Goal: Contribute content: Contribute content

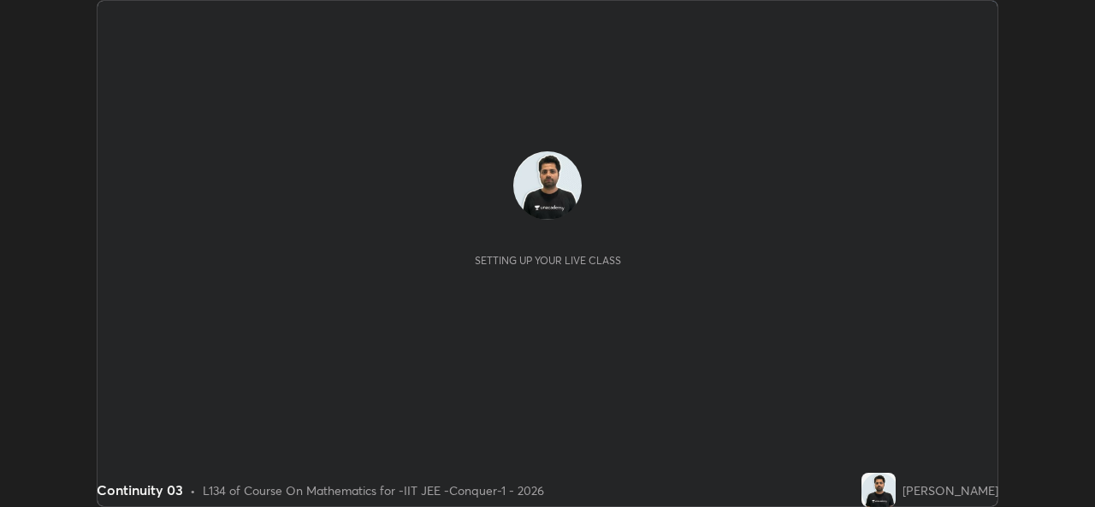
scroll to position [507, 1094]
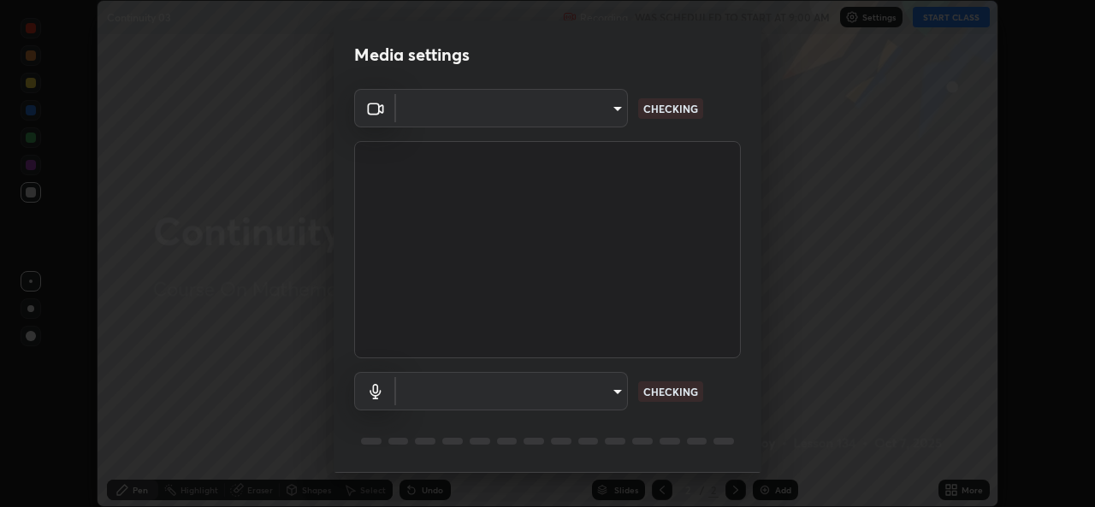
type input "162a4bef6d5de59660943d10e2777e2613c591b7fe343c7323db06c6e3c7e835"
click at [565, 399] on body "Erase all Continuity 03 Recording WAS SCHEDULED TO START AT 9:00 AM Settings ST…" at bounding box center [547, 253] width 1095 height 507
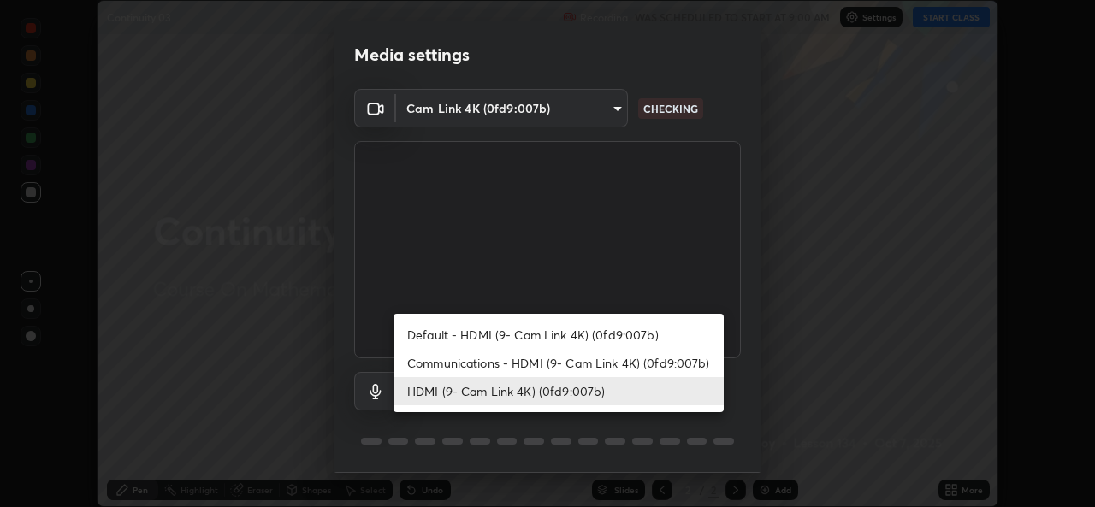
click at [535, 358] on li "Communications - HDMI (9- Cam Link 4K) (0fd9:007b)" at bounding box center [558, 363] width 330 height 28
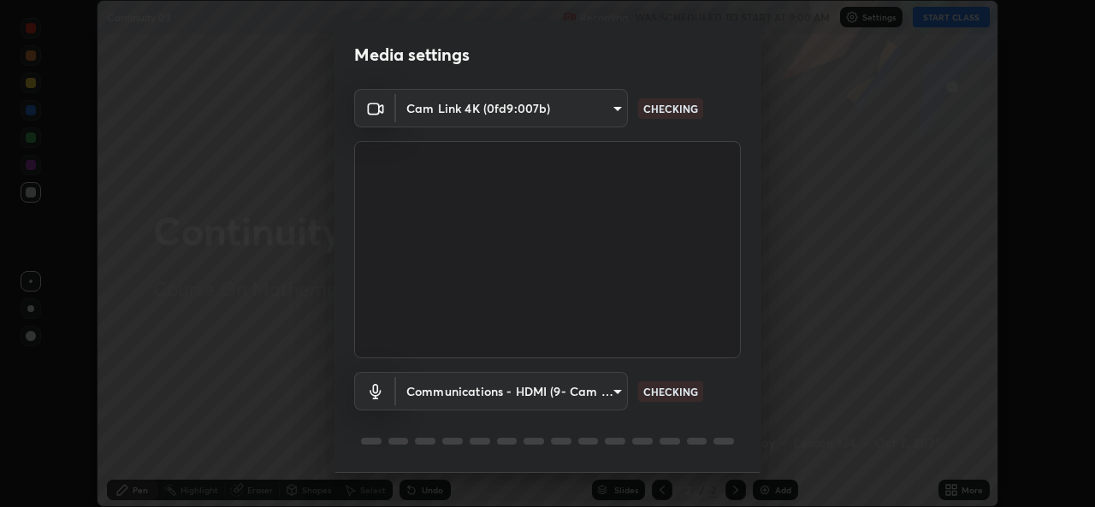
click at [529, 381] on body "Erase all Continuity 03 Recording WAS SCHEDULED TO START AT 9:00 AM Settings ST…" at bounding box center [547, 253] width 1095 height 507
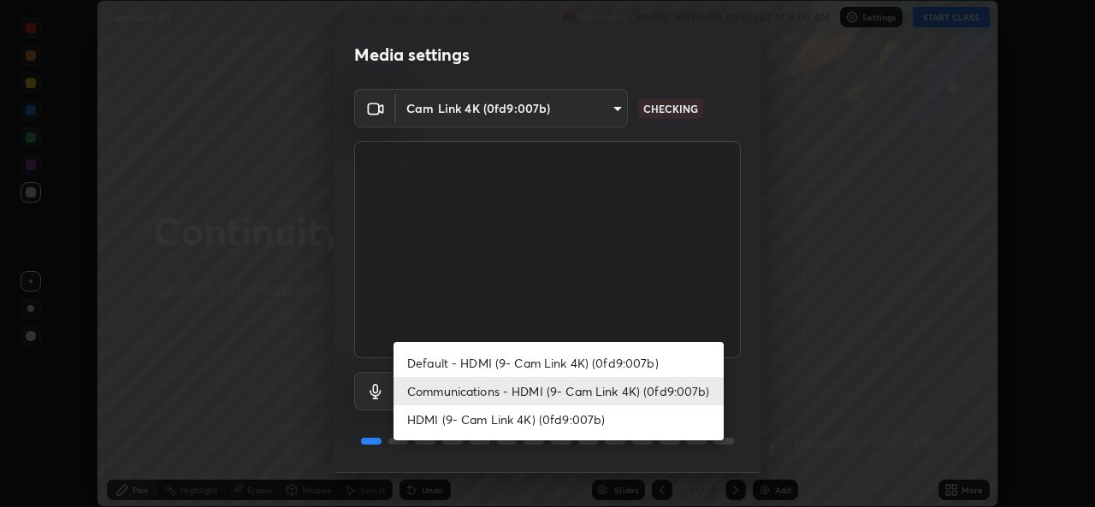
click at [510, 409] on li "HDMI (9- Cam Link 4K) (0fd9:007b)" at bounding box center [558, 419] width 330 height 28
type input "1d4febaa8ec43250a5abd803b4b9017d31c20cfa2482e27e93703920a67056a4"
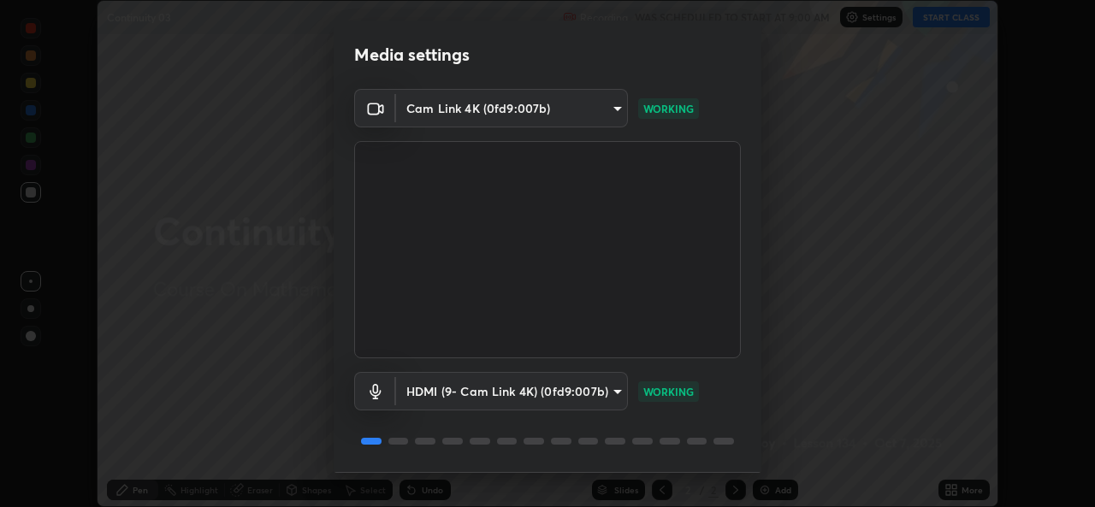
scroll to position [54, 0]
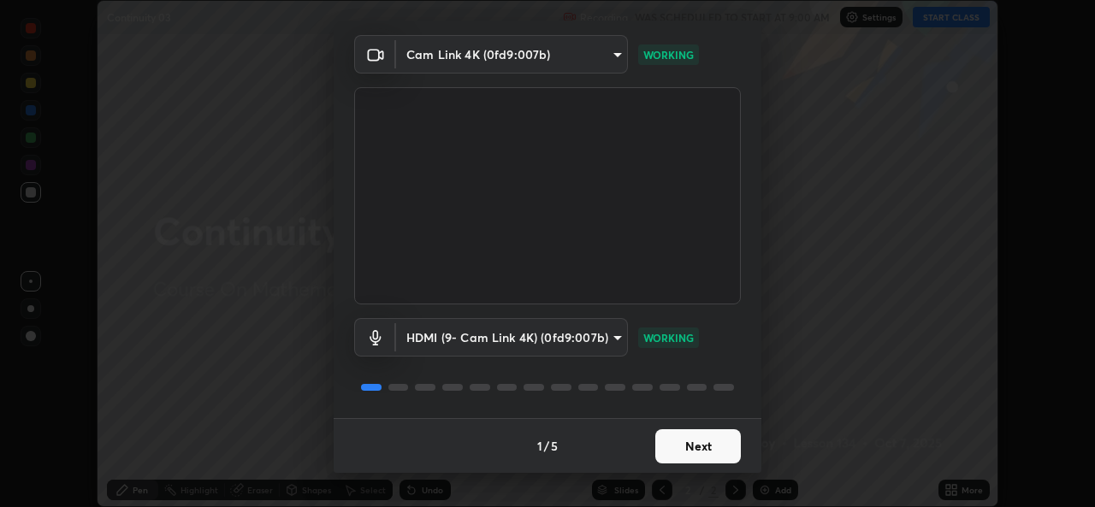
click at [706, 452] on button "Next" at bounding box center [698, 446] width 86 height 34
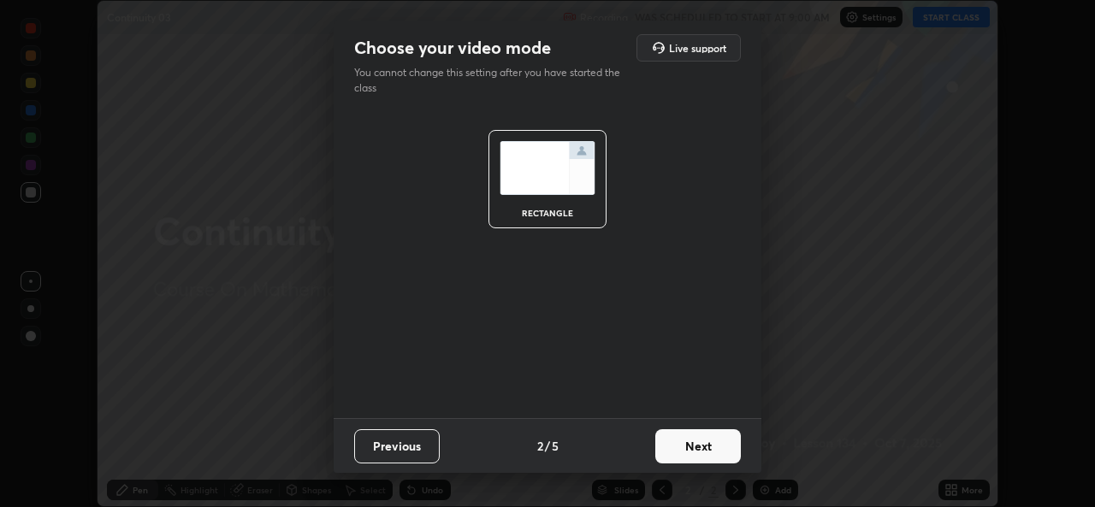
scroll to position [0, 0]
click at [704, 454] on button "Next" at bounding box center [698, 446] width 86 height 34
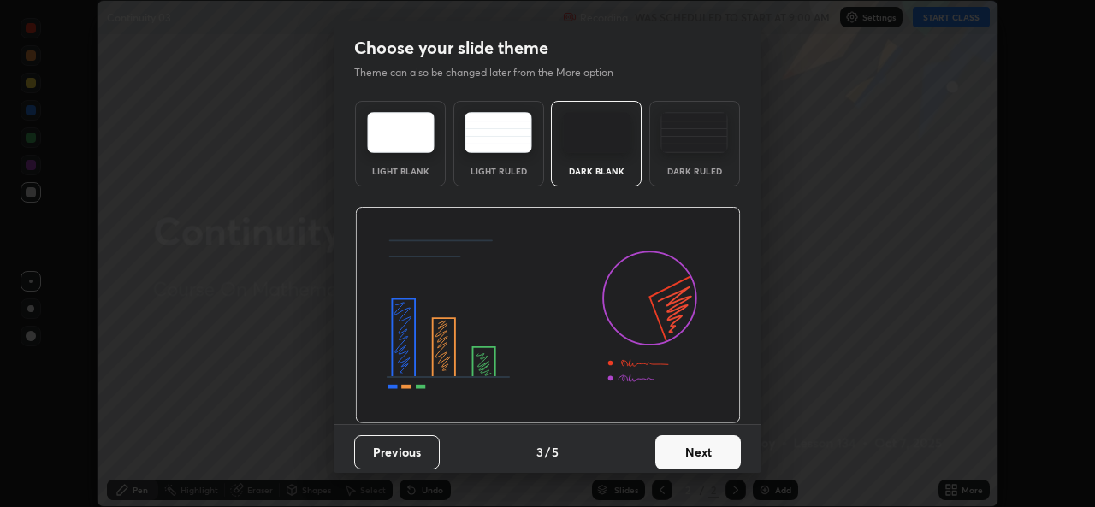
click at [710, 449] on button "Next" at bounding box center [698, 452] width 86 height 34
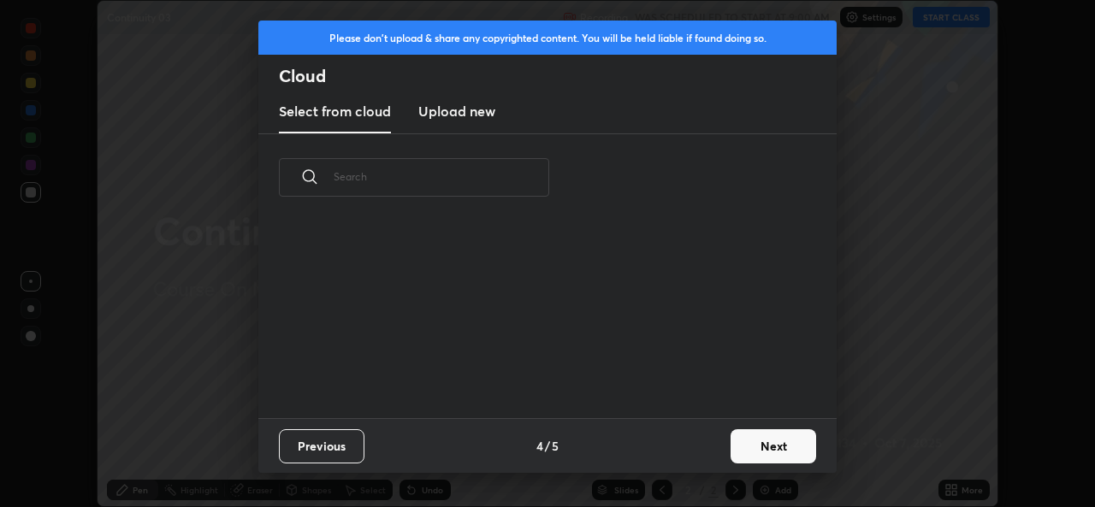
scroll to position [197, 549]
click at [779, 440] on button "Next" at bounding box center [773, 446] width 86 height 34
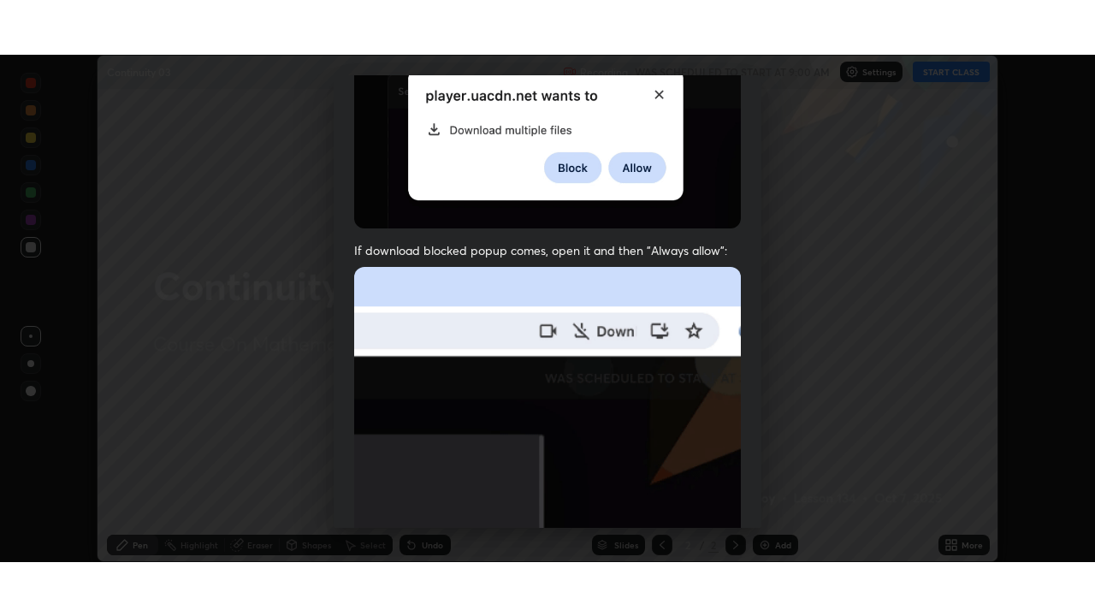
scroll to position [403, 0]
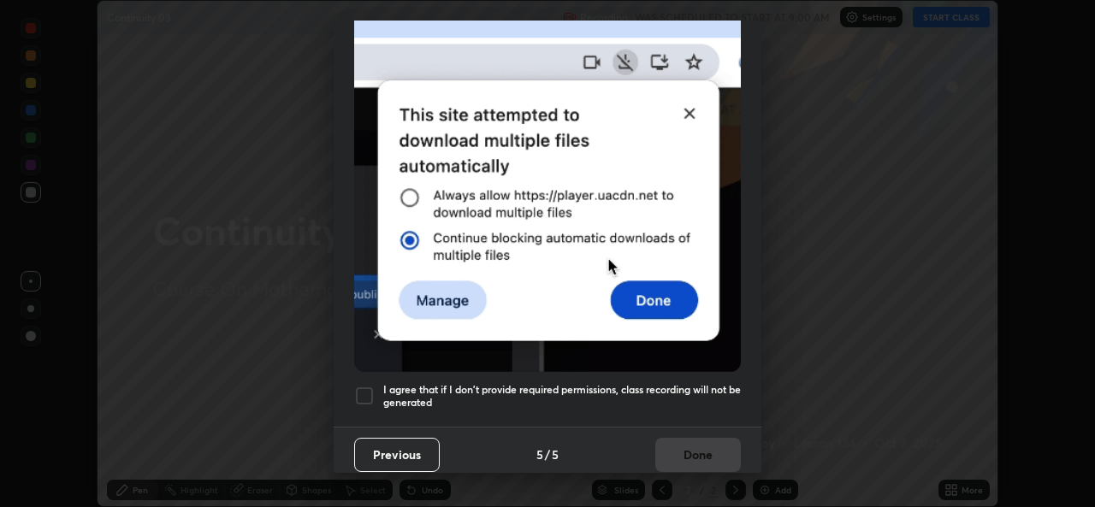
click at [354, 387] on div at bounding box center [364, 396] width 21 height 21
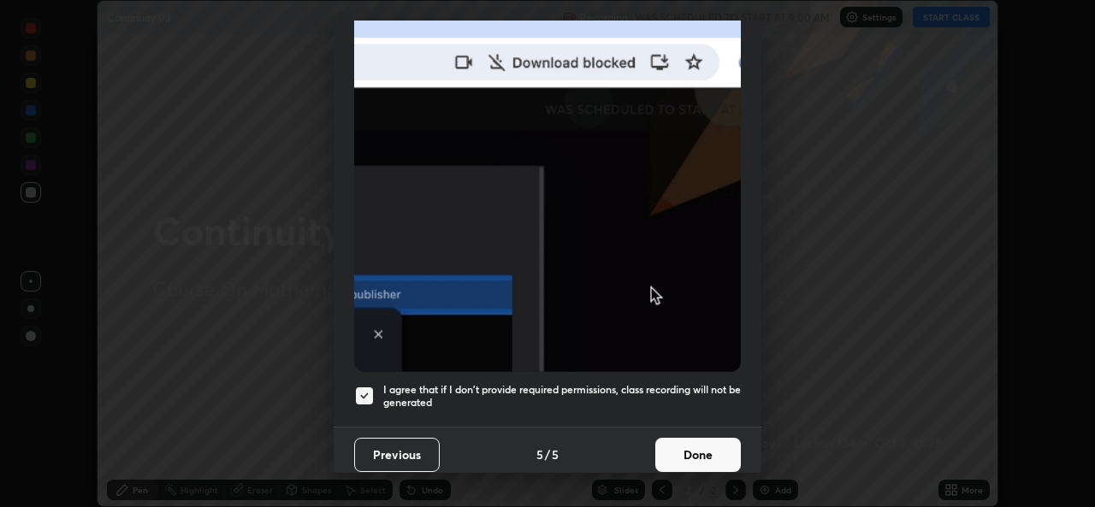
click at [686, 448] on button "Done" at bounding box center [698, 455] width 86 height 34
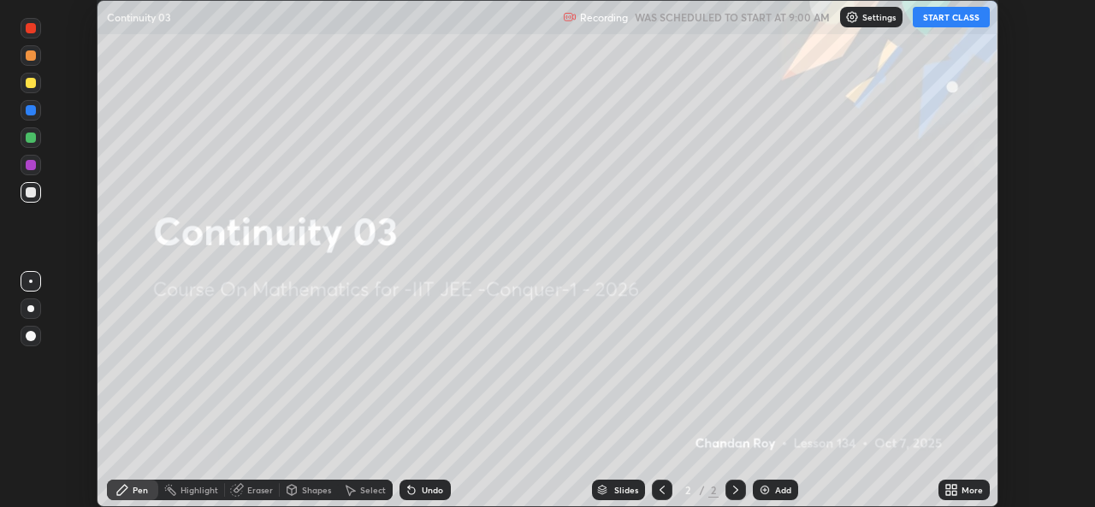
click at [946, 488] on icon at bounding box center [948, 487] width 4 height 4
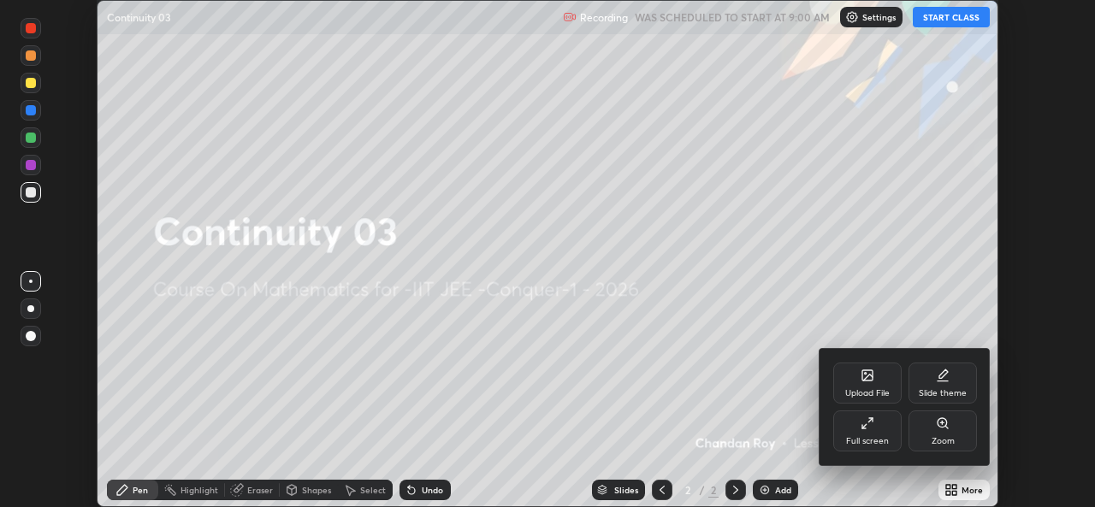
click at [884, 443] on div "Full screen" at bounding box center [867, 441] width 43 height 9
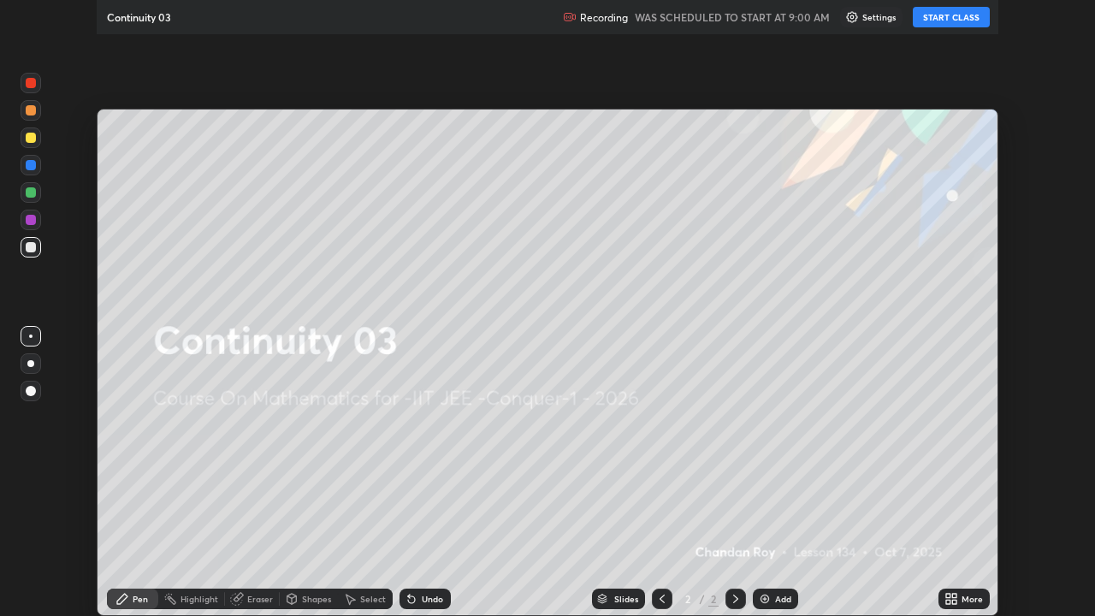
scroll to position [616, 1095]
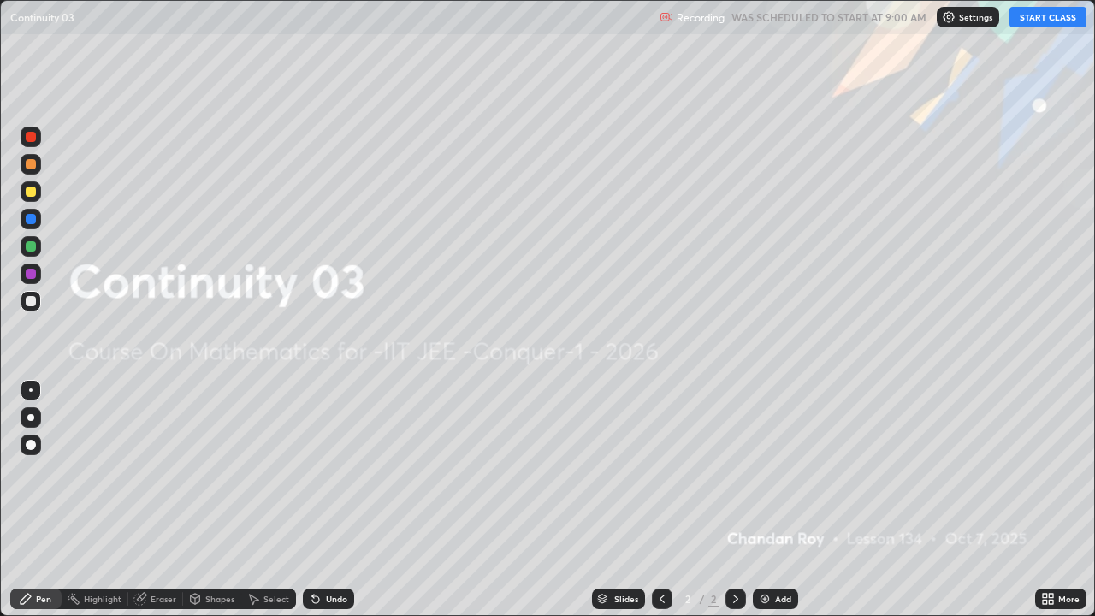
click at [1050, 21] on button "START CLASS" at bounding box center [1047, 17] width 77 height 21
click at [1044, 506] on icon at bounding box center [1045, 596] width 4 height 4
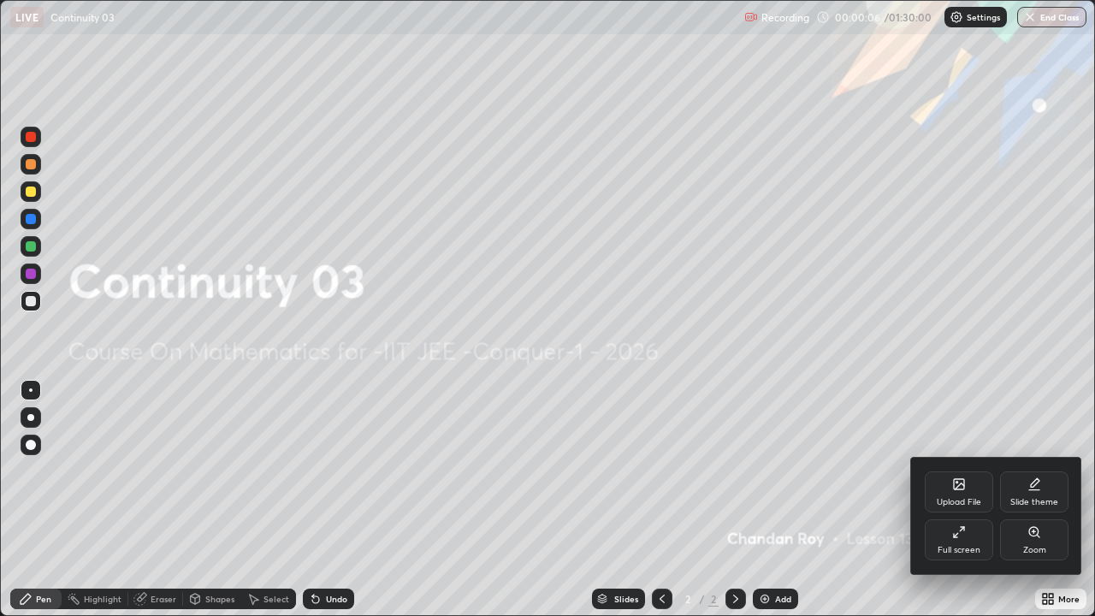
click at [960, 504] on div "Upload File" at bounding box center [959, 502] width 44 height 9
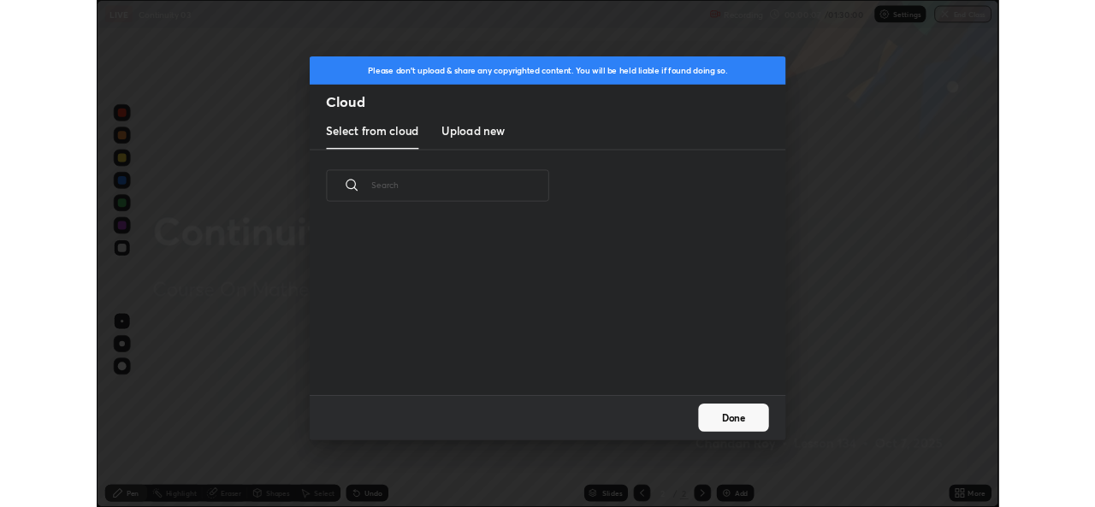
scroll to position [210, 549]
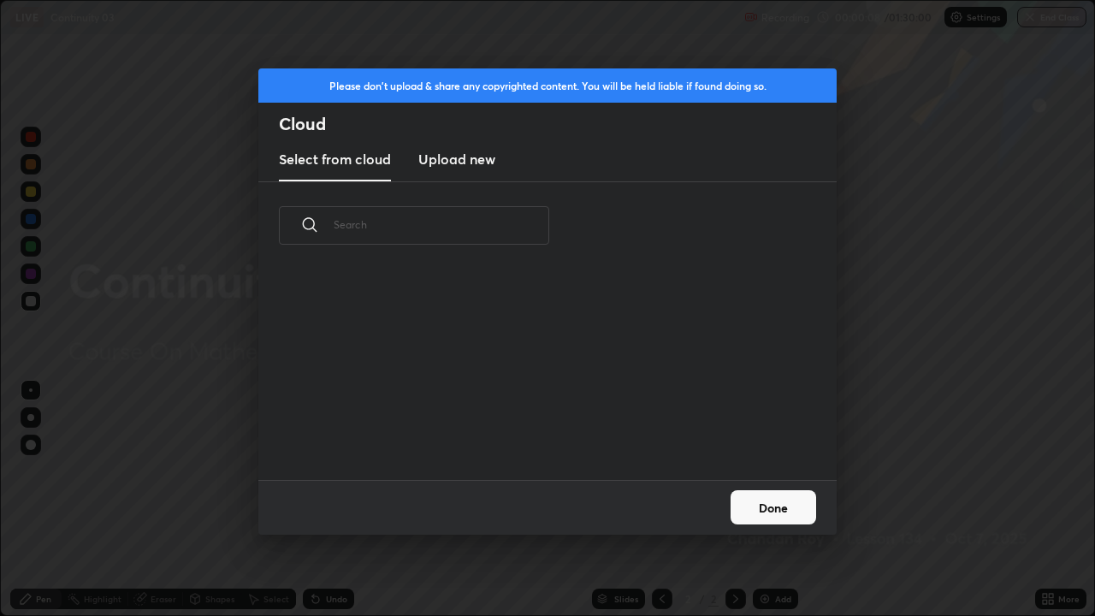
click at [484, 163] on h3 "Upload new" at bounding box center [456, 159] width 77 height 21
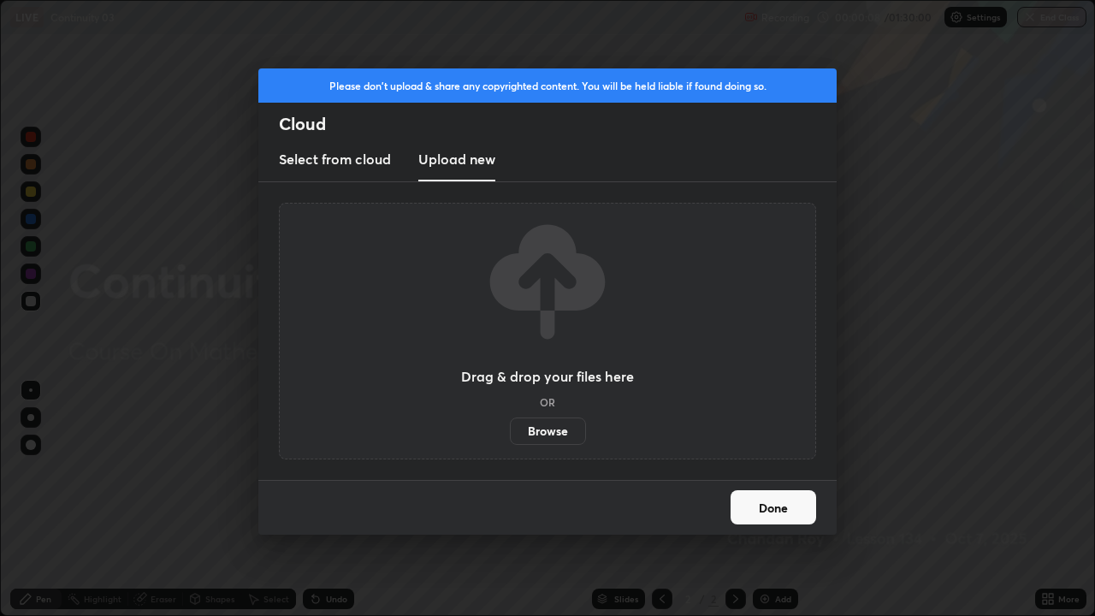
click at [559, 434] on label "Browse" at bounding box center [548, 430] width 76 height 27
click at [510, 434] on input "Browse" at bounding box center [510, 430] width 0 height 27
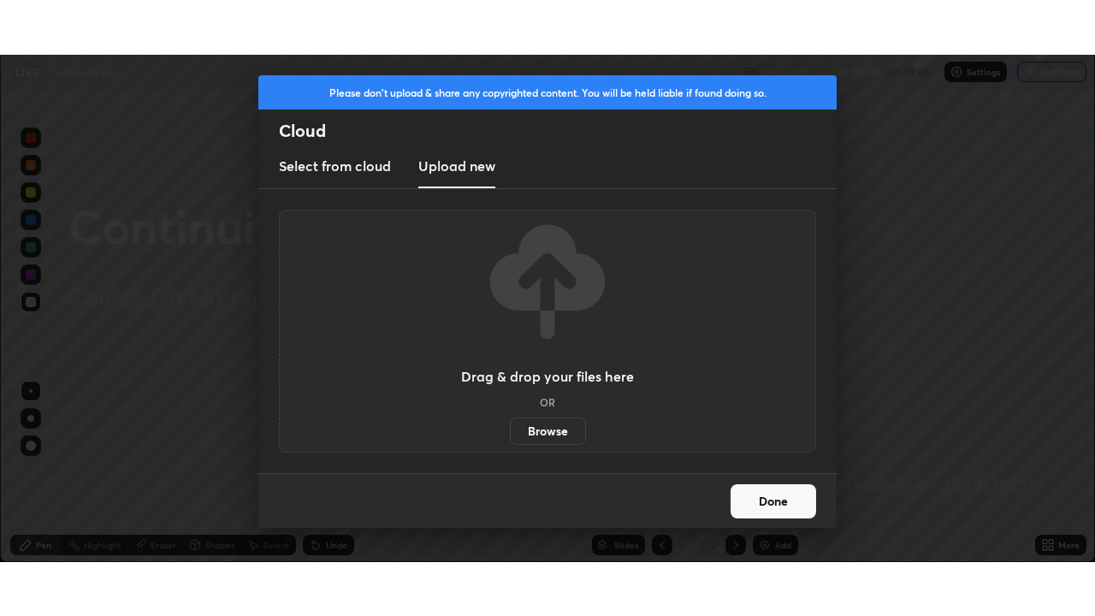
scroll to position [85025, 84438]
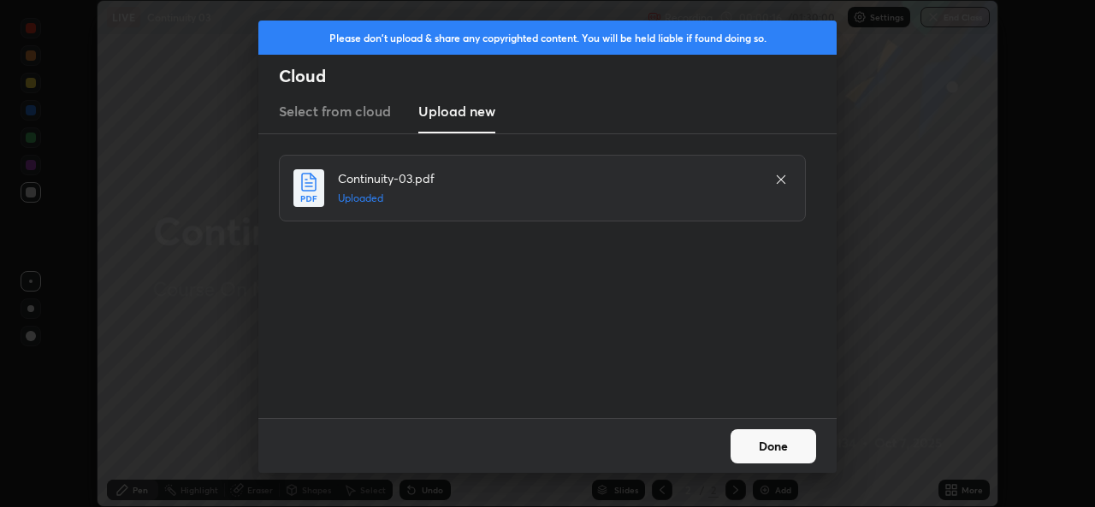
click at [795, 445] on button "Done" at bounding box center [773, 446] width 86 height 34
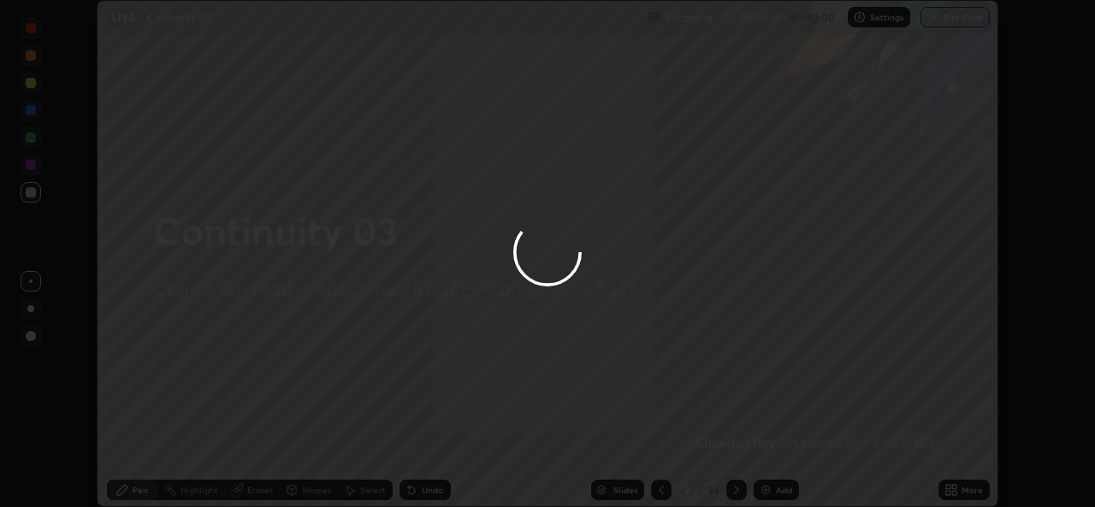
click at [954, 487] on icon at bounding box center [954, 487] width 4 height 4
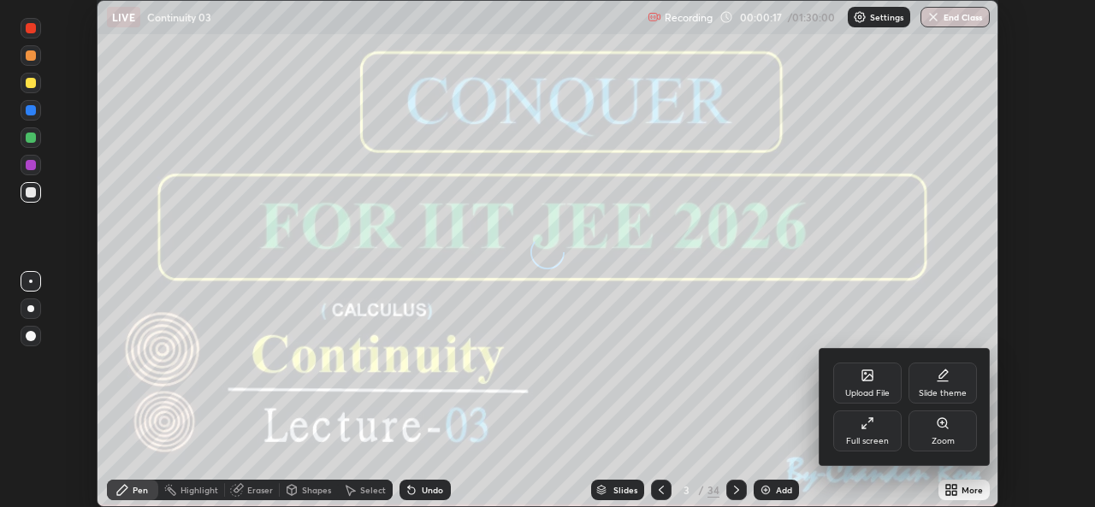
click at [866, 431] on div "Full screen" at bounding box center [867, 431] width 68 height 41
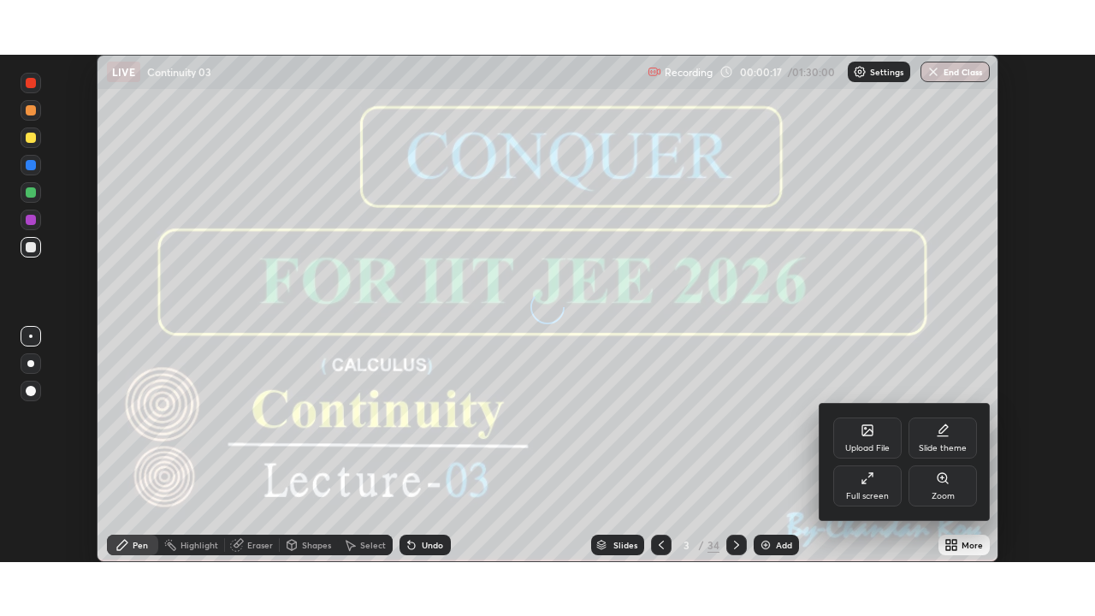
scroll to position [616, 1095]
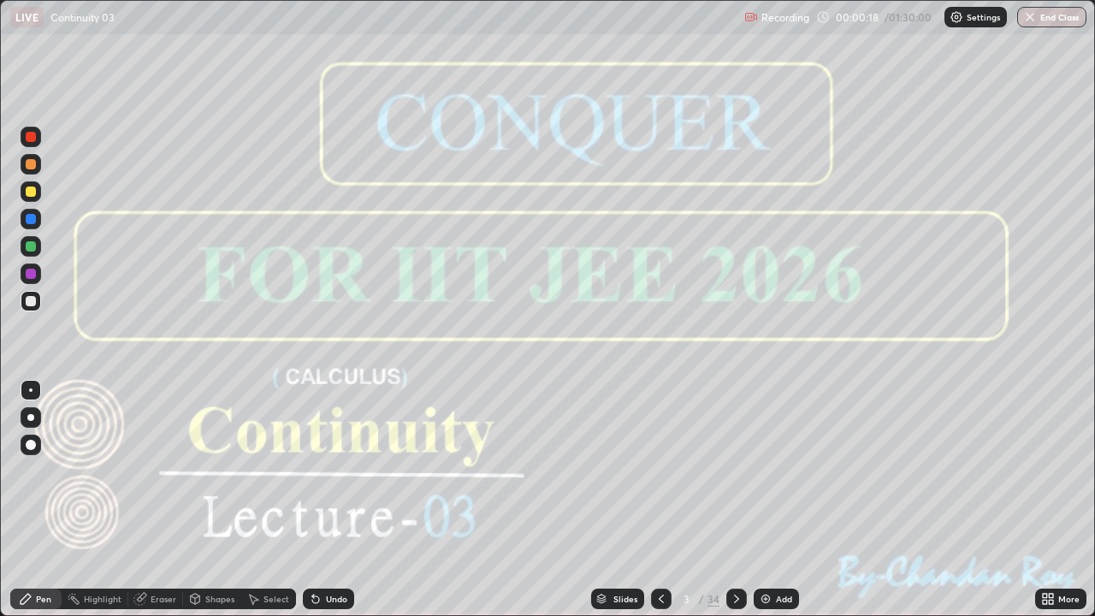
click at [734, 506] on icon at bounding box center [736, 598] width 5 height 9
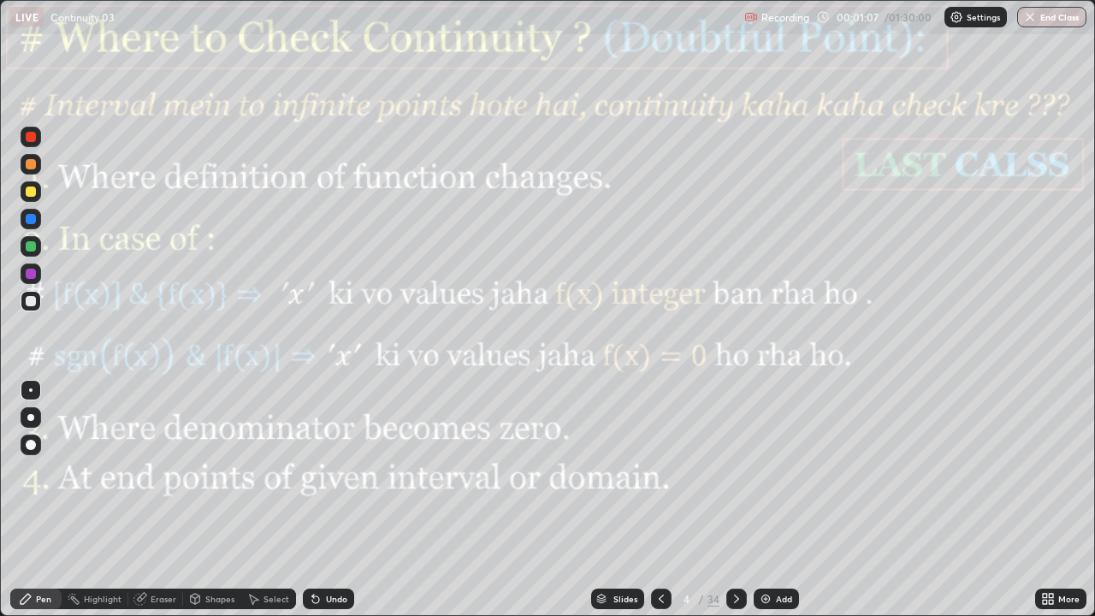
click at [734, 506] on icon at bounding box center [737, 599] width 14 height 14
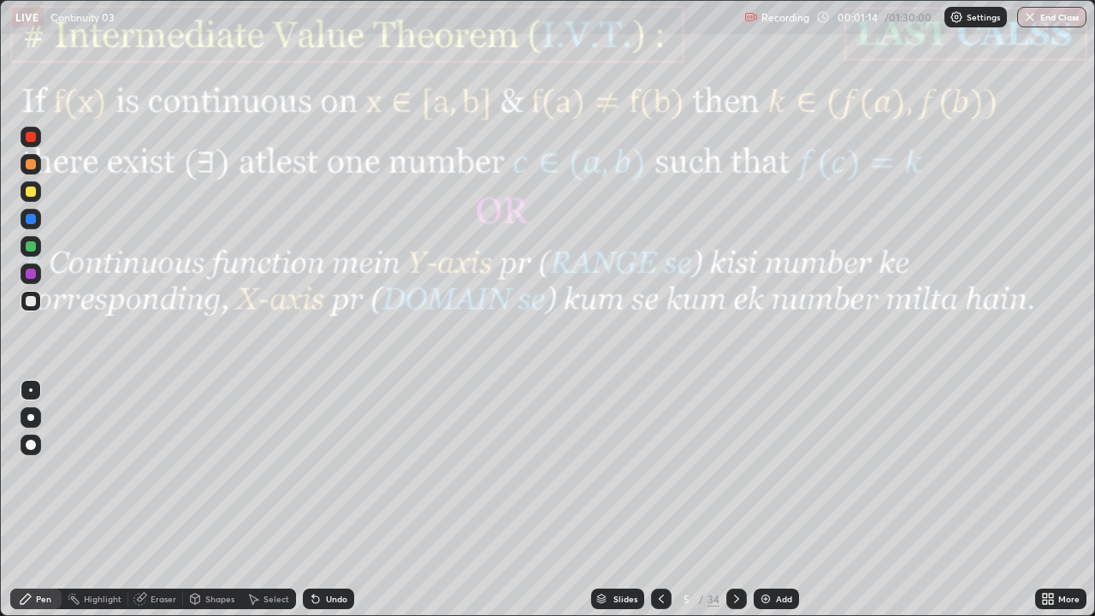
click at [734, 506] on icon at bounding box center [737, 599] width 14 height 14
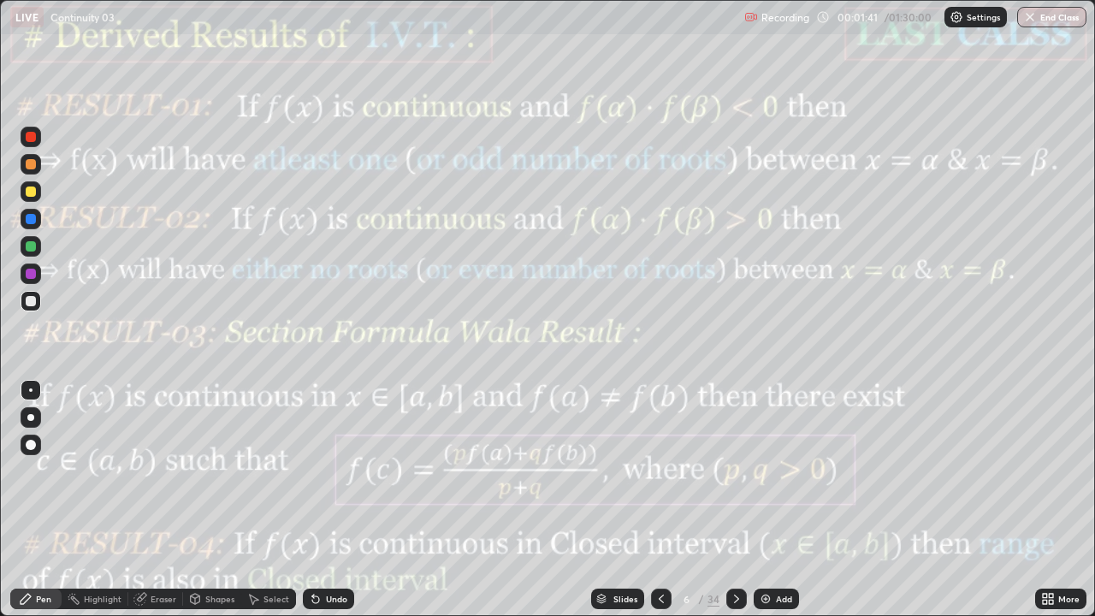
click at [742, 506] on div at bounding box center [736, 598] width 21 height 21
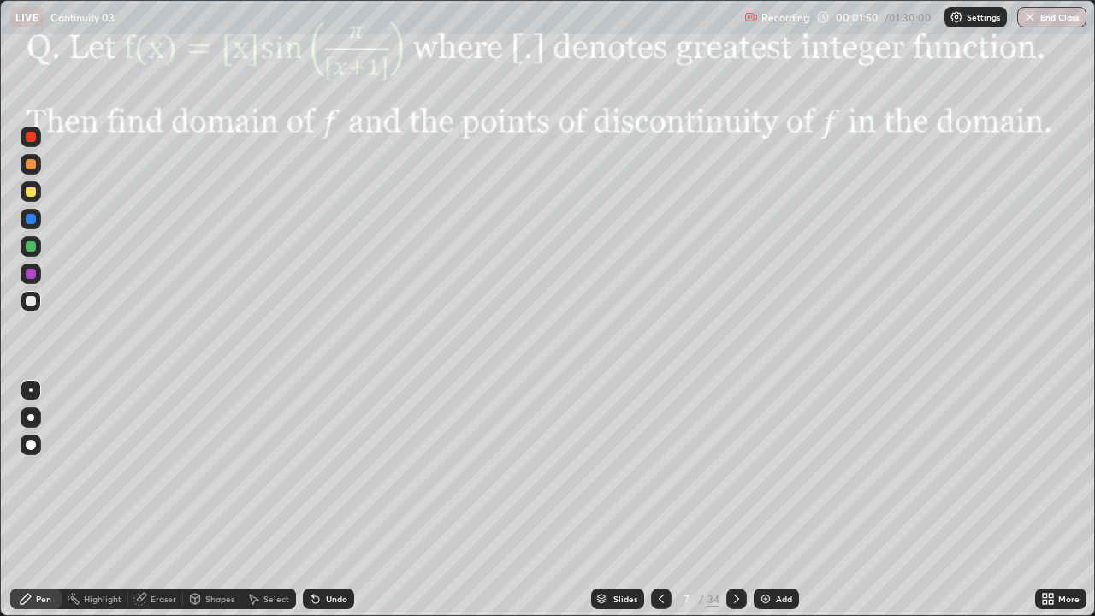
click at [734, 506] on icon at bounding box center [737, 599] width 14 height 14
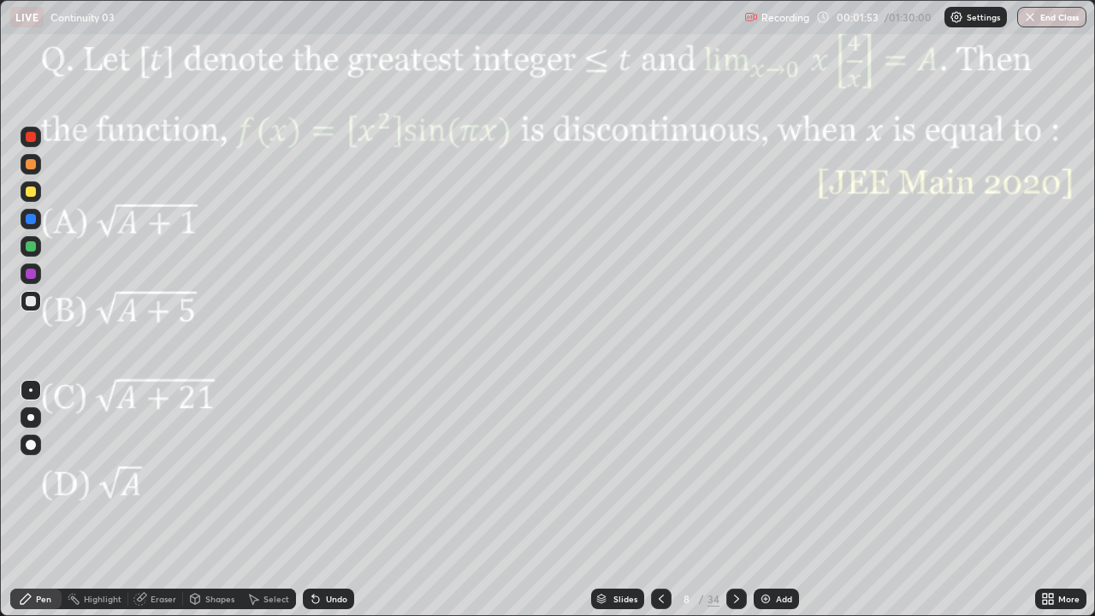
click at [739, 506] on icon at bounding box center [737, 599] width 14 height 14
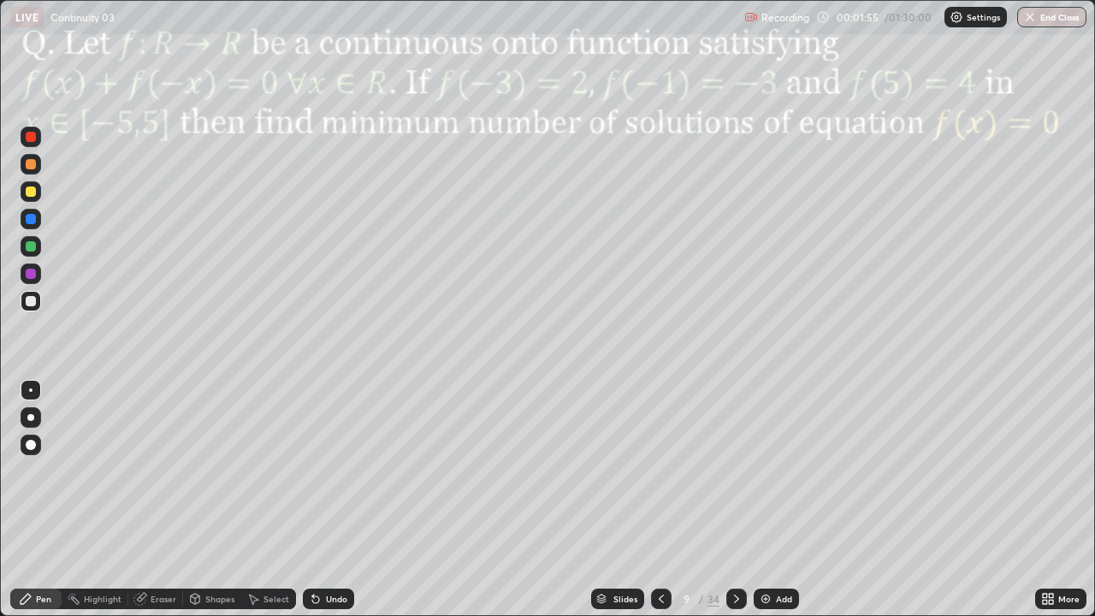
click at [659, 506] on icon at bounding box center [661, 599] width 14 height 14
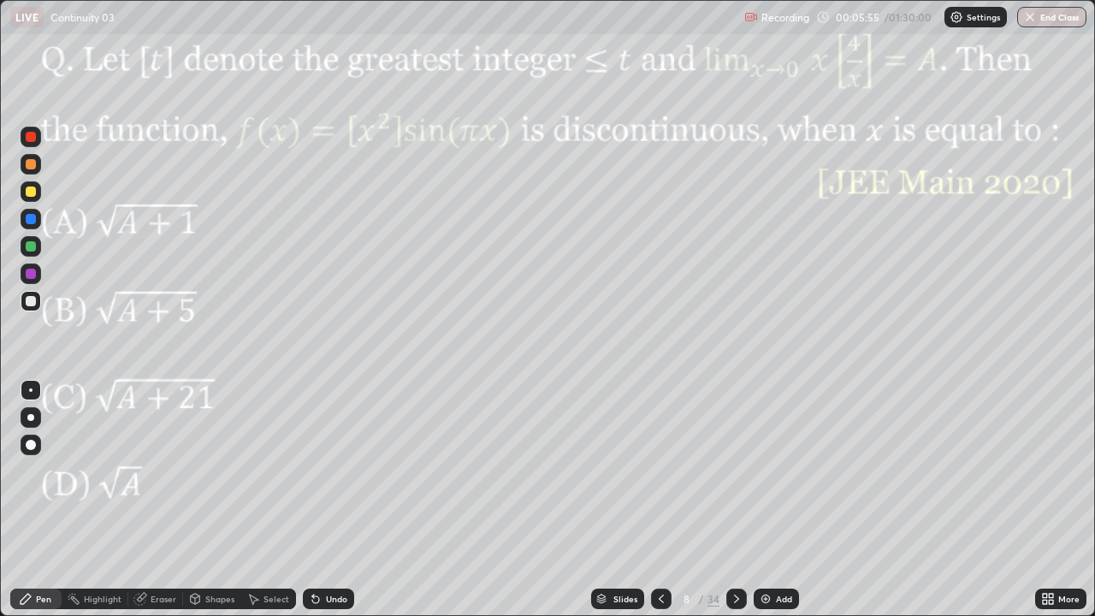
click at [34, 275] on div at bounding box center [31, 274] width 10 height 10
click at [33, 222] on div at bounding box center [31, 219] width 10 height 10
click at [29, 276] on div at bounding box center [31, 274] width 10 height 10
click at [26, 168] on div at bounding box center [31, 164] width 21 height 21
click at [31, 247] on div at bounding box center [31, 246] width 10 height 10
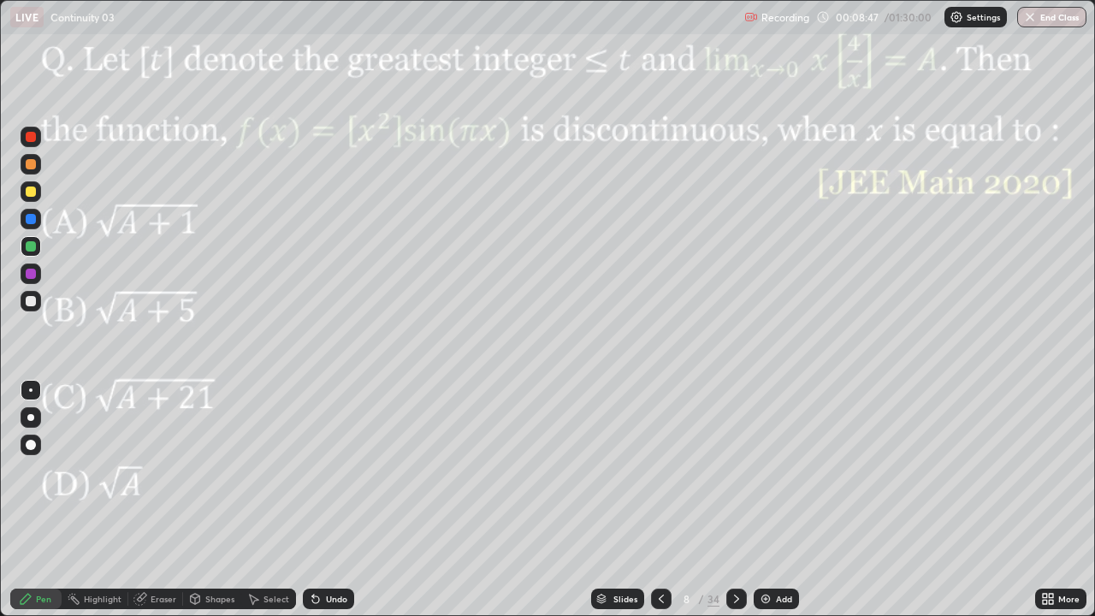
click at [29, 222] on div at bounding box center [31, 219] width 10 height 10
click at [742, 506] on div at bounding box center [736, 598] width 21 height 21
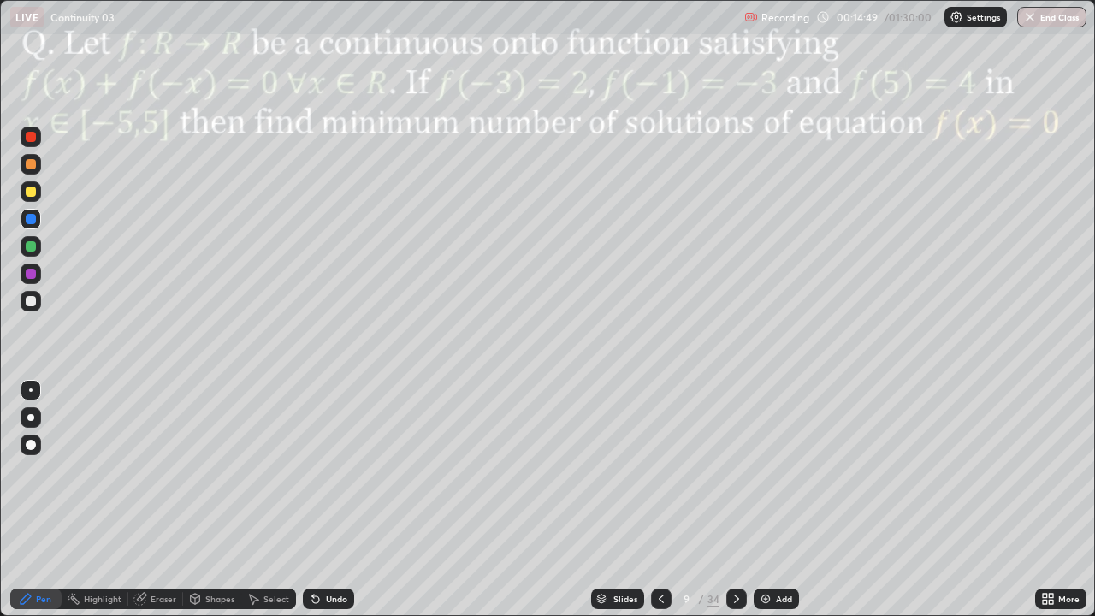
click at [44, 506] on div "Pen" at bounding box center [43, 598] width 15 height 9
click at [33, 275] on div at bounding box center [31, 274] width 10 height 10
click at [38, 247] on div at bounding box center [31, 246] width 21 height 21
click at [31, 220] on div at bounding box center [31, 219] width 10 height 10
click at [324, 506] on div "Undo" at bounding box center [328, 598] width 51 height 21
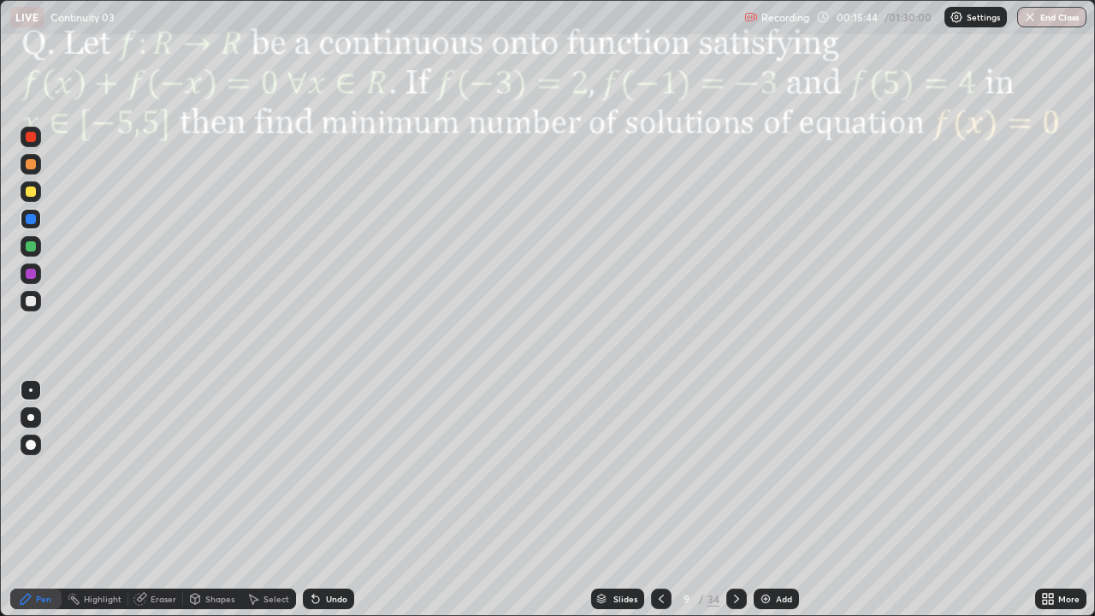
click at [326, 506] on div "Undo" at bounding box center [336, 598] width 21 height 9
click at [326, 506] on div "Undo" at bounding box center [328, 598] width 51 height 21
click at [31, 165] on div at bounding box center [31, 164] width 10 height 10
click at [197, 506] on icon at bounding box center [195, 599] width 9 height 10
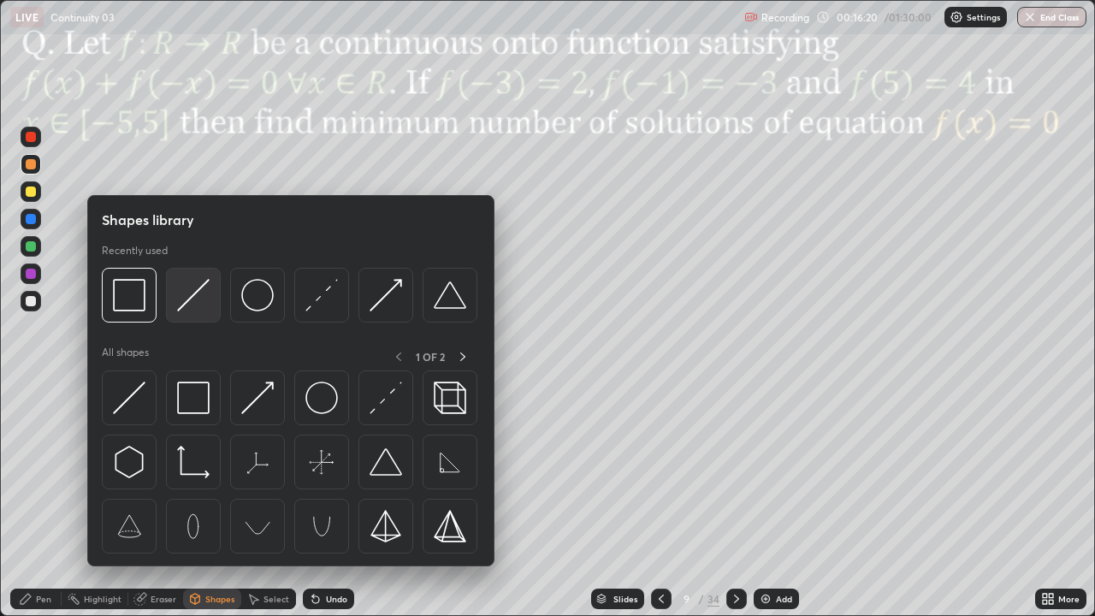
click at [195, 306] on img at bounding box center [193, 295] width 33 height 33
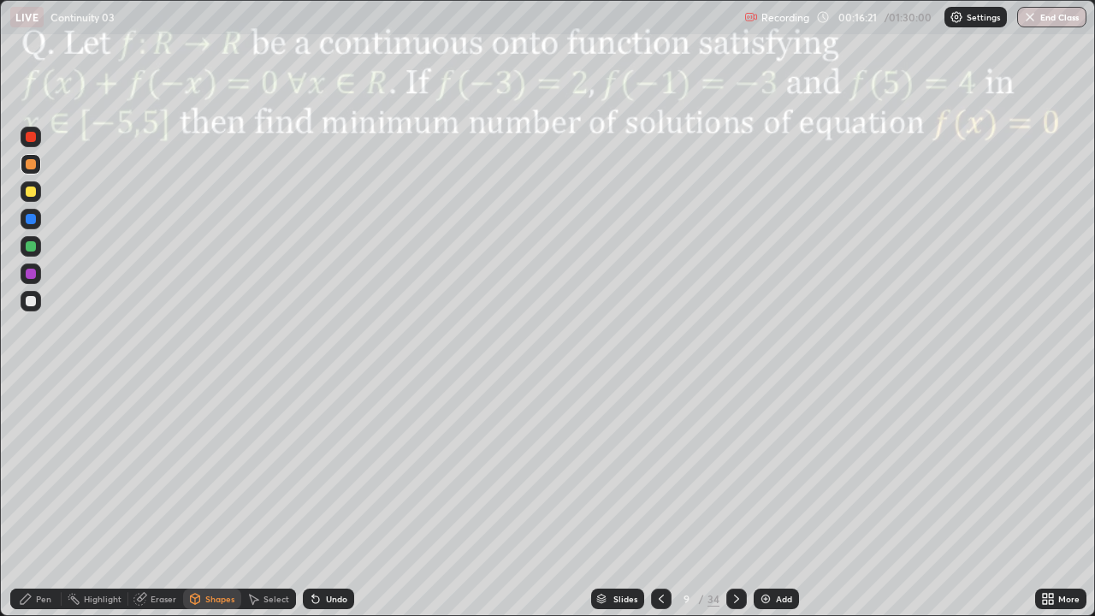
click at [35, 308] on div at bounding box center [31, 301] width 21 height 21
click at [38, 245] on div at bounding box center [31, 246] width 21 height 21
click at [49, 506] on div "Pen" at bounding box center [43, 598] width 15 height 9
click at [28, 163] on div at bounding box center [31, 164] width 10 height 10
click at [337, 506] on div "Undo" at bounding box center [336, 598] width 21 height 9
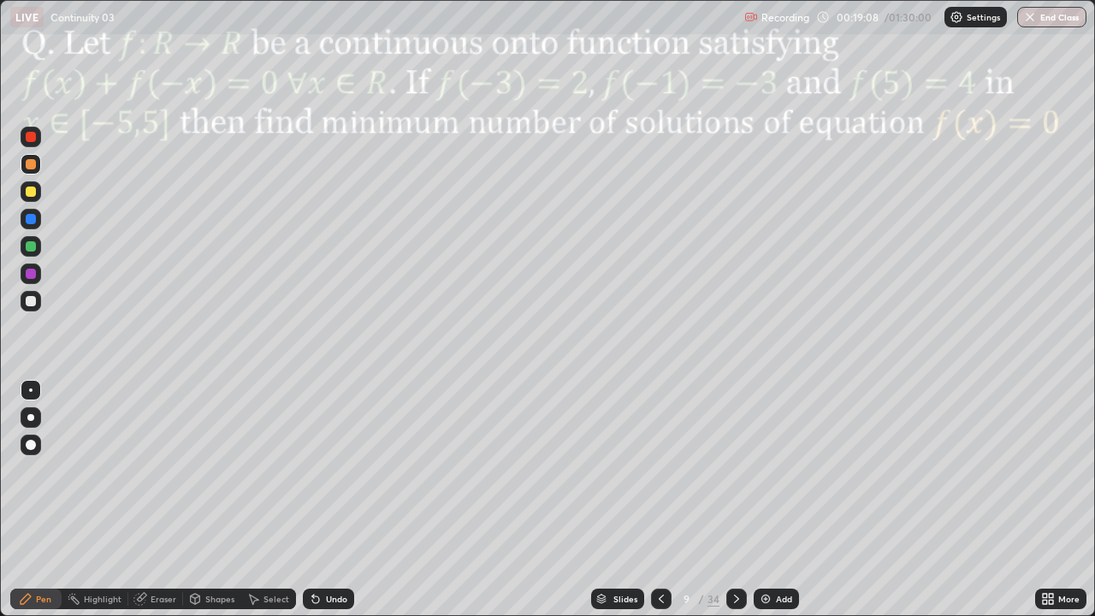
click at [28, 139] on div at bounding box center [31, 137] width 10 height 10
click at [734, 506] on icon at bounding box center [737, 599] width 14 height 14
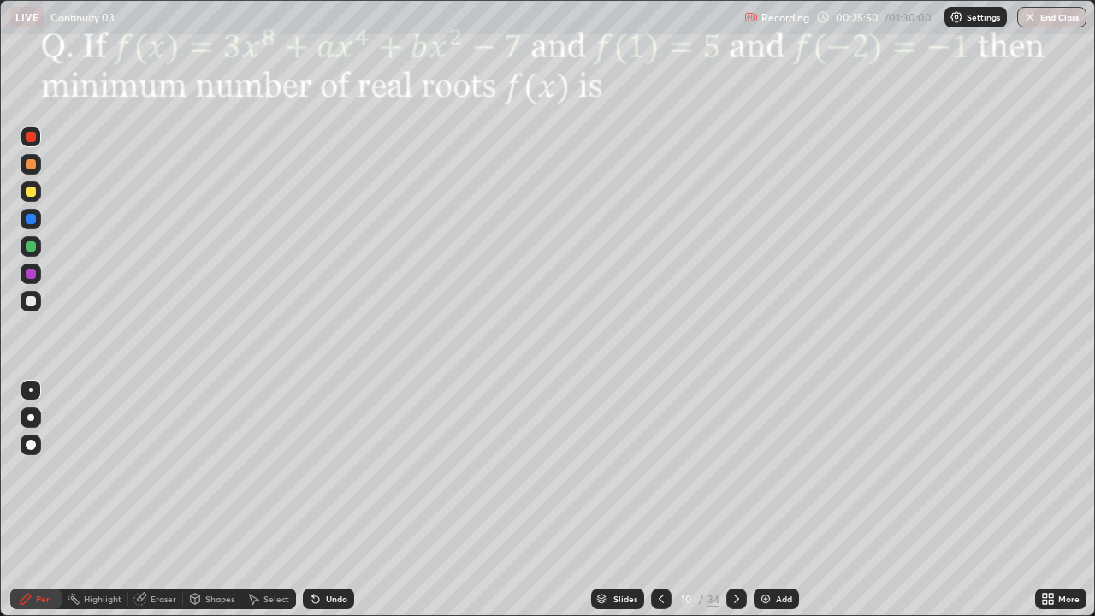
click at [29, 281] on div at bounding box center [31, 273] width 21 height 21
click at [32, 246] on div at bounding box center [31, 246] width 10 height 10
click at [32, 300] on div at bounding box center [31, 301] width 10 height 10
click at [33, 281] on div at bounding box center [31, 273] width 21 height 21
click at [221, 506] on div "Shapes" at bounding box center [219, 598] width 29 height 9
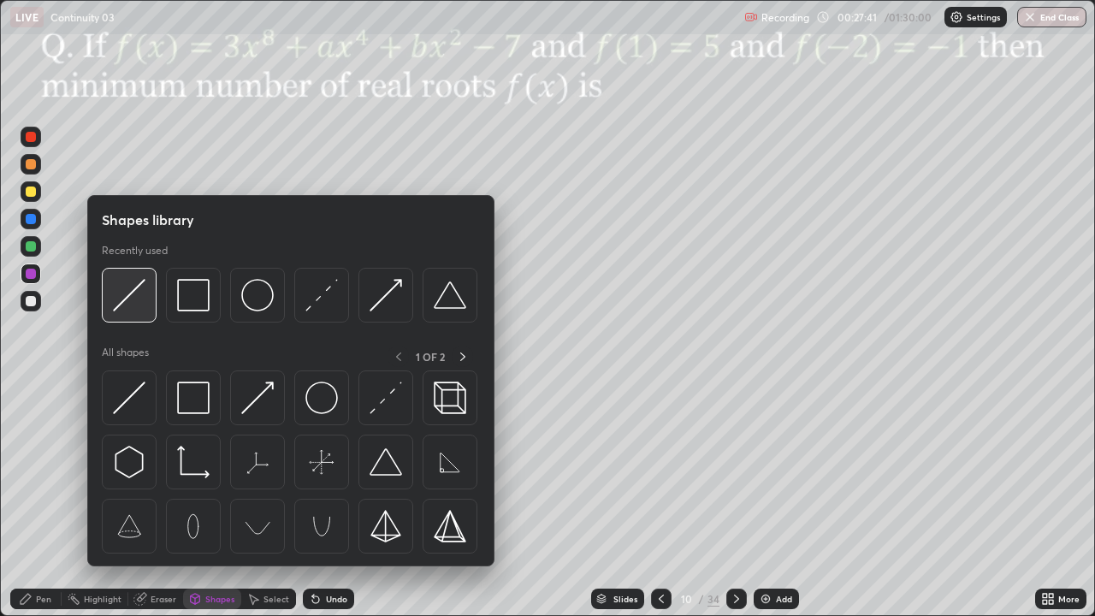
click at [136, 304] on img at bounding box center [129, 295] width 33 height 33
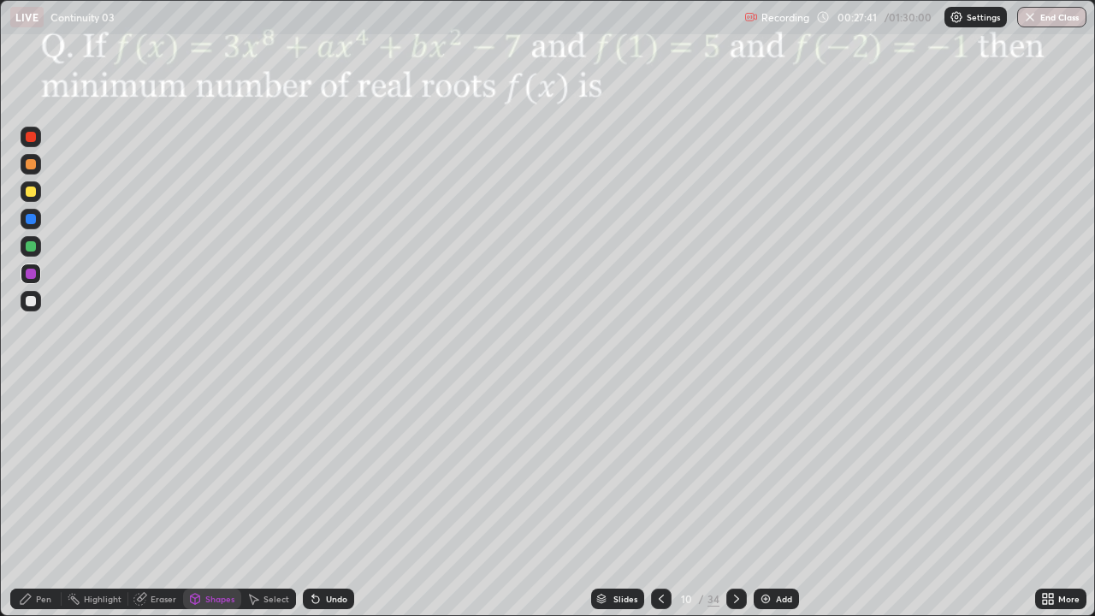
click at [38, 301] on div at bounding box center [31, 301] width 21 height 21
click at [40, 506] on div "Pen" at bounding box center [35, 598] width 51 height 21
click at [32, 225] on div at bounding box center [31, 219] width 21 height 21
click at [26, 168] on div at bounding box center [31, 164] width 21 height 21
click at [28, 271] on div at bounding box center [31, 274] width 10 height 10
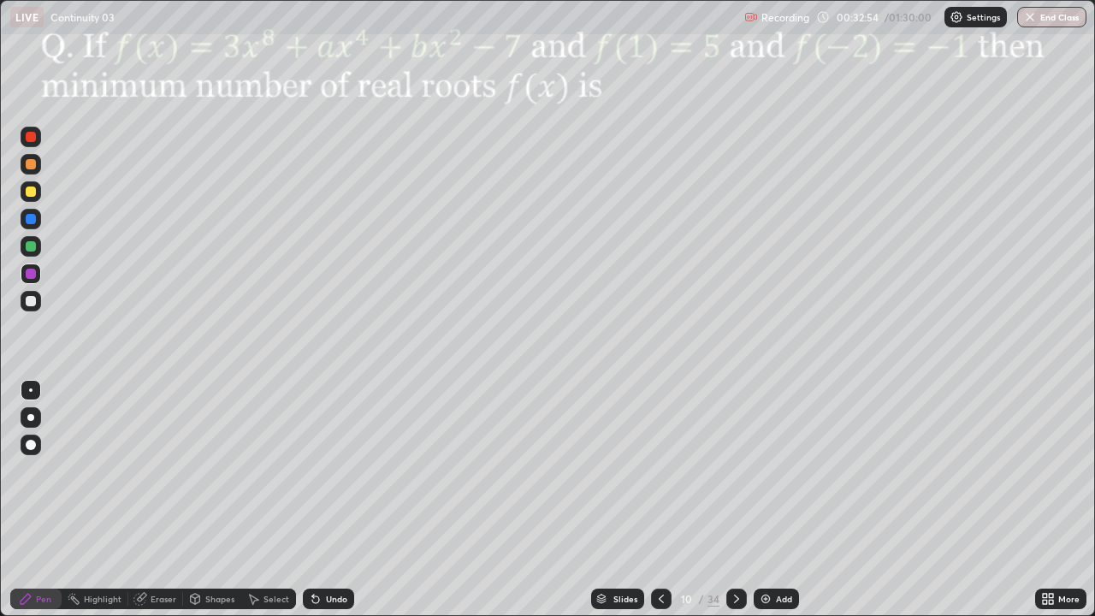
click at [743, 506] on div at bounding box center [736, 598] width 21 height 21
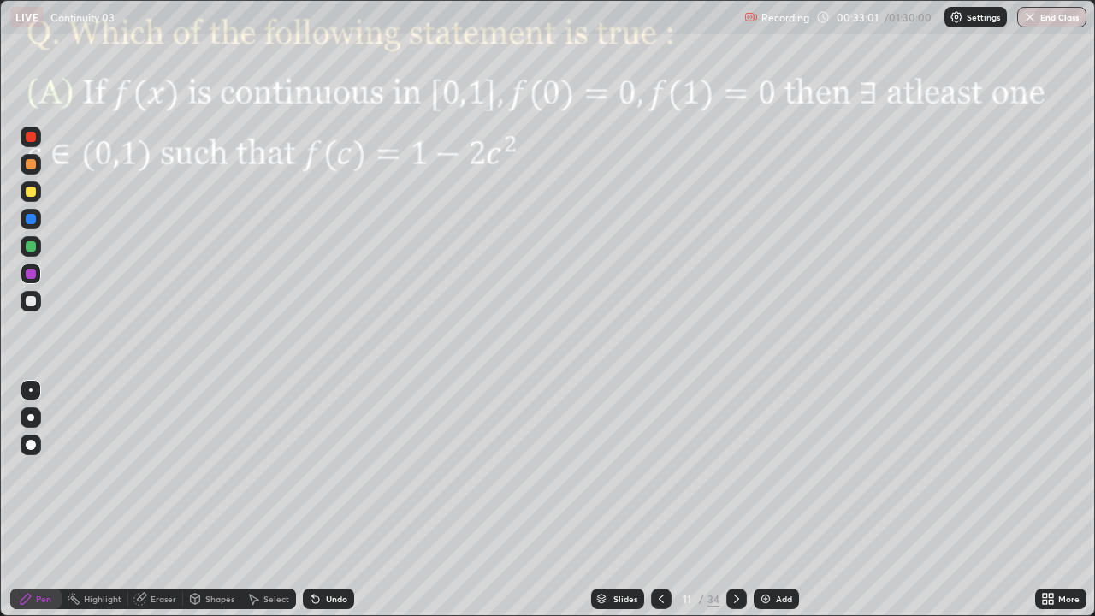
click at [734, 506] on icon at bounding box center [737, 599] width 14 height 14
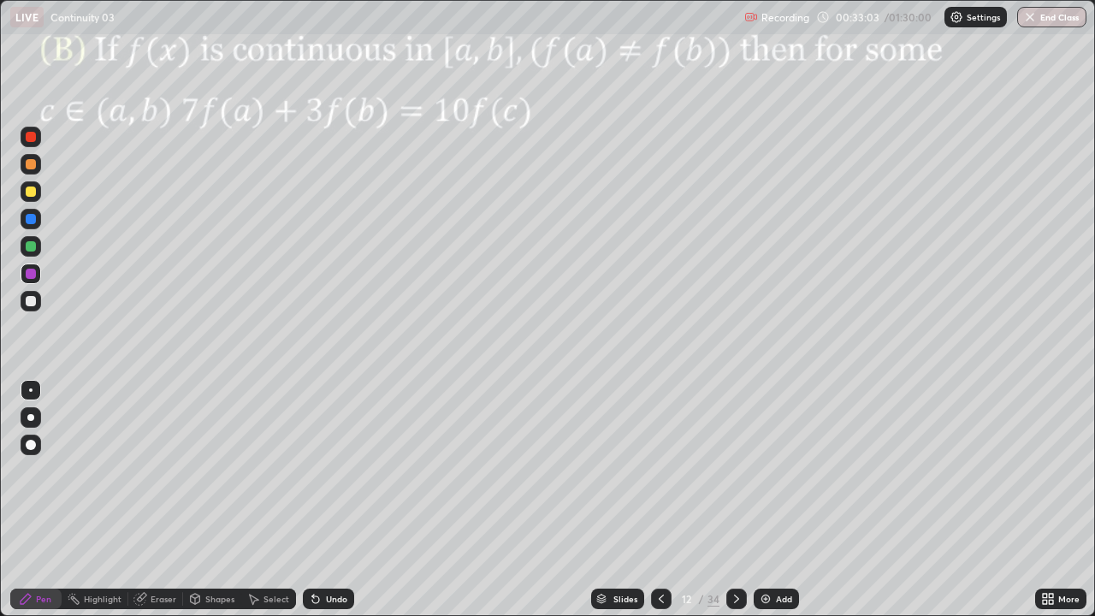
click at [735, 506] on icon at bounding box center [737, 599] width 14 height 14
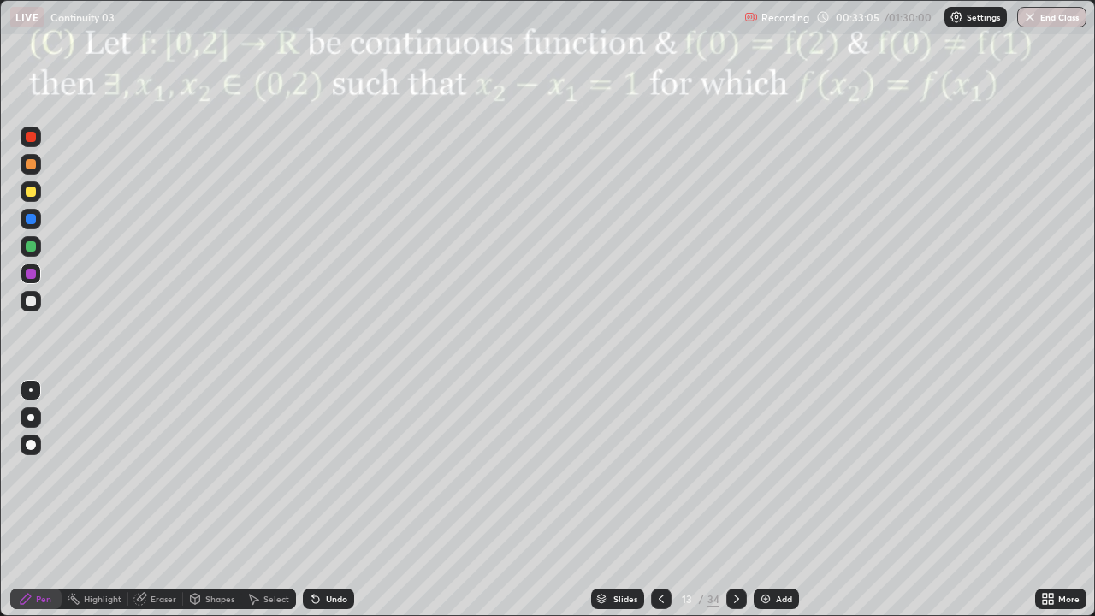
click at [744, 506] on div at bounding box center [736, 598] width 21 height 21
click at [741, 506] on icon at bounding box center [737, 599] width 14 height 14
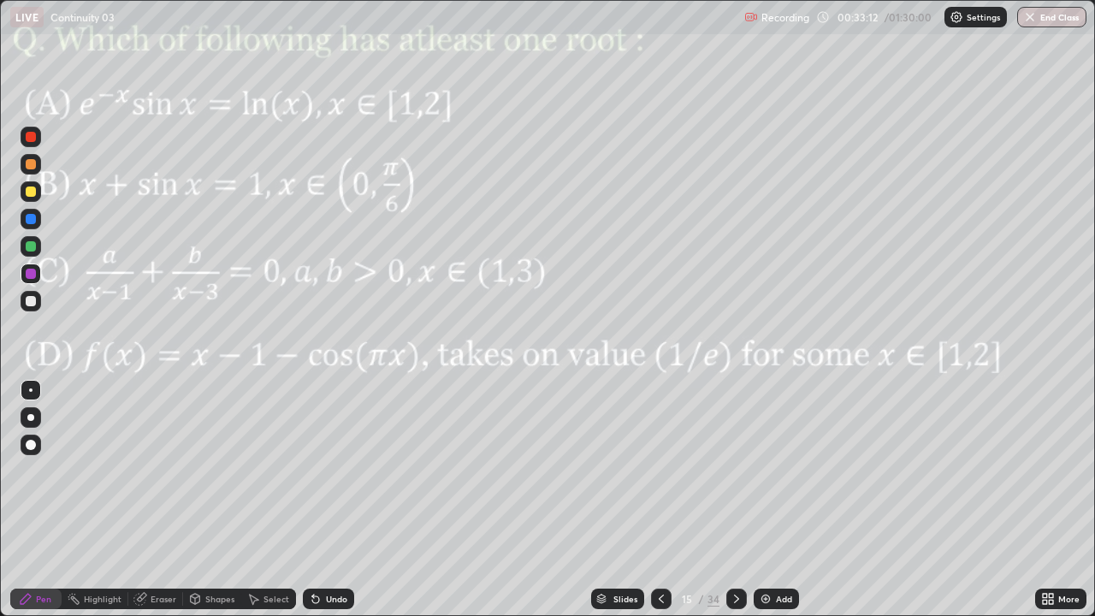
click at [659, 506] on icon at bounding box center [661, 599] width 14 height 14
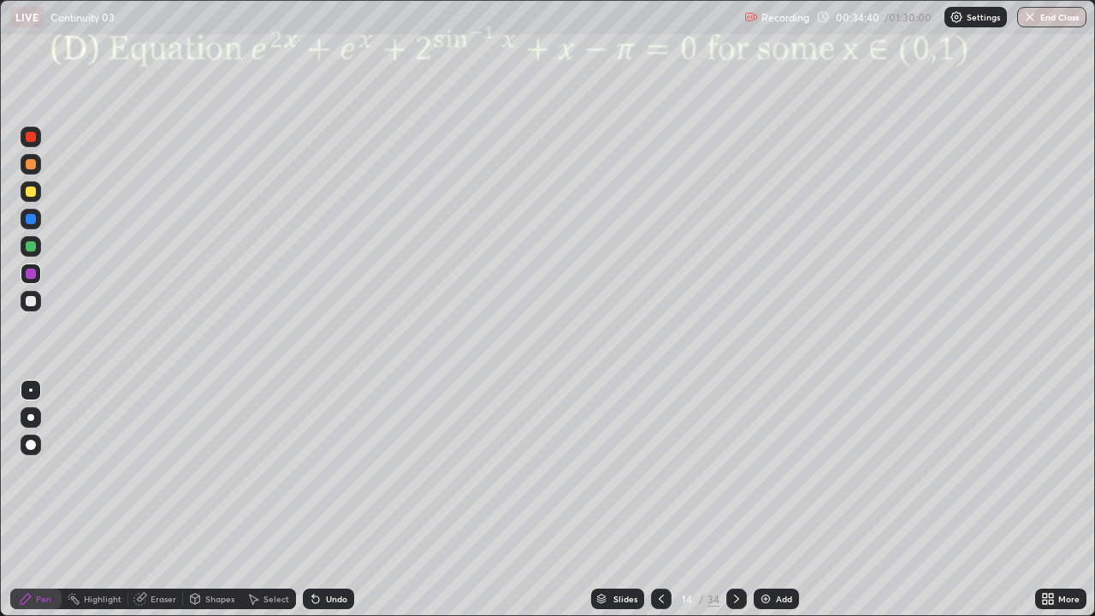
click at [34, 271] on div at bounding box center [31, 274] width 10 height 10
click at [27, 217] on div at bounding box center [31, 219] width 10 height 10
click at [329, 506] on div "Undo" at bounding box center [336, 598] width 21 height 9
click at [30, 280] on div at bounding box center [31, 273] width 21 height 21
click at [734, 506] on icon at bounding box center [737, 599] width 14 height 14
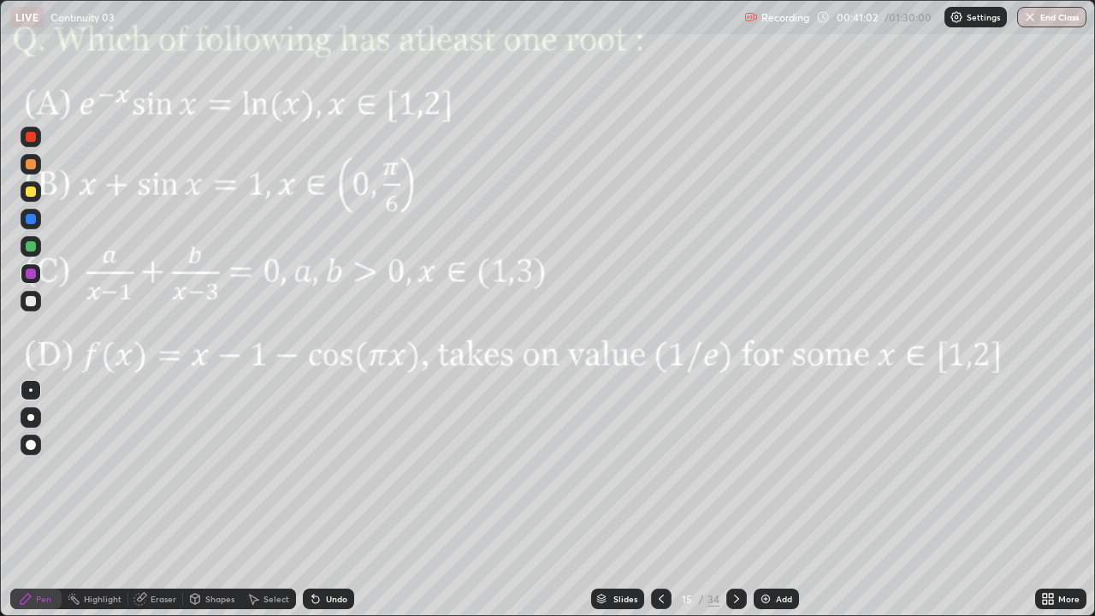
click at [735, 506] on icon at bounding box center [737, 599] width 14 height 14
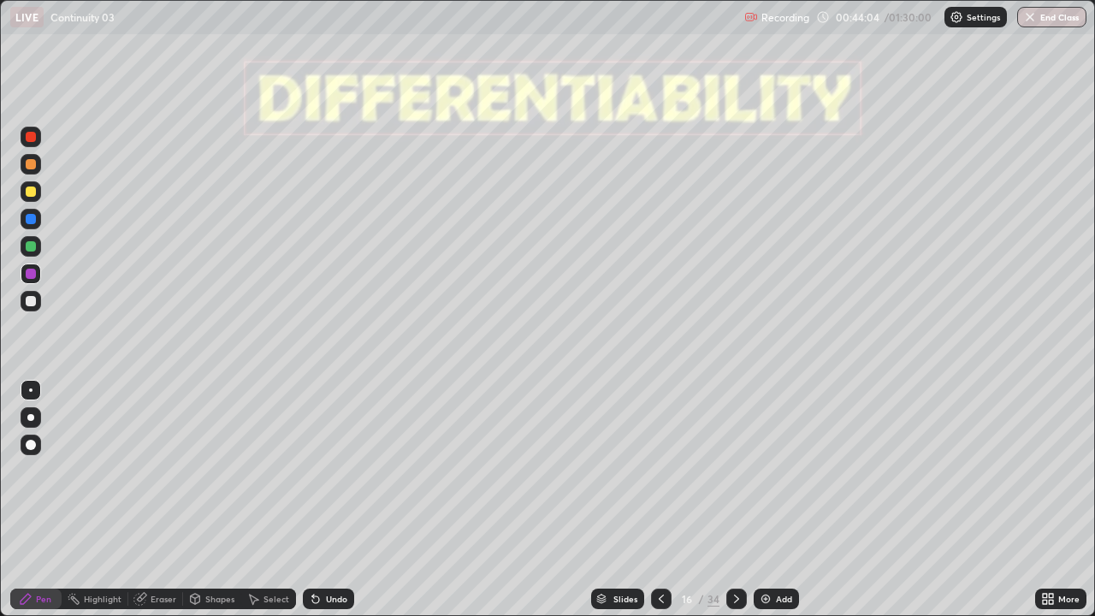
click at [158, 506] on div "Eraser" at bounding box center [164, 598] width 26 height 9
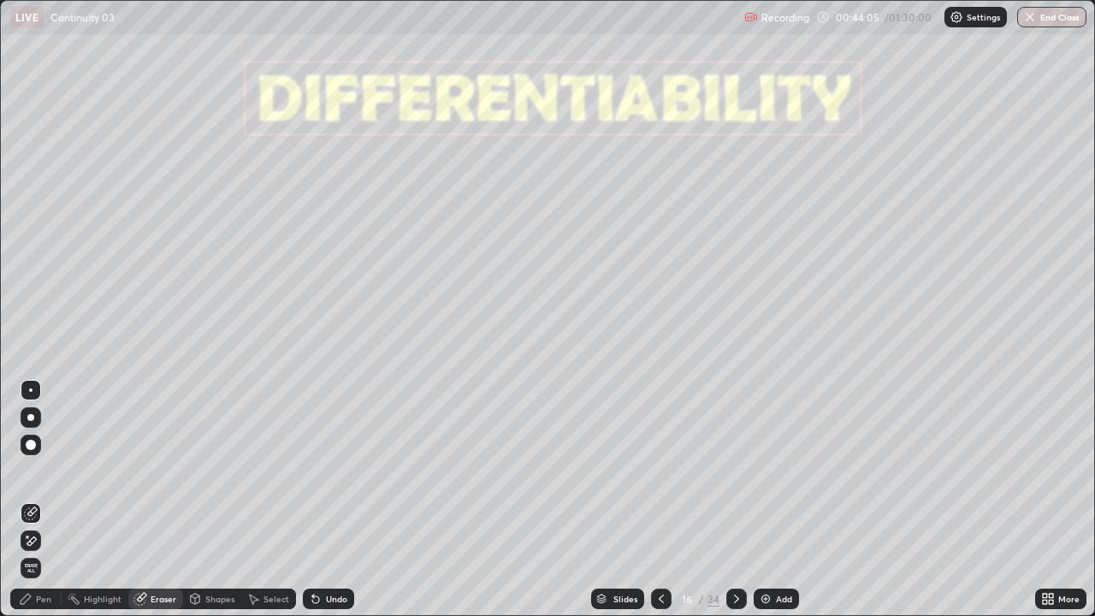
click at [27, 506] on icon at bounding box center [28, 536] width 2 height 2
click at [219, 506] on div "Shapes" at bounding box center [219, 598] width 29 height 9
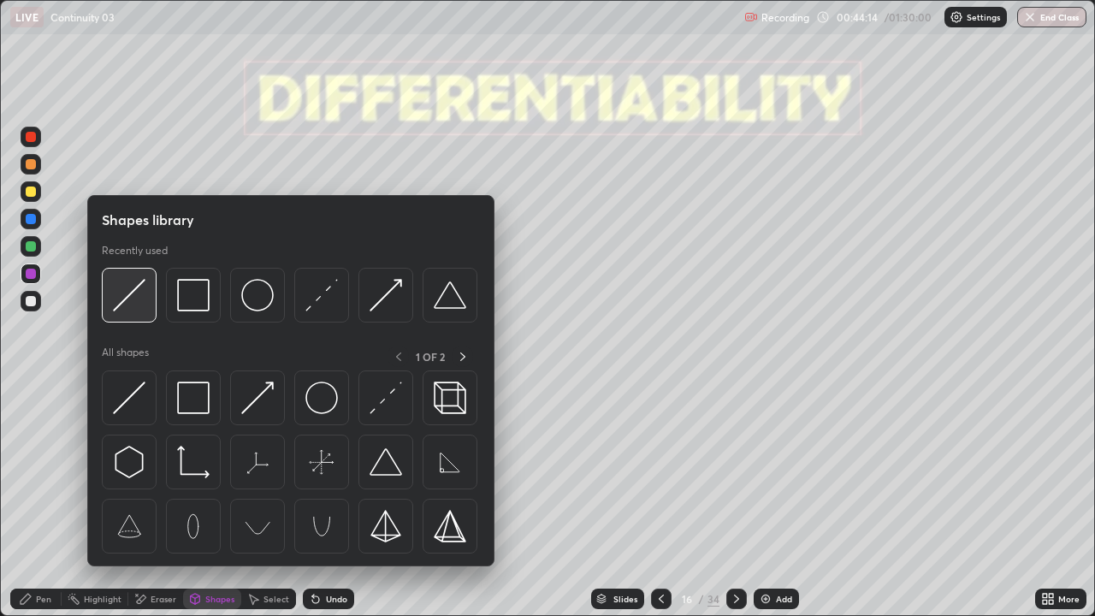
click at [123, 298] on img at bounding box center [129, 295] width 33 height 33
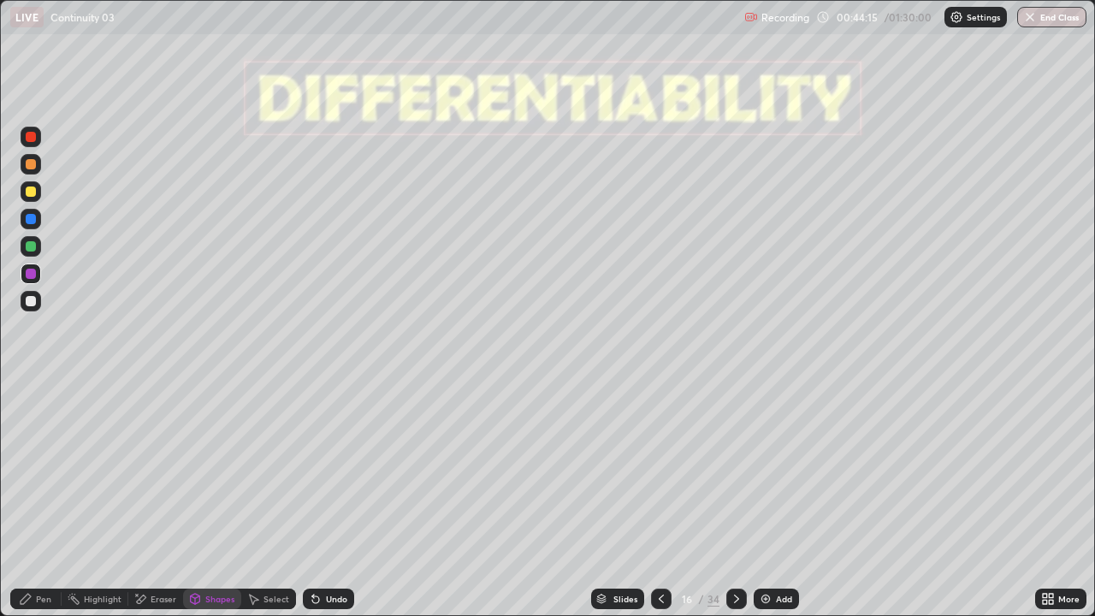
click at [33, 304] on div at bounding box center [31, 301] width 10 height 10
click at [208, 506] on div "Shapes" at bounding box center [219, 598] width 29 height 9
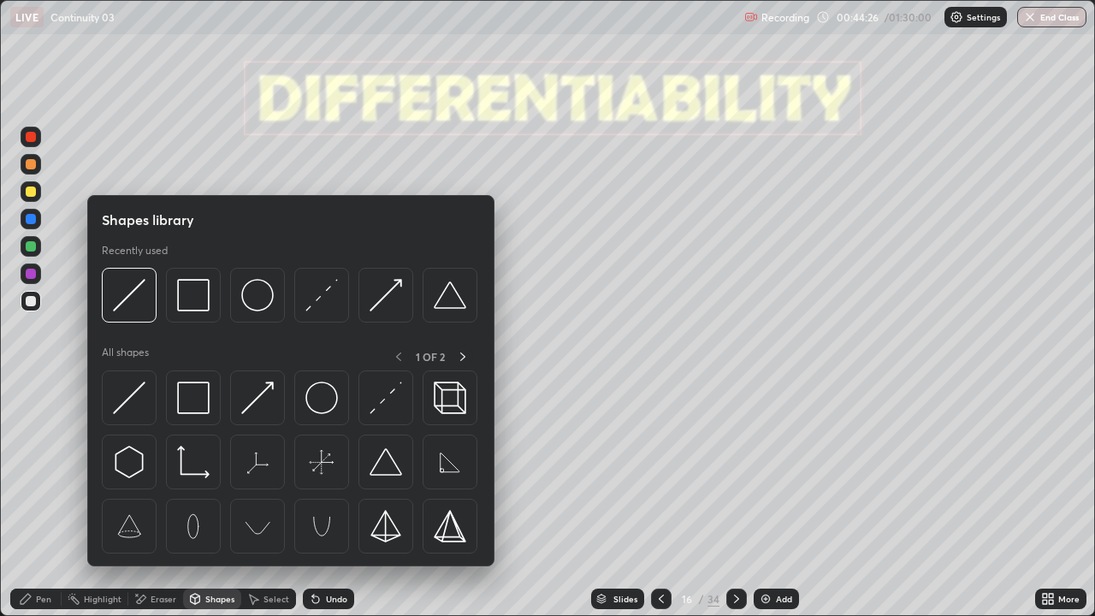
click at [38, 275] on div at bounding box center [31, 273] width 21 height 21
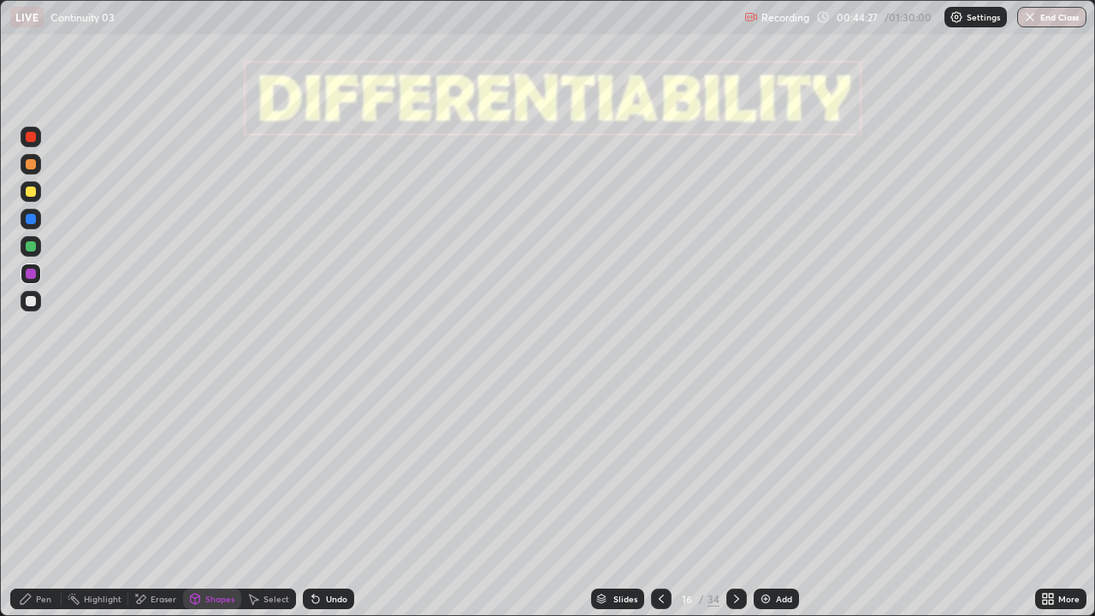
click at [39, 506] on div "Pen" at bounding box center [35, 598] width 51 height 21
click at [37, 245] on div at bounding box center [31, 246] width 21 height 21
click at [205, 506] on div "Shapes" at bounding box center [219, 598] width 29 height 9
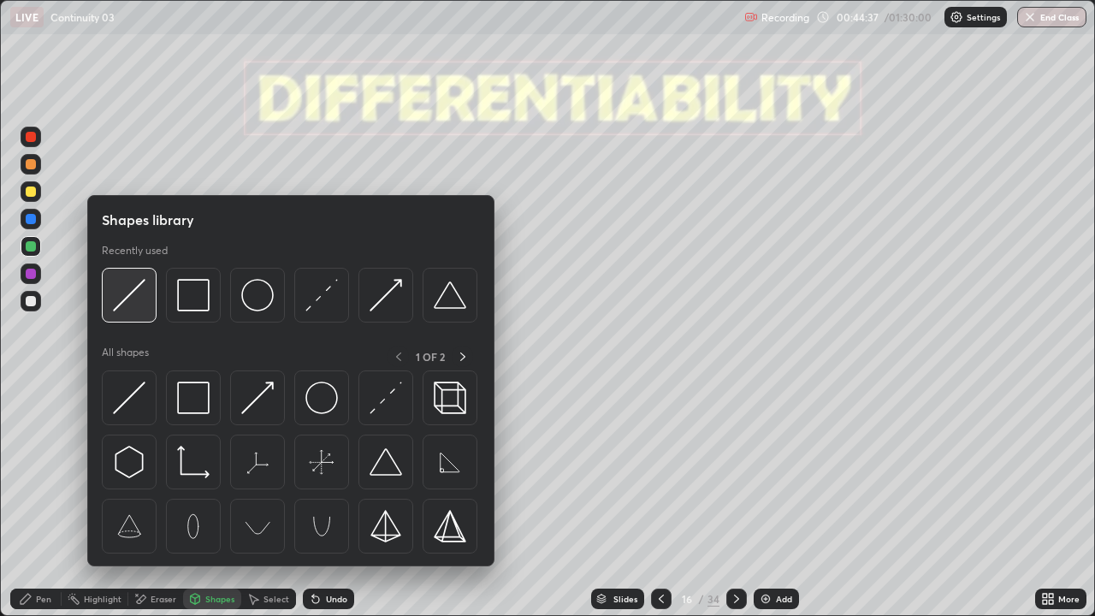
click at [130, 301] on img at bounding box center [129, 295] width 33 height 33
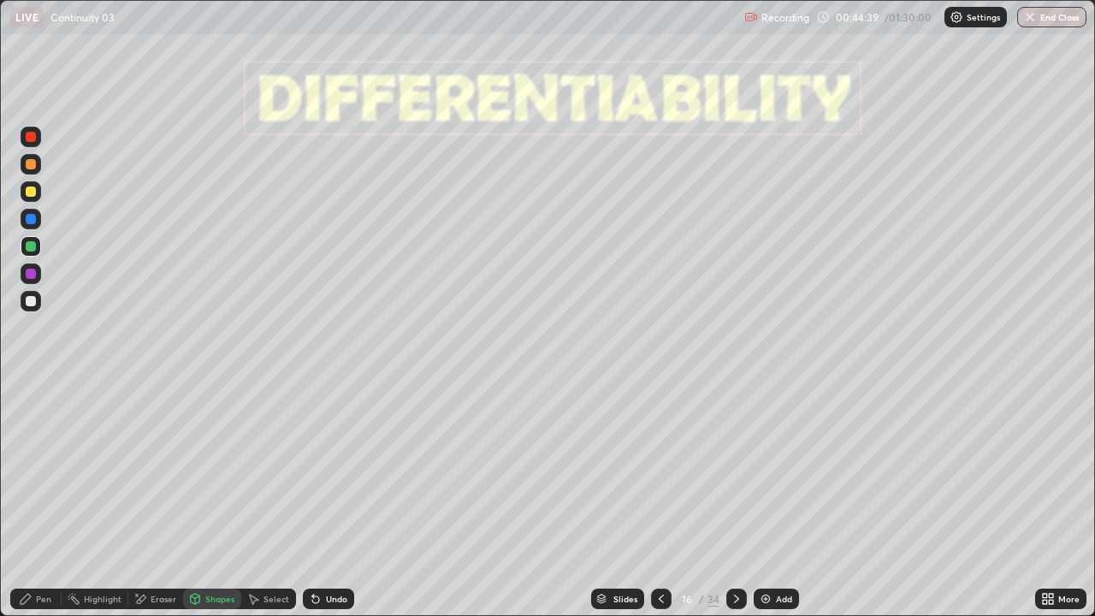
click at [215, 506] on div "Shapes" at bounding box center [219, 598] width 29 height 9
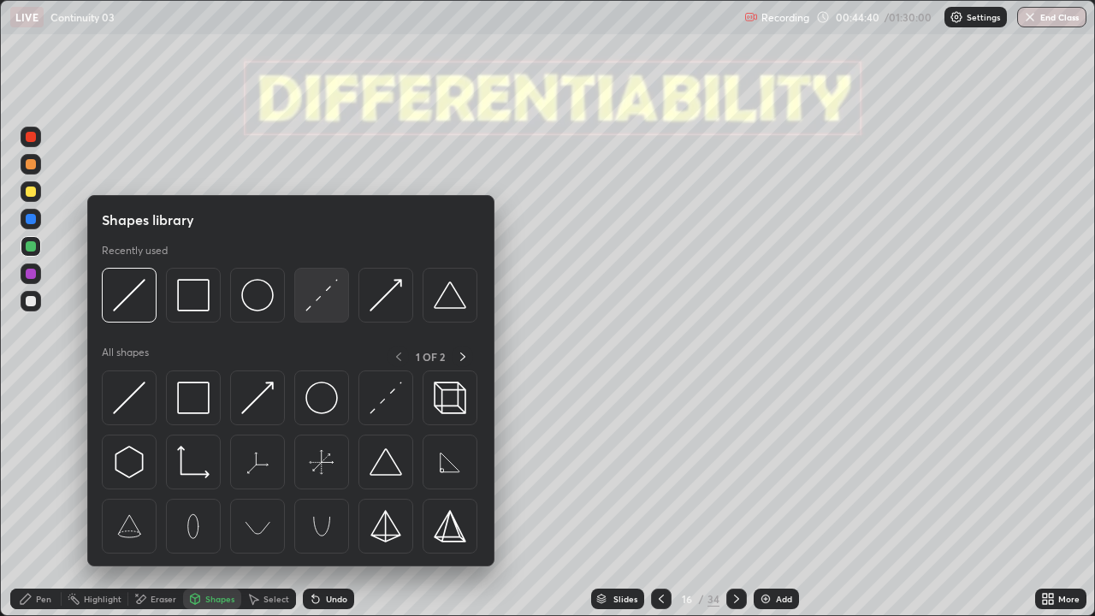
click at [318, 300] on img at bounding box center [321, 295] width 33 height 33
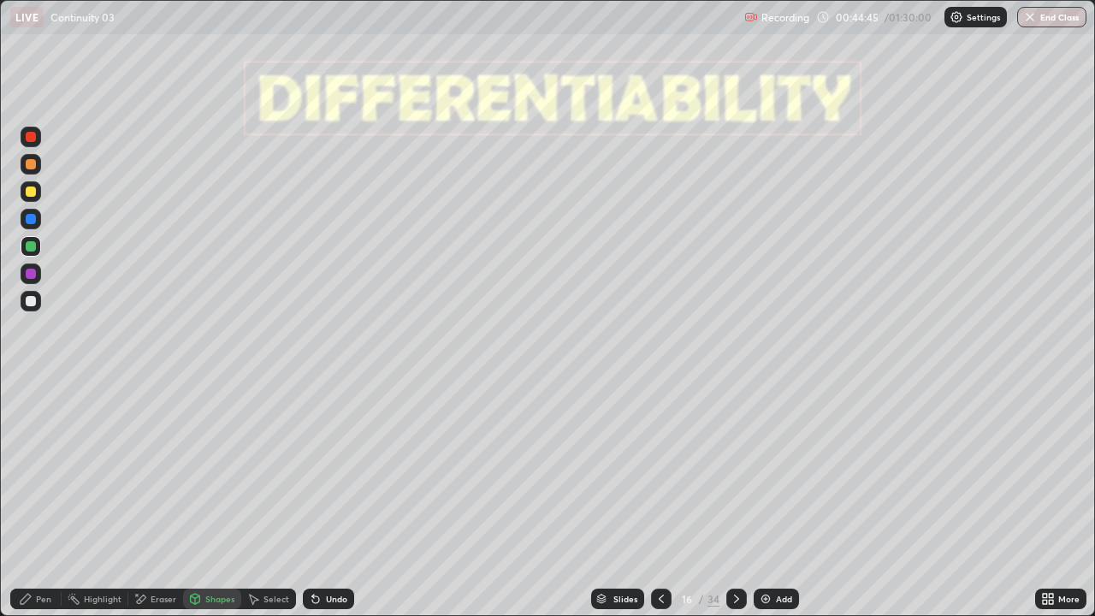
click at [36, 506] on div "Pen" at bounding box center [43, 598] width 15 height 9
click at [223, 506] on div "Shapes" at bounding box center [219, 598] width 29 height 9
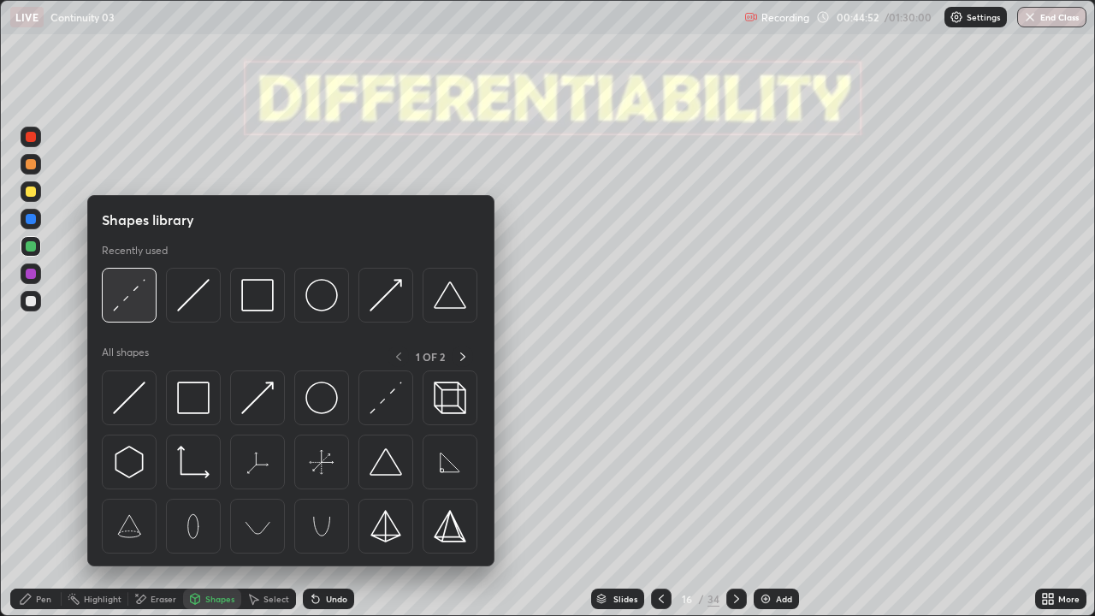
click at [137, 293] on img at bounding box center [129, 295] width 33 height 33
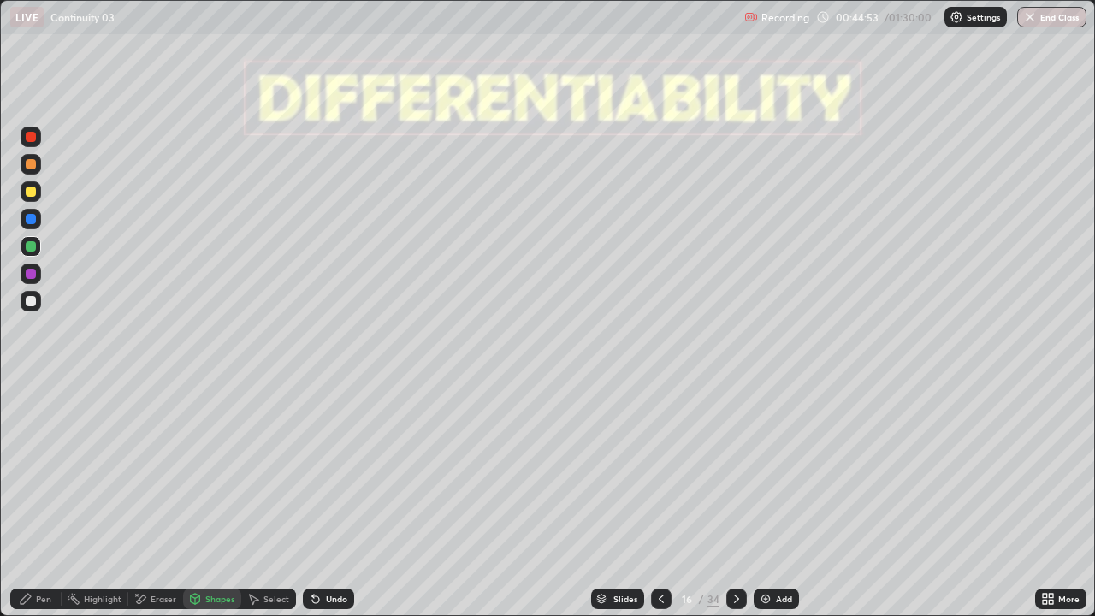
click at [32, 219] on div at bounding box center [31, 219] width 10 height 10
click at [44, 506] on div "Pen" at bounding box center [35, 598] width 51 height 21
click at [215, 506] on div "Shapes" at bounding box center [219, 598] width 29 height 9
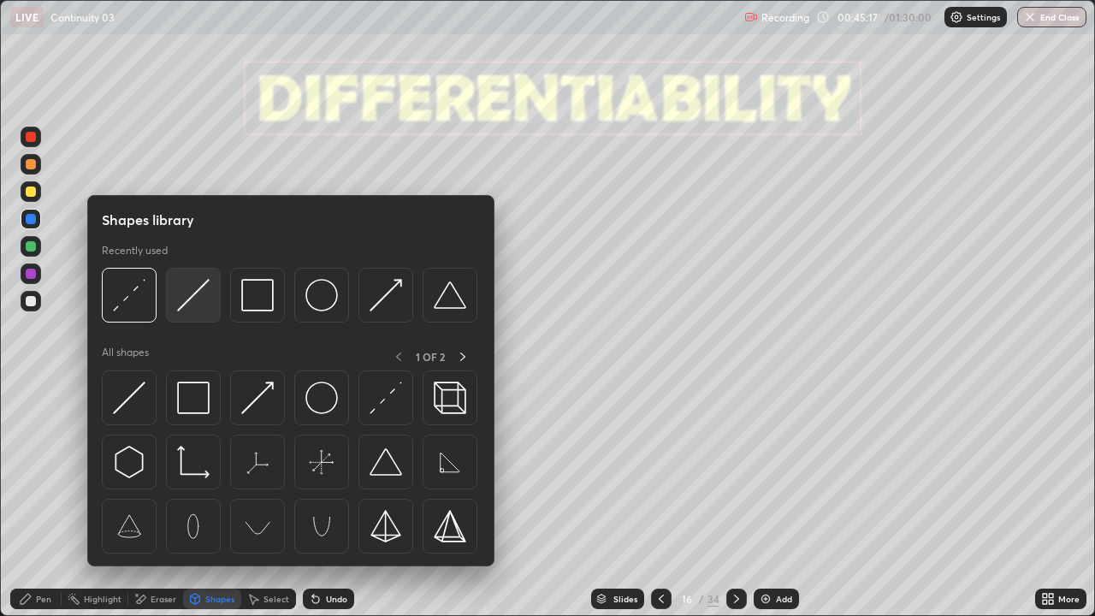
click at [190, 299] on img at bounding box center [193, 295] width 33 height 33
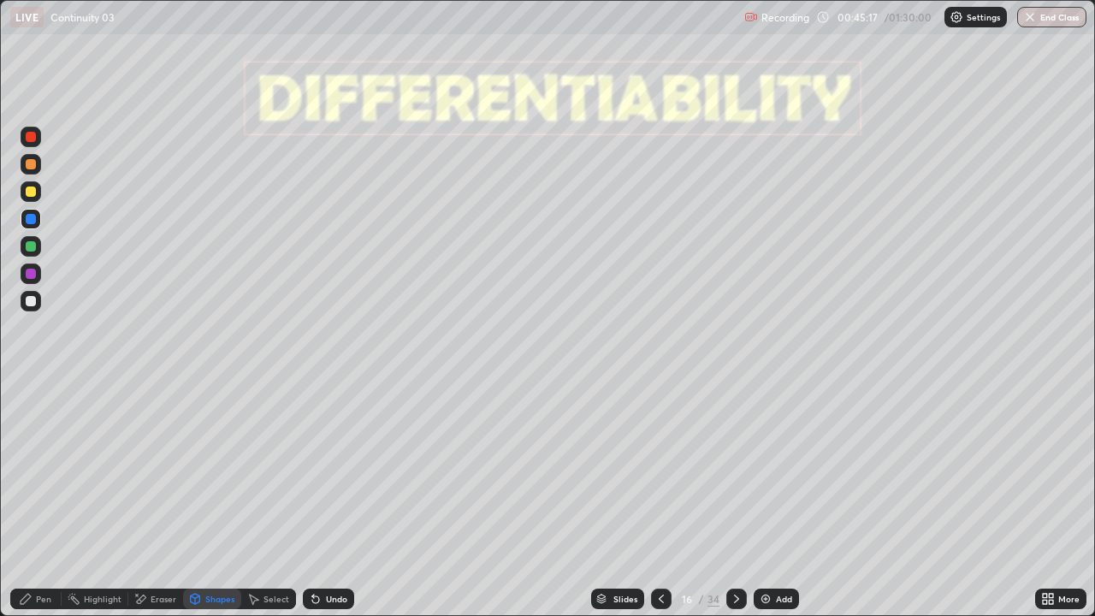
click at [35, 198] on div at bounding box center [31, 191] width 21 height 21
click at [331, 506] on div "Undo" at bounding box center [336, 598] width 21 height 9
click at [35, 506] on div "Pen" at bounding box center [35, 598] width 51 height 21
click at [27, 146] on div at bounding box center [31, 137] width 21 height 21
click at [326, 506] on div "Undo" at bounding box center [336, 598] width 21 height 9
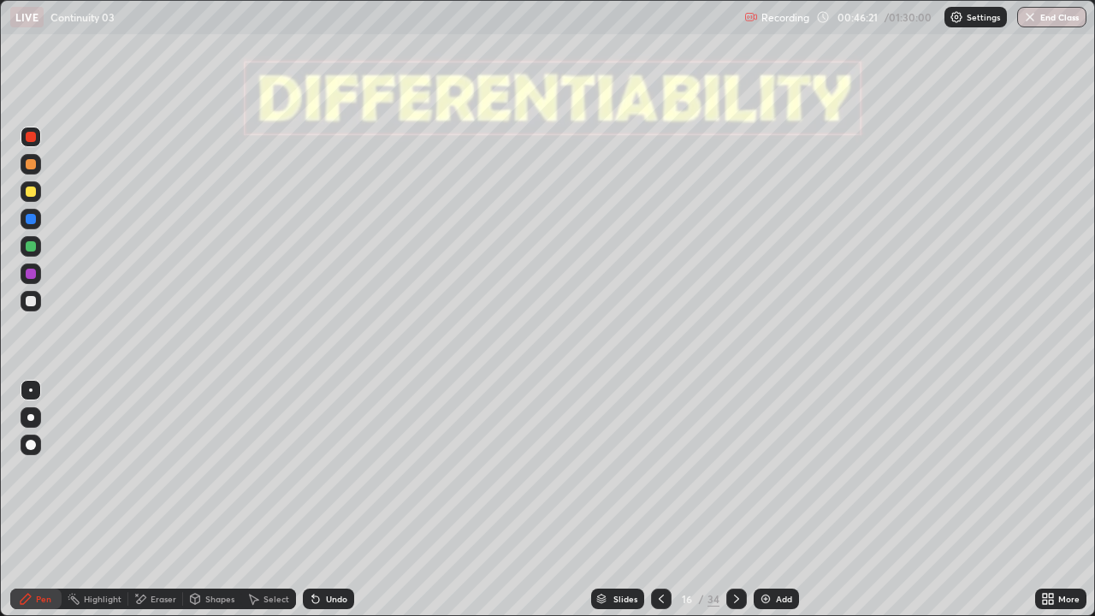
click at [329, 506] on div "Undo" at bounding box center [336, 598] width 21 height 9
click at [329, 506] on div "Undo" at bounding box center [328, 598] width 51 height 21
click at [328, 506] on div "Undo" at bounding box center [328, 598] width 51 height 21
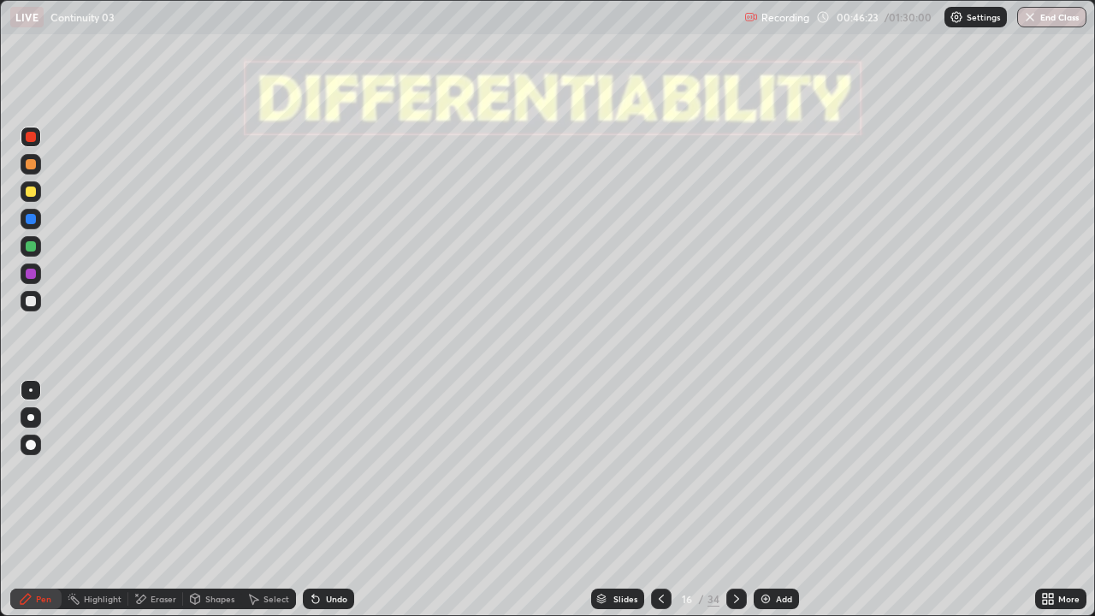
click at [331, 506] on div "Undo" at bounding box center [328, 598] width 51 height 21
click at [330, 506] on div "Undo" at bounding box center [328, 598] width 51 height 21
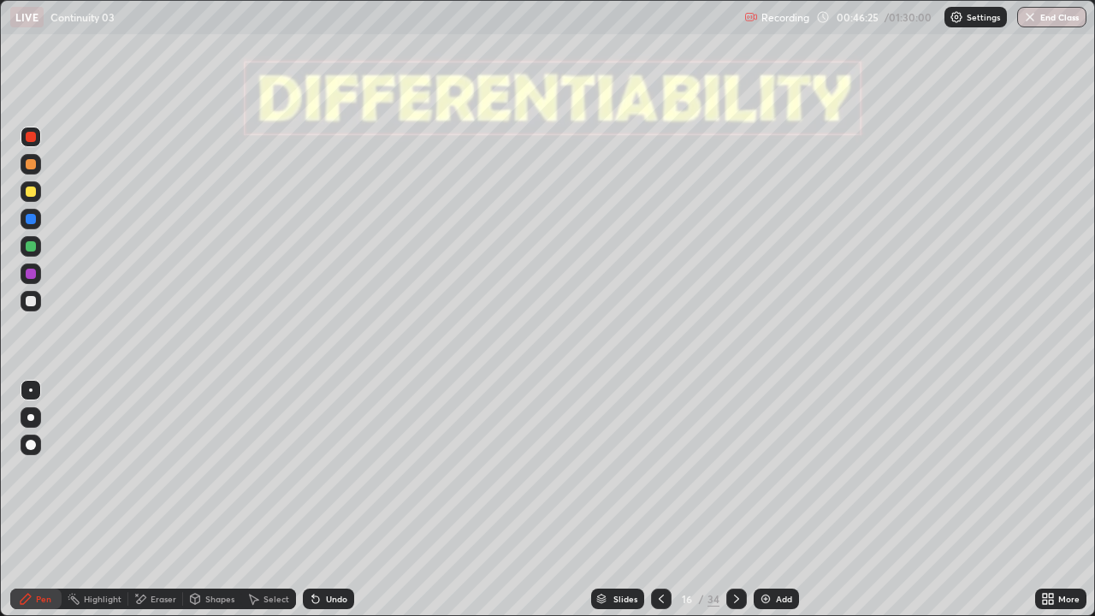
click at [328, 506] on div "Undo" at bounding box center [328, 598] width 51 height 21
click at [327, 506] on div "Undo" at bounding box center [328, 598] width 51 height 21
click at [31, 247] on div at bounding box center [31, 246] width 10 height 10
click at [32, 220] on div at bounding box center [31, 219] width 10 height 10
click at [35, 276] on div at bounding box center [31, 274] width 10 height 10
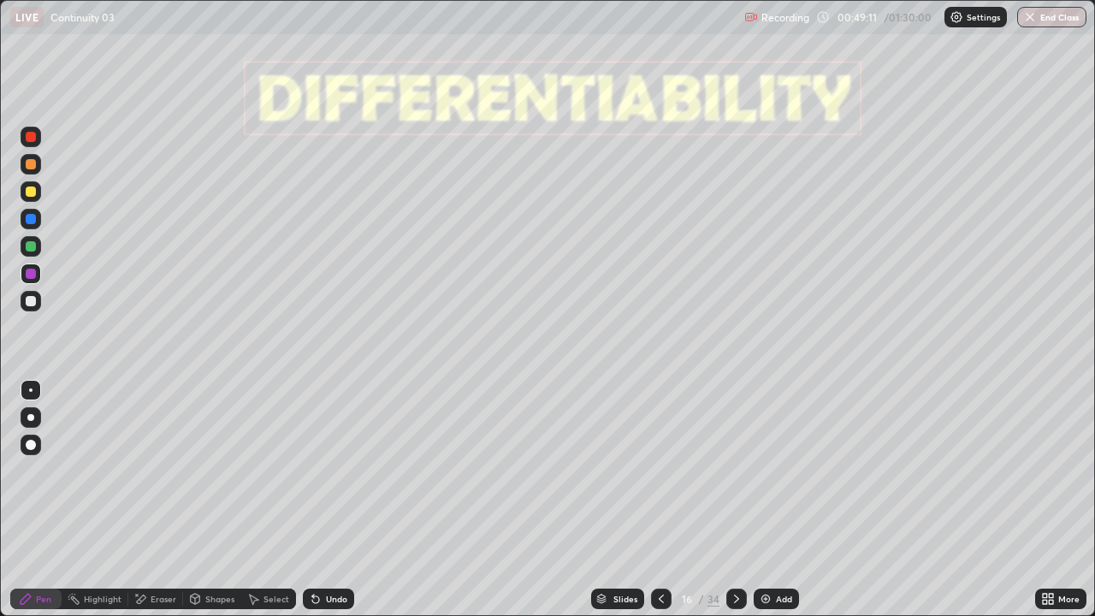
click at [37, 302] on div at bounding box center [31, 301] width 21 height 21
click at [276, 506] on div "Select" at bounding box center [276, 598] width 26 height 9
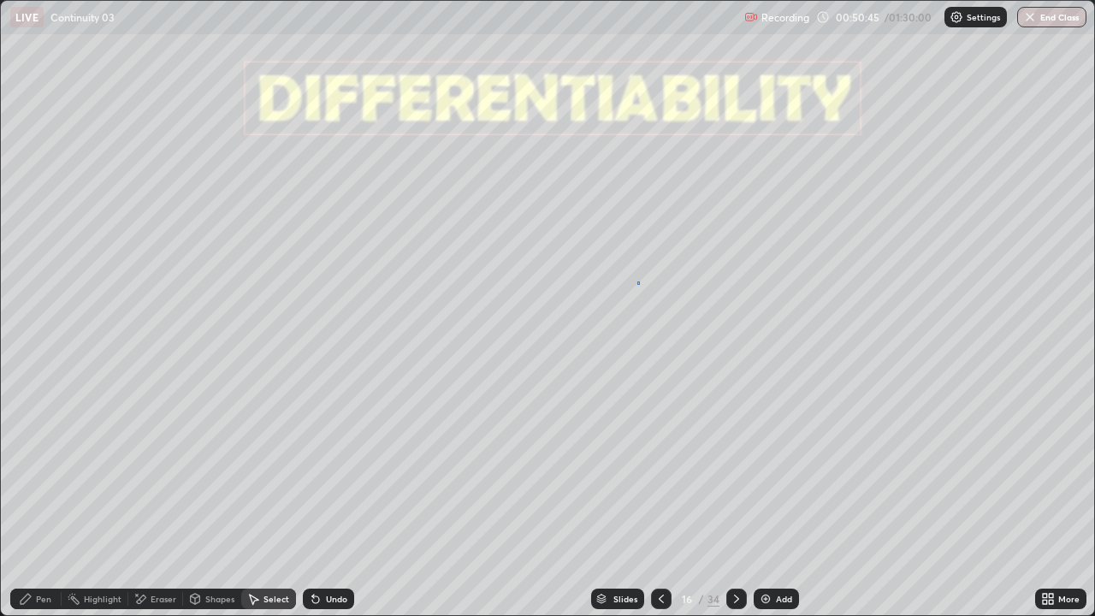
click at [637, 285] on div "0 ° Undo Copy Duplicate Duplicate to new slide Delete" at bounding box center [547, 308] width 1093 height 614
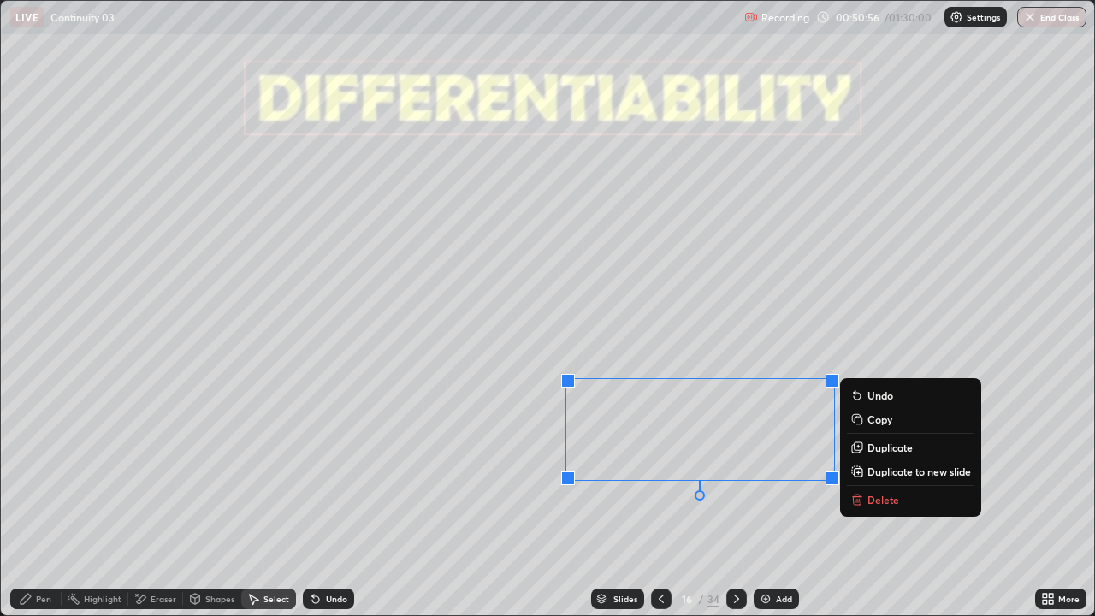
click at [636, 506] on div "0 ° Undo Copy Duplicate Duplicate to new slide Delete" at bounding box center [547, 308] width 1093 height 614
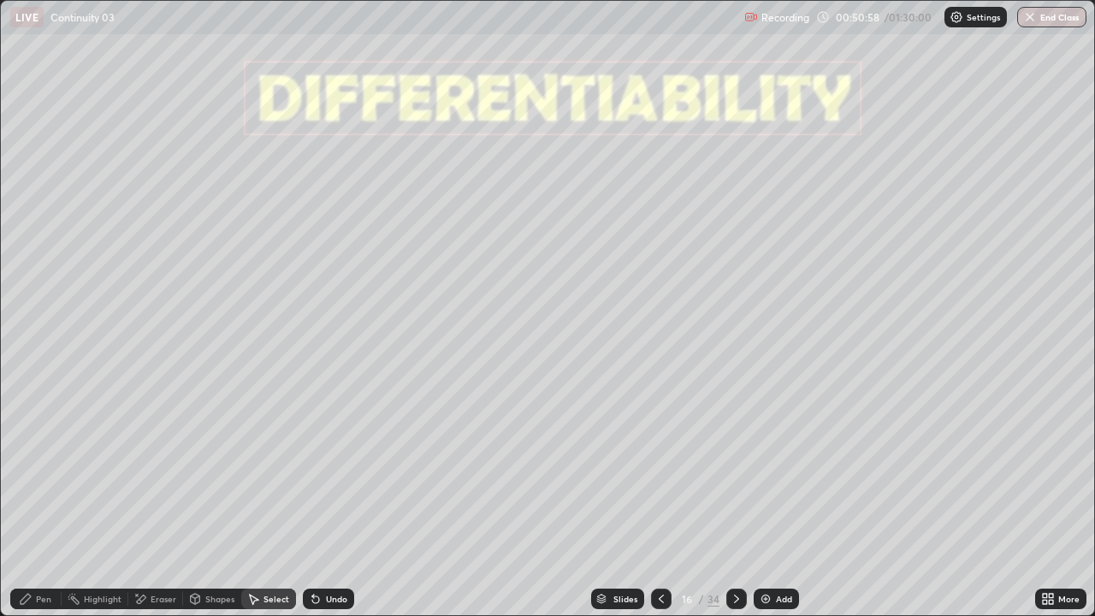
click at [273, 506] on div "Select" at bounding box center [276, 598] width 26 height 9
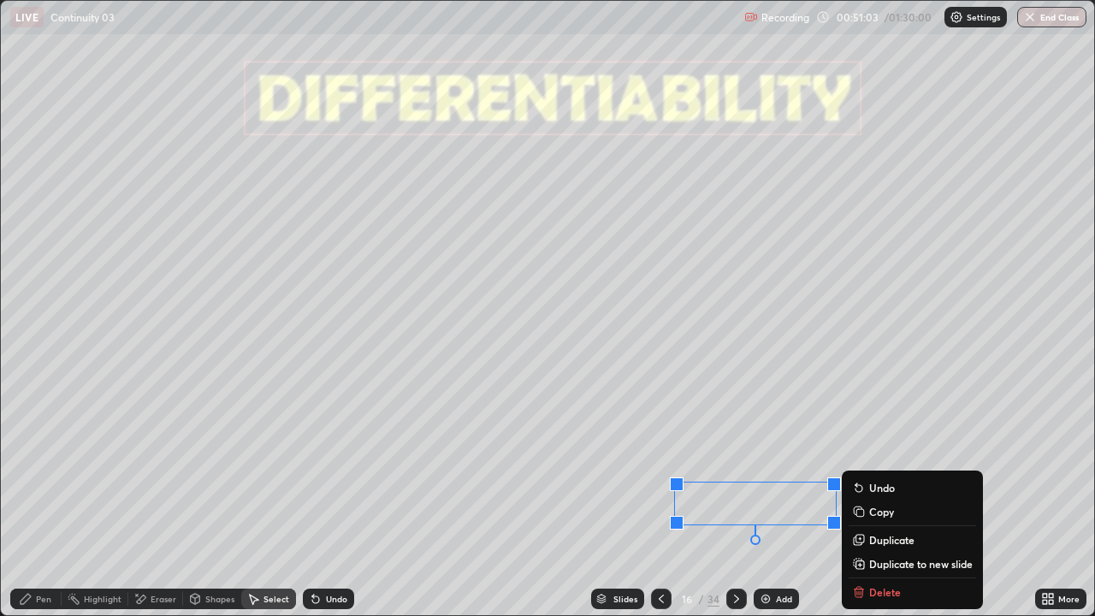
click at [614, 506] on div "0 ° Undo Copy Duplicate Duplicate to new slide Delete" at bounding box center [547, 308] width 1093 height 614
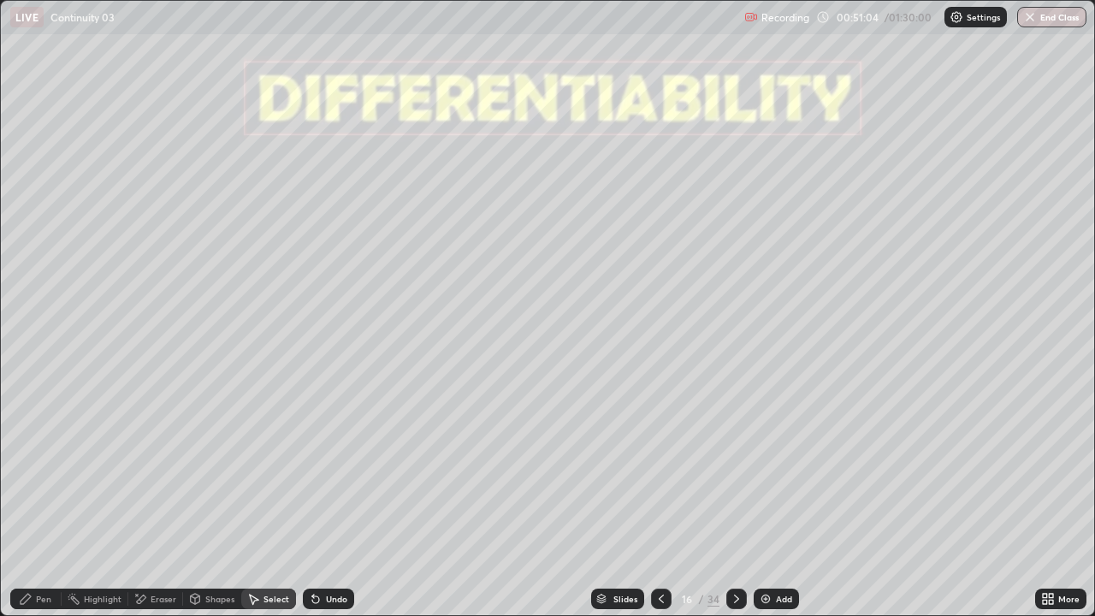
click at [50, 506] on div "Pen" at bounding box center [43, 598] width 15 height 9
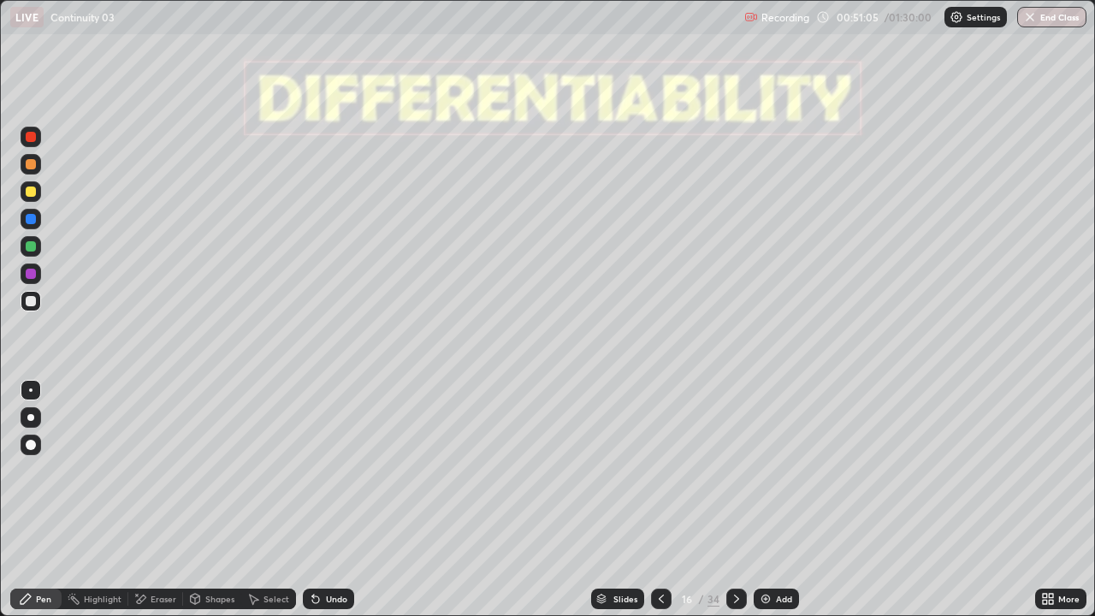
click at [32, 246] on div at bounding box center [31, 246] width 10 height 10
click at [327, 506] on div "Undo" at bounding box center [336, 598] width 21 height 9
click at [734, 506] on icon at bounding box center [737, 599] width 14 height 14
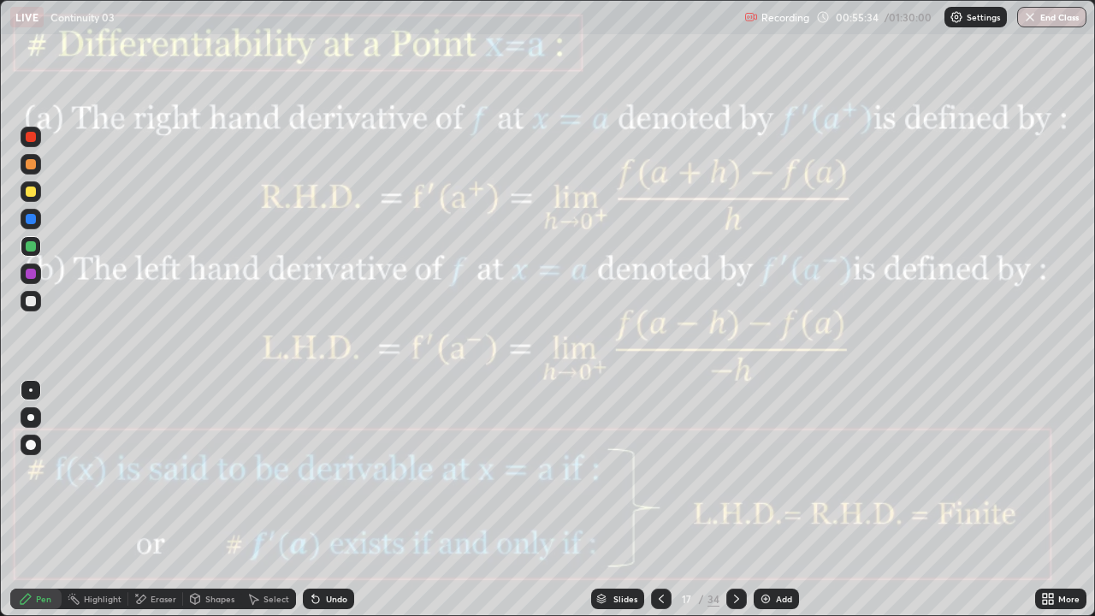
click at [214, 506] on div "Shapes" at bounding box center [219, 598] width 29 height 9
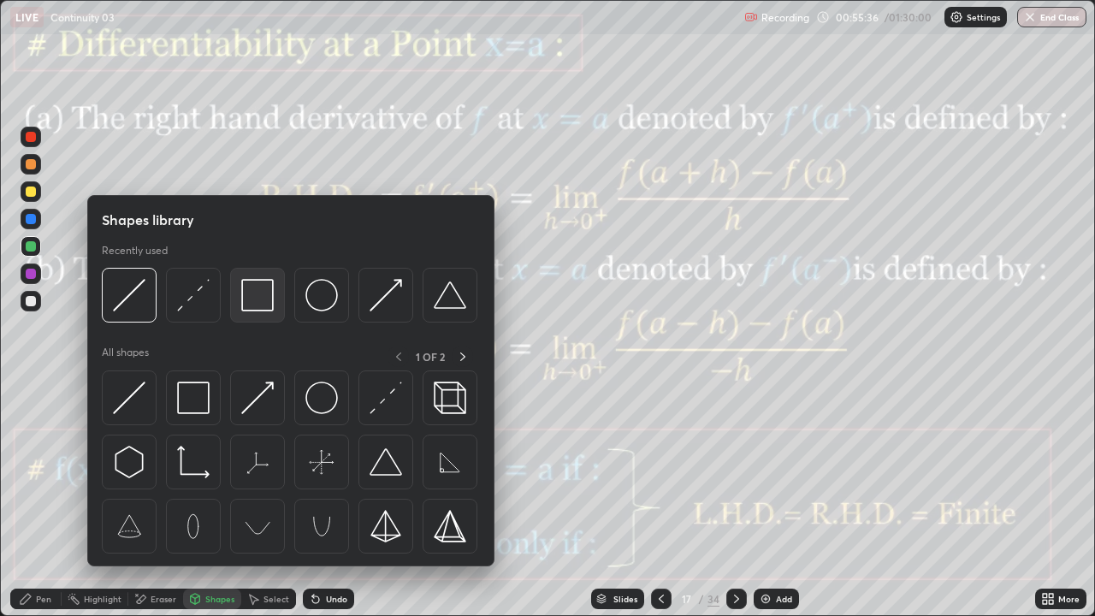
click at [257, 302] on img at bounding box center [257, 295] width 33 height 33
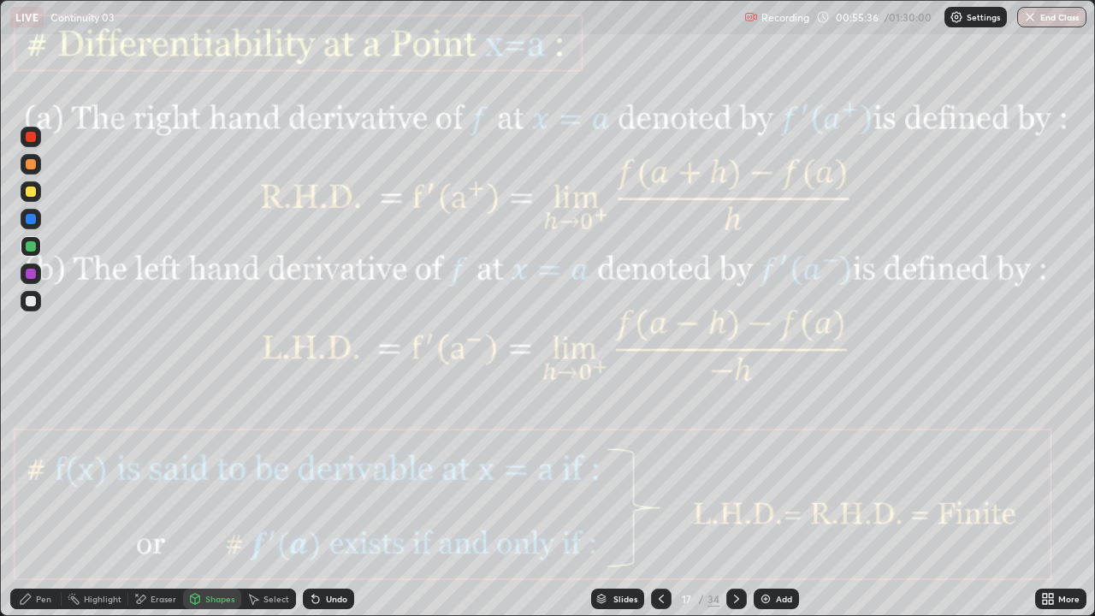
click at [34, 275] on div at bounding box center [31, 274] width 10 height 10
click at [333, 506] on div "Undo" at bounding box center [336, 598] width 21 height 9
click at [742, 506] on div at bounding box center [736, 598] width 21 height 21
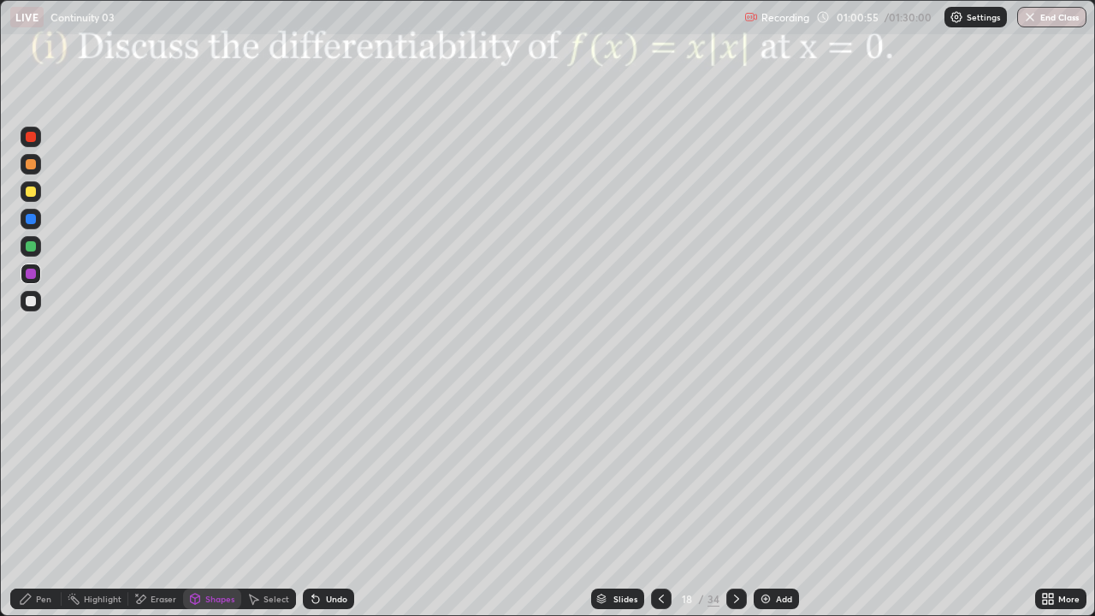
click at [42, 506] on div "Pen" at bounding box center [43, 598] width 15 height 9
click at [32, 275] on div at bounding box center [31, 274] width 10 height 10
click at [31, 165] on div at bounding box center [31, 164] width 10 height 10
click at [328, 506] on div "Undo" at bounding box center [336, 598] width 21 height 9
click at [333, 506] on div "Undo" at bounding box center [336, 598] width 21 height 9
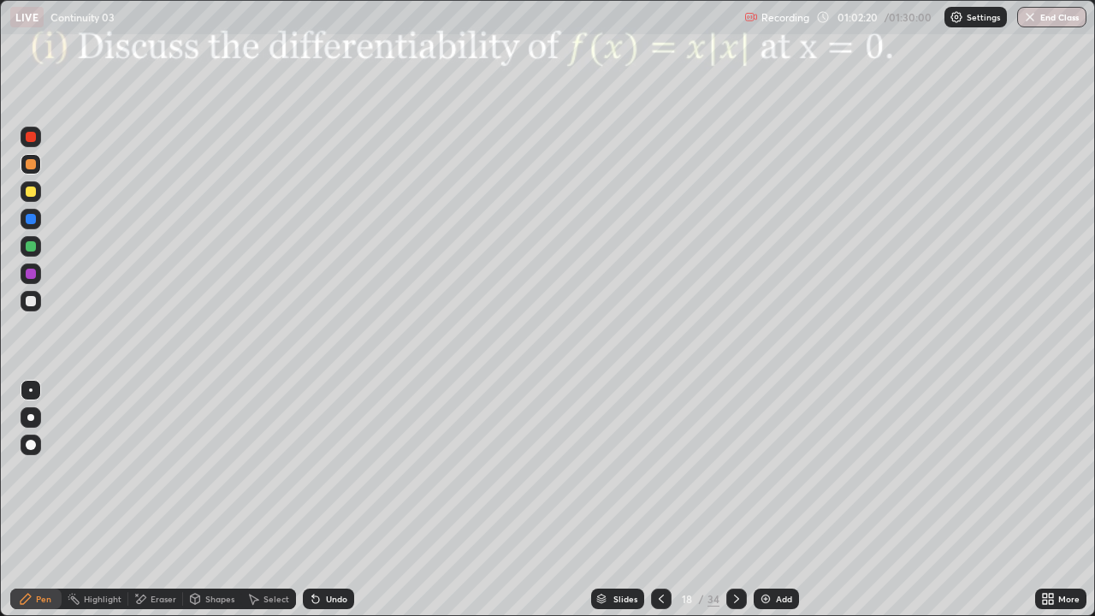
click at [32, 222] on div at bounding box center [31, 219] width 10 height 10
click at [28, 275] on div at bounding box center [31, 274] width 10 height 10
click at [336, 506] on div "Undo" at bounding box center [336, 598] width 21 height 9
click at [334, 506] on div "Undo" at bounding box center [336, 598] width 21 height 9
click at [31, 138] on div at bounding box center [31, 137] width 10 height 10
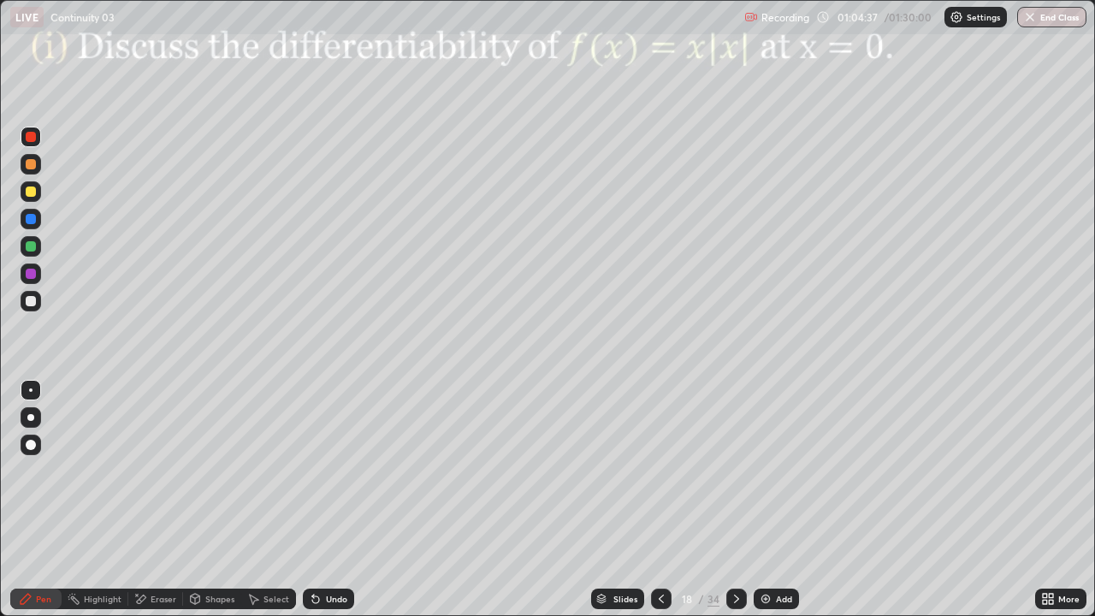
click at [776, 506] on div "Add" at bounding box center [784, 598] width 16 height 9
click at [33, 163] on div at bounding box center [31, 164] width 10 height 10
click at [29, 218] on div at bounding box center [31, 219] width 10 height 10
click at [29, 219] on div at bounding box center [31, 219] width 10 height 10
click at [32, 280] on div at bounding box center [31, 273] width 21 height 21
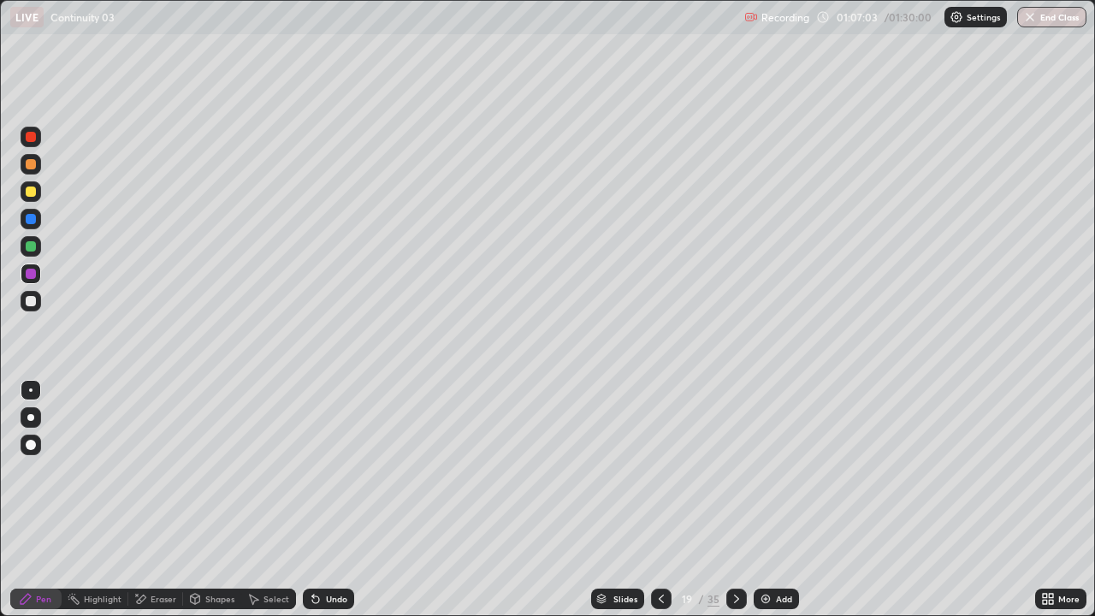
click at [736, 506] on icon at bounding box center [737, 599] width 14 height 14
click at [628, 506] on div "Slides" at bounding box center [625, 598] width 24 height 9
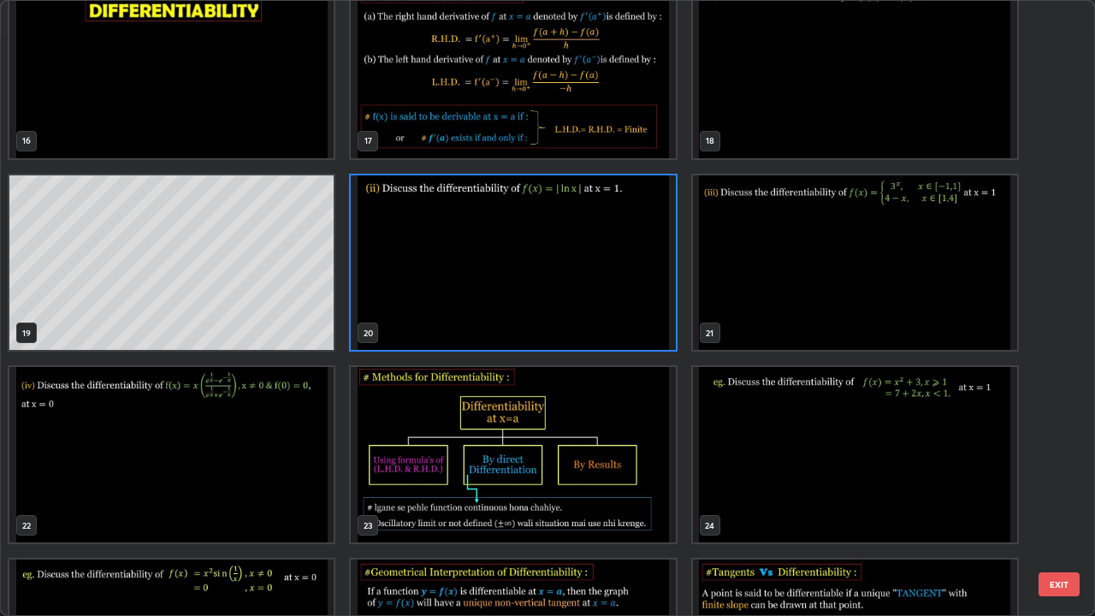
scroll to position [1025, 0]
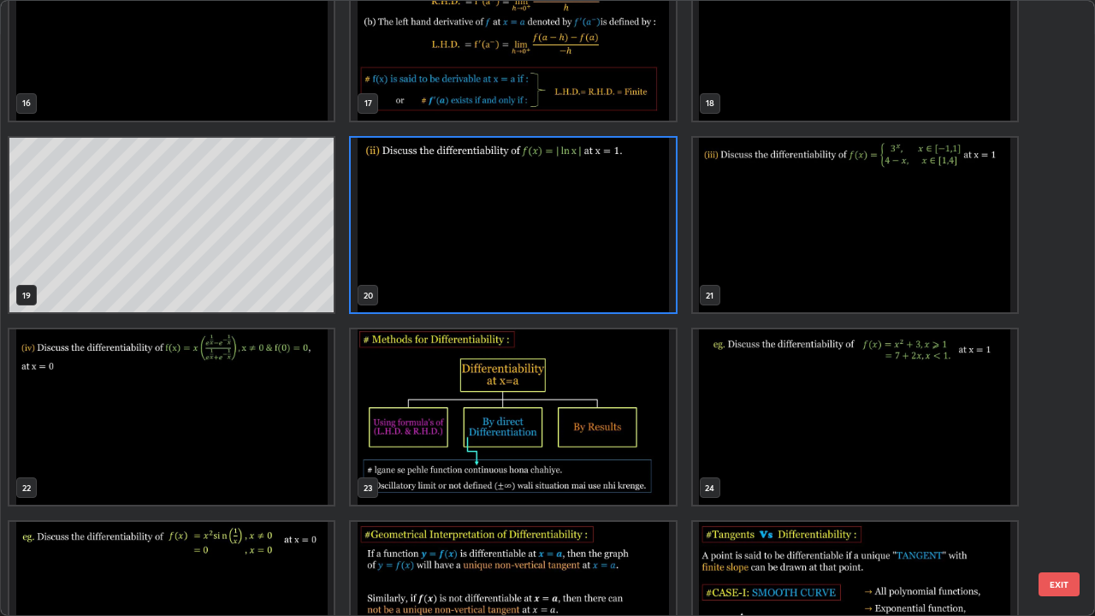
click at [861, 432] on img "grid" at bounding box center [855, 416] width 324 height 175
click at [867, 432] on img "grid" at bounding box center [855, 416] width 324 height 175
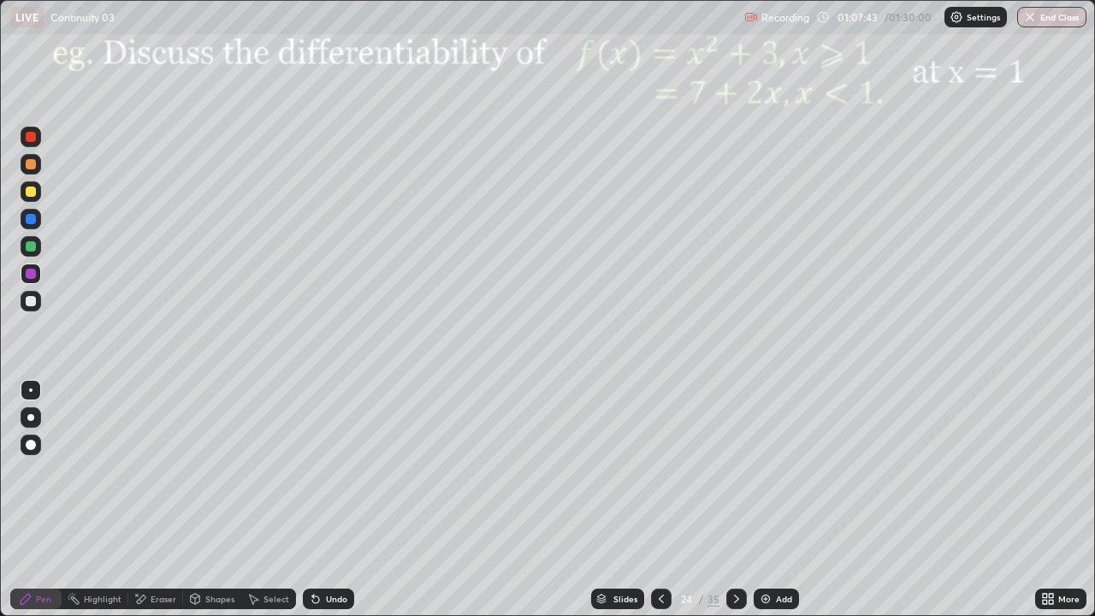
click at [33, 273] on div at bounding box center [31, 274] width 10 height 10
click at [35, 253] on div at bounding box center [31, 246] width 21 height 21
click at [33, 276] on div at bounding box center [31, 274] width 10 height 10
click at [670, 506] on div at bounding box center [661, 598] width 21 height 21
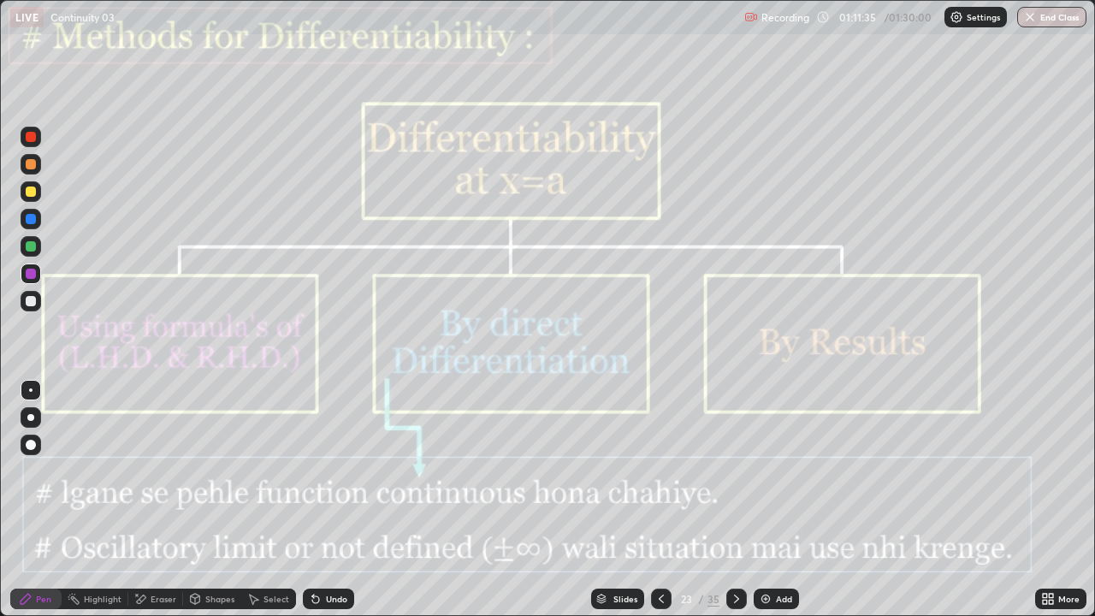
click at [659, 506] on icon at bounding box center [661, 599] width 14 height 14
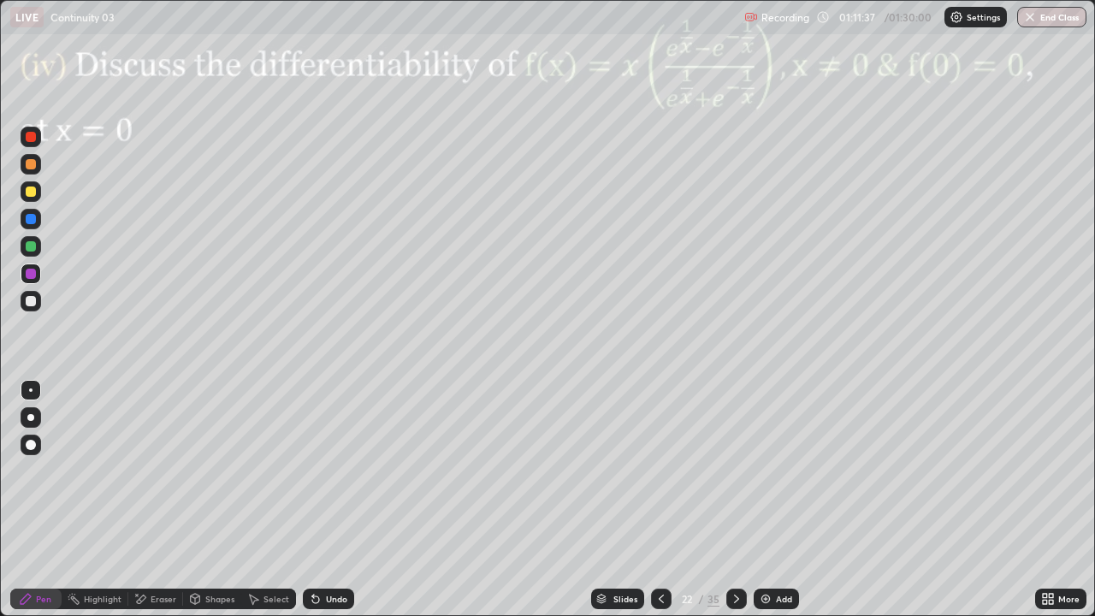
click at [660, 506] on icon at bounding box center [661, 599] width 14 height 14
click at [662, 506] on div at bounding box center [661, 598] width 21 height 21
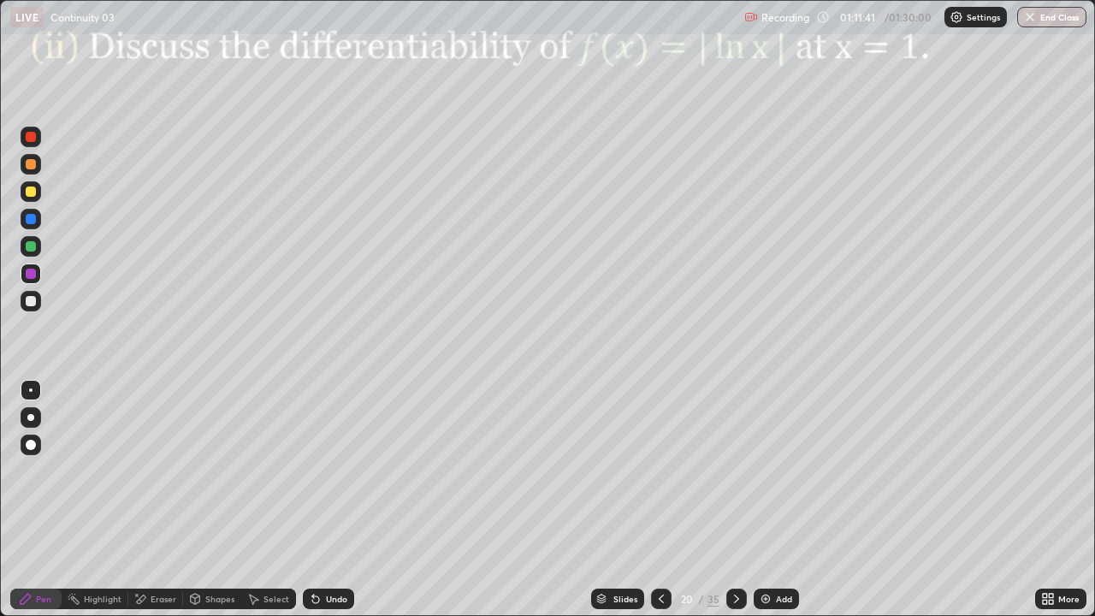
click at [665, 506] on div at bounding box center [661, 599] width 21 height 34
click at [740, 506] on div at bounding box center [736, 598] width 21 height 21
click at [31, 281] on div at bounding box center [31, 273] width 21 height 21
click at [155, 506] on div "Eraser" at bounding box center [164, 598] width 26 height 9
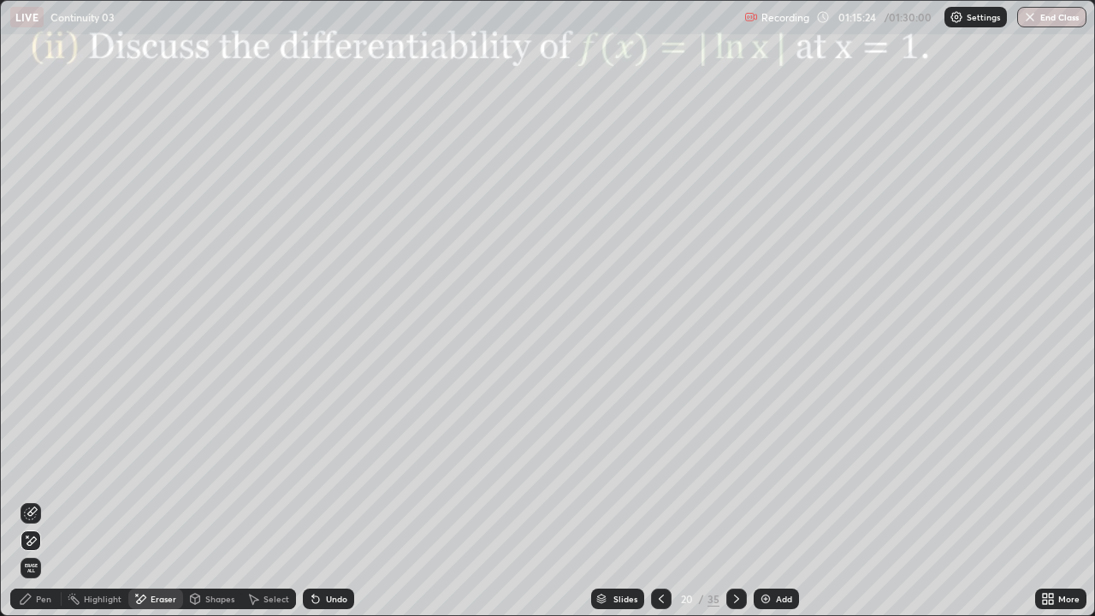
click at [43, 506] on div "Pen" at bounding box center [43, 598] width 15 height 9
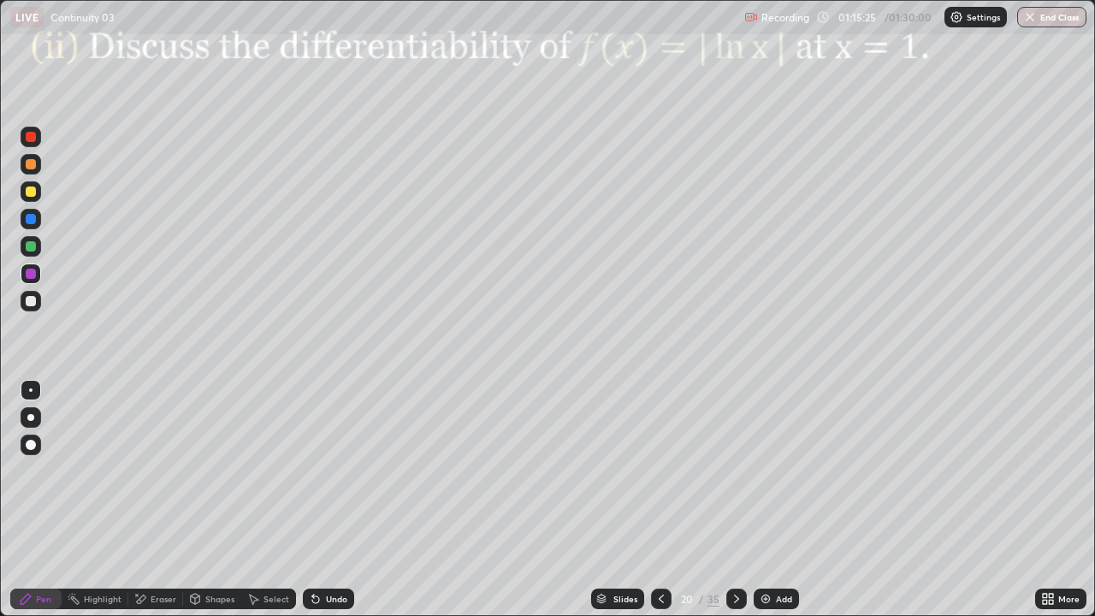
click at [29, 274] on div at bounding box center [31, 274] width 10 height 10
click at [163, 506] on div "Eraser" at bounding box center [164, 598] width 26 height 9
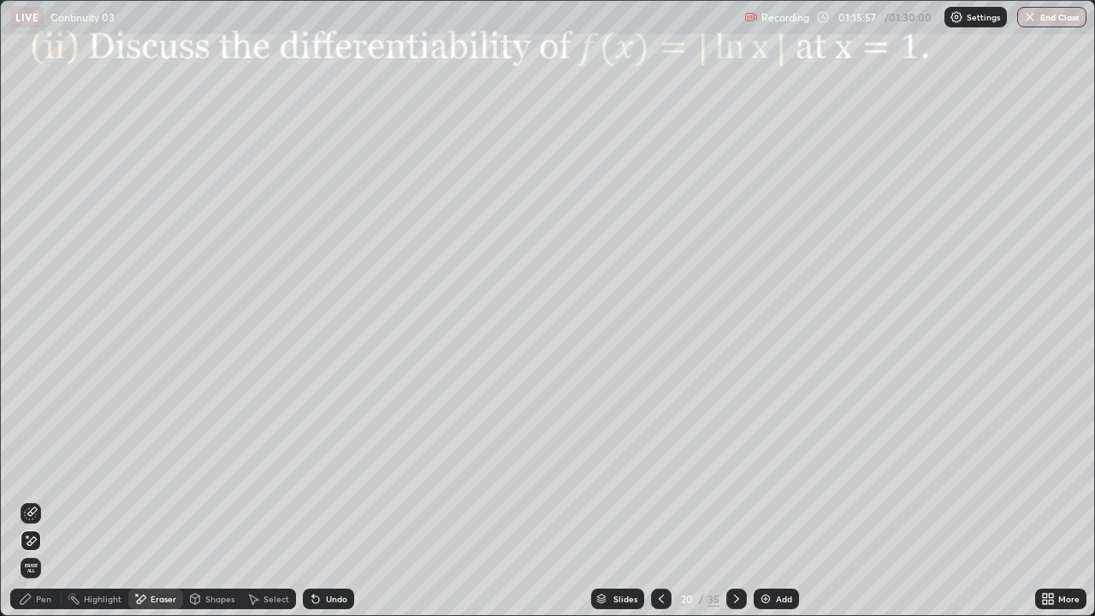
click at [44, 506] on div "Pen" at bounding box center [43, 598] width 15 height 9
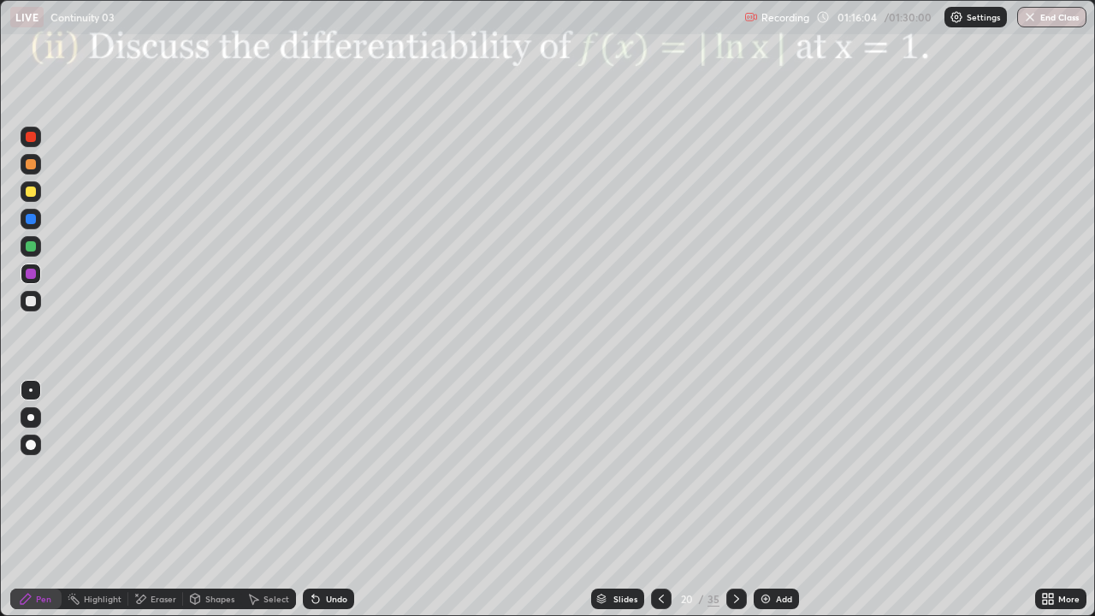
click at [32, 167] on div at bounding box center [31, 164] width 10 height 10
click at [29, 249] on div at bounding box center [31, 246] width 10 height 10
click at [327, 506] on div "Undo" at bounding box center [328, 598] width 51 height 21
click at [31, 302] on div at bounding box center [31, 301] width 10 height 10
click at [734, 506] on icon at bounding box center [737, 599] width 14 height 14
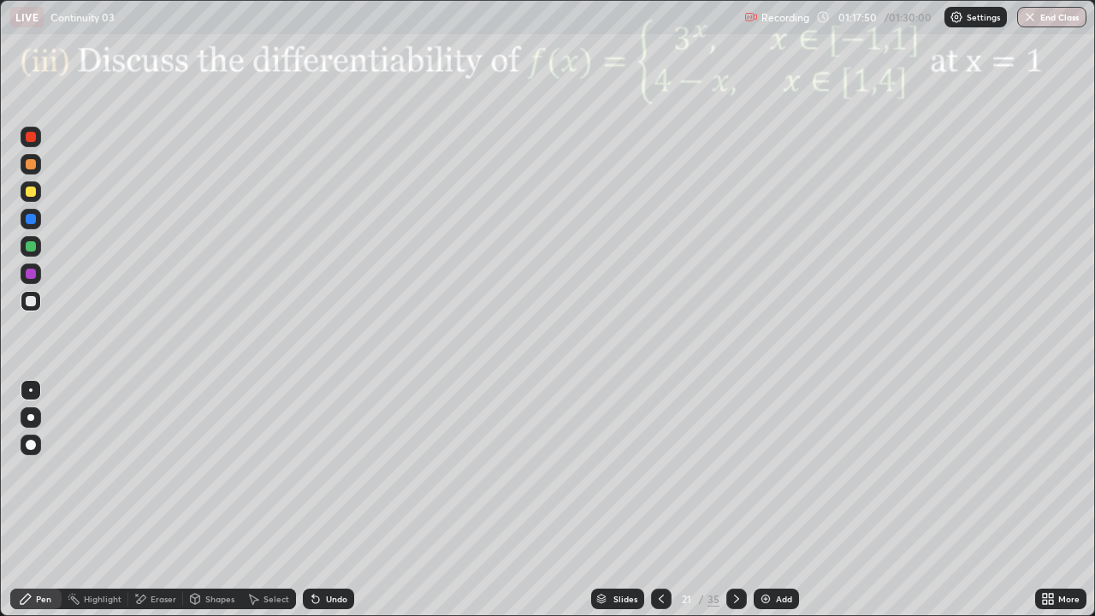
click at [659, 506] on icon at bounding box center [661, 599] width 14 height 14
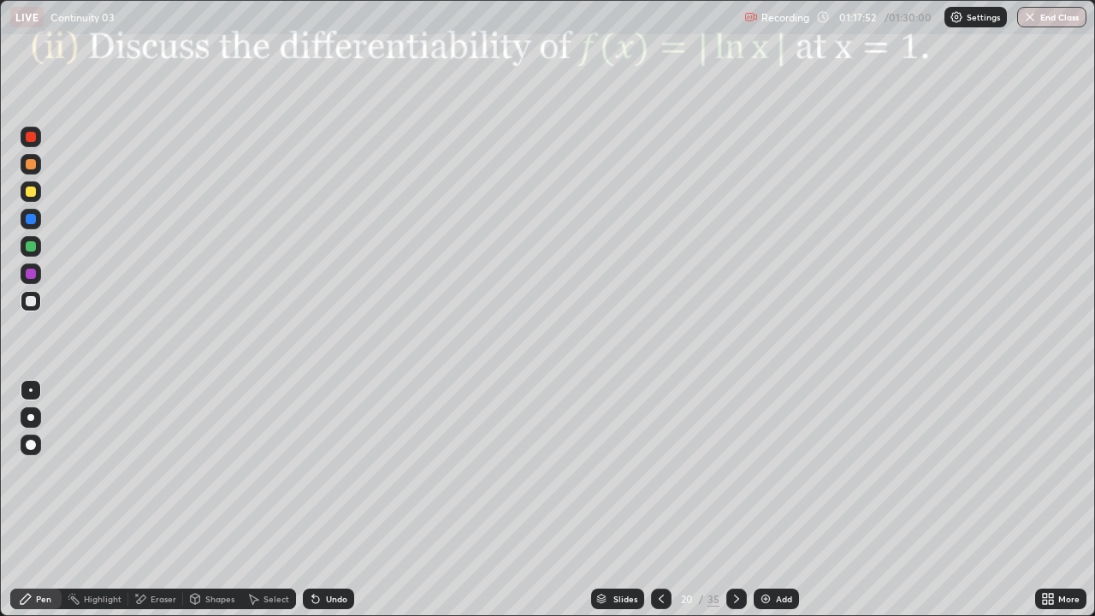
click at [31, 193] on div at bounding box center [31, 191] width 10 height 10
click at [770, 506] on img at bounding box center [766, 599] width 14 height 14
click at [32, 272] on div at bounding box center [31, 274] width 10 height 10
click at [34, 302] on div at bounding box center [31, 301] width 10 height 10
click at [32, 219] on div at bounding box center [31, 219] width 10 height 10
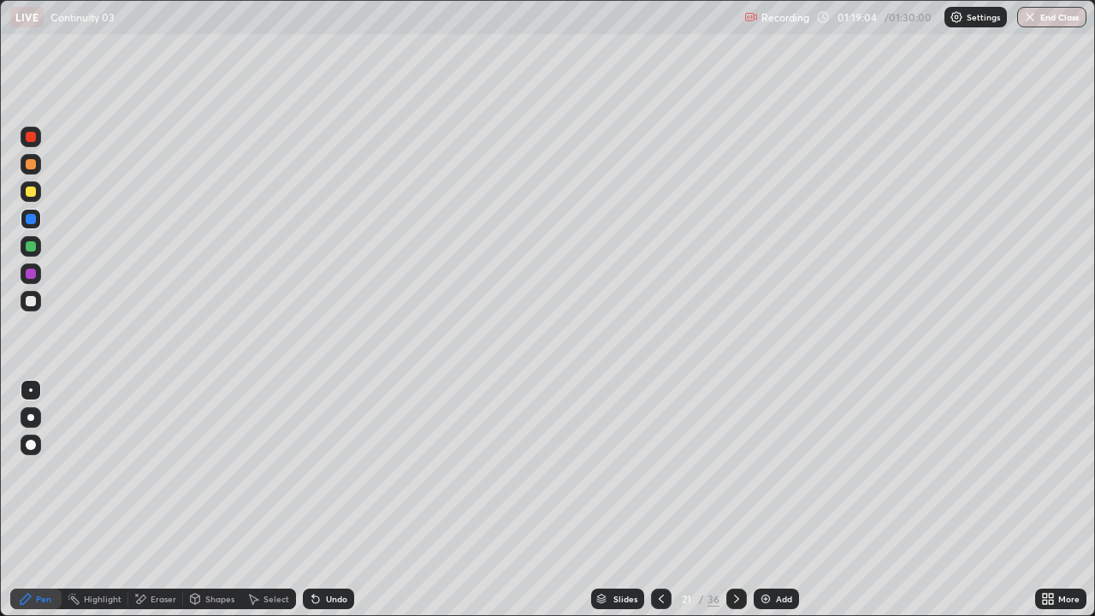
click at [34, 247] on div at bounding box center [31, 246] width 10 height 10
click at [334, 506] on div "Undo" at bounding box center [336, 598] width 21 height 9
click at [734, 506] on icon at bounding box center [737, 599] width 14 height 14
click at [742, 506] on div at bounding box center [736, 598] width 21 height 21
click at [740, 506] on div at bounding box center [736, 598] width 21 height 21
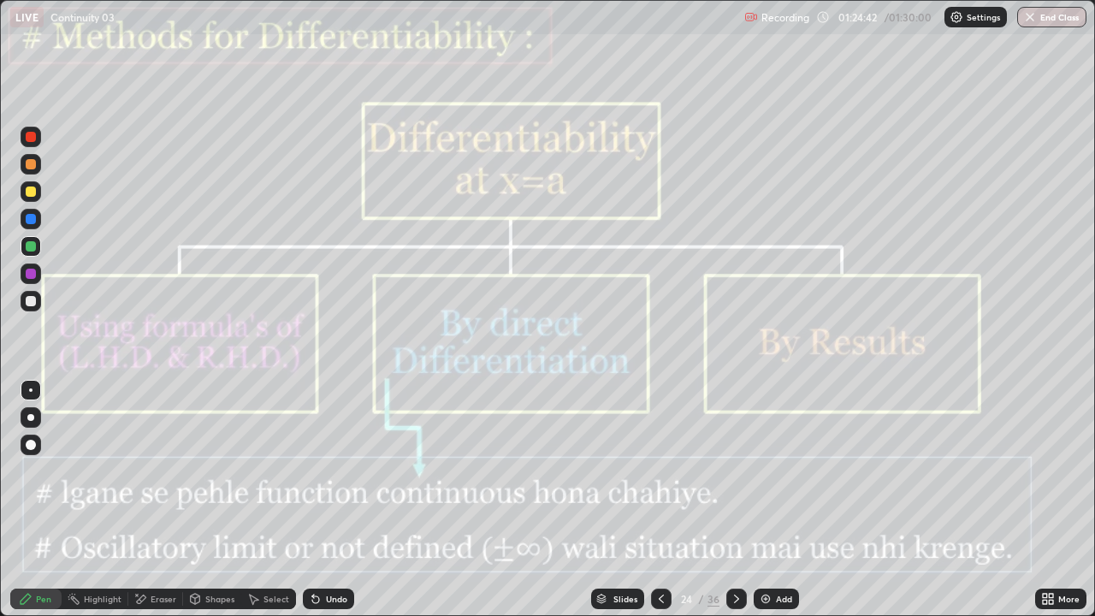
click at [742, 506] on div at bounding box center [736, 598] width 21 height 21
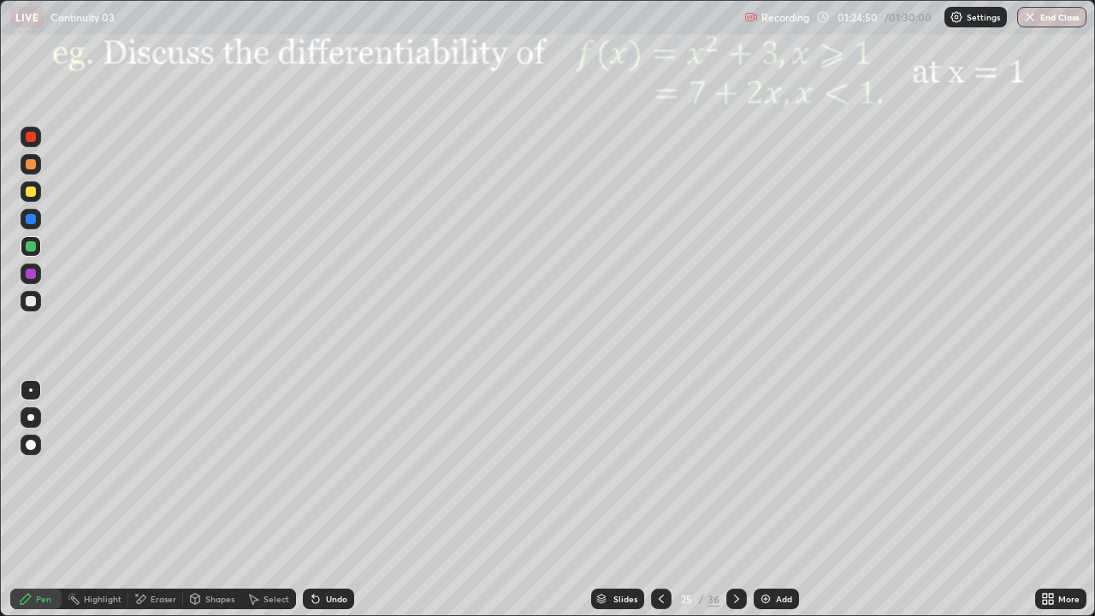
click at [742, 506] on div at bounding box center [736, 598] width 21 height 21
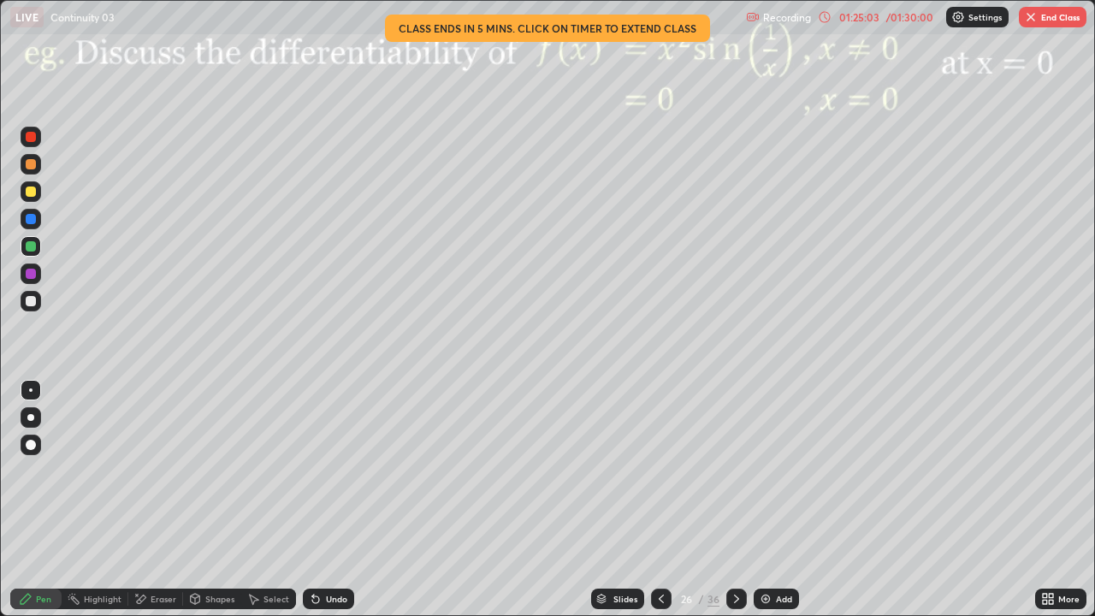
click at [739, 506] on icon at bounding box center [737, 599] width 14 height 14
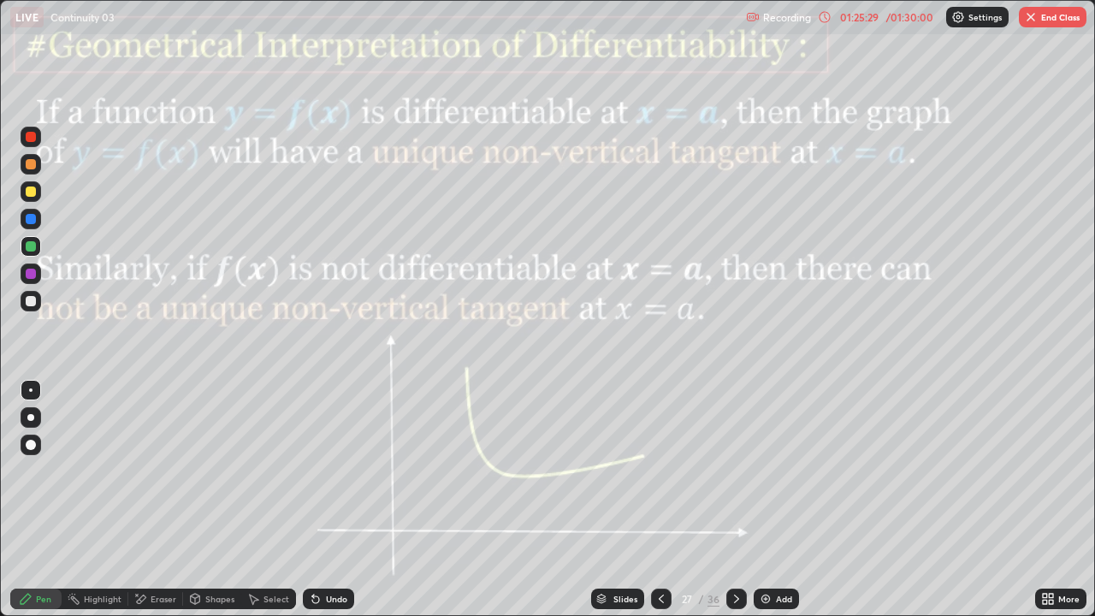
click at [205, 506] on div "Shapes" at bounding box center [219, 598] width 29 height 9
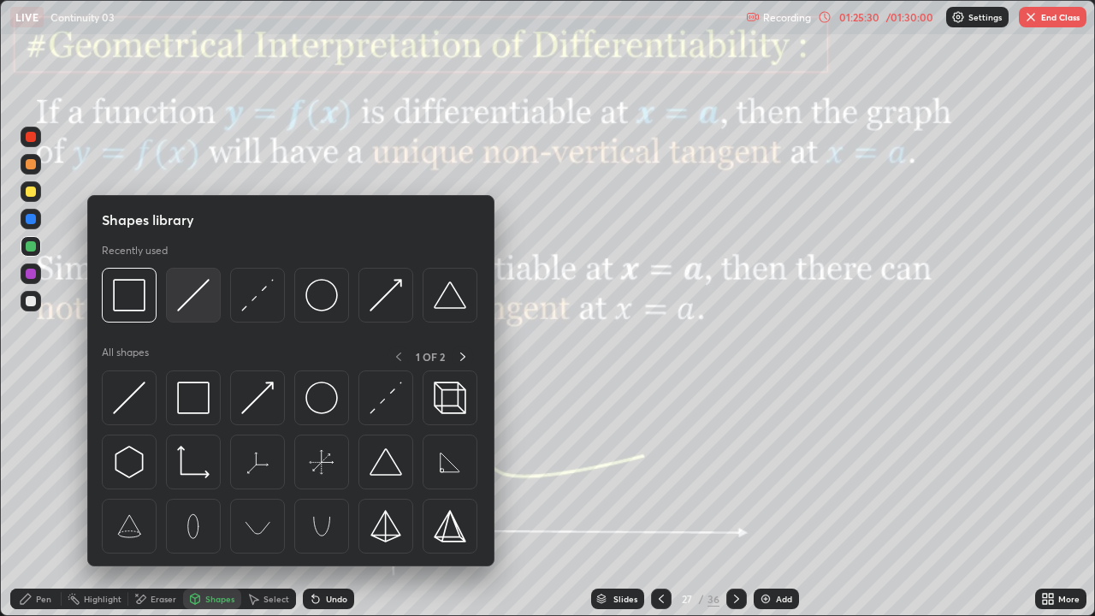
click at [186, 299] on img at bounding box center [193, 295] width 33 height 33
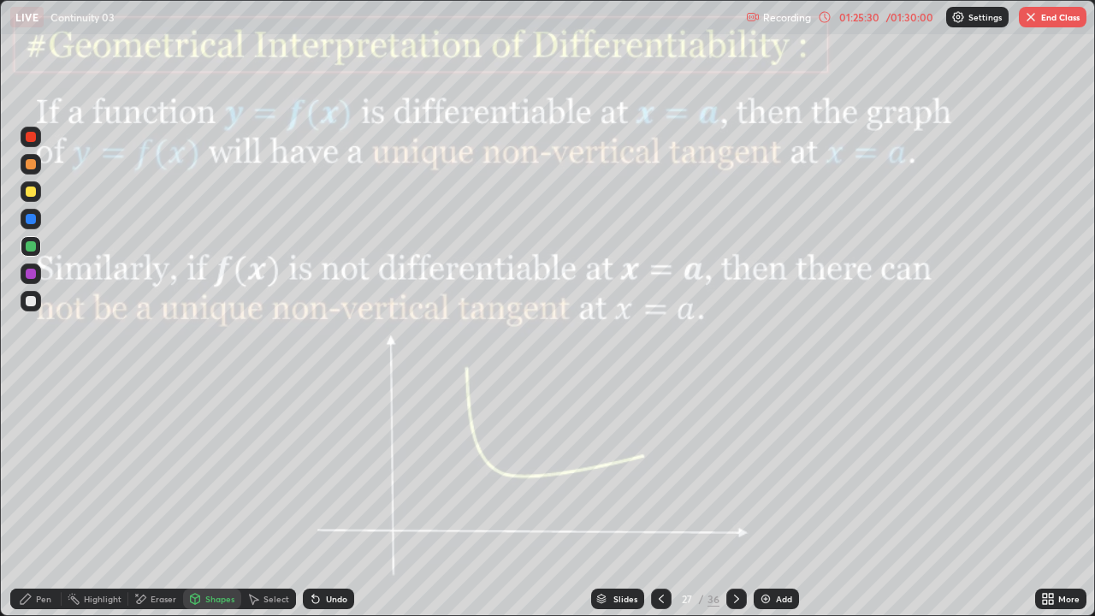
click at [31, 275] on div at bounding box center [31, 274] width 10 height 10
click at [212, 506] on div "Shapes" at bounding box center [219, 598] width 29 height 9
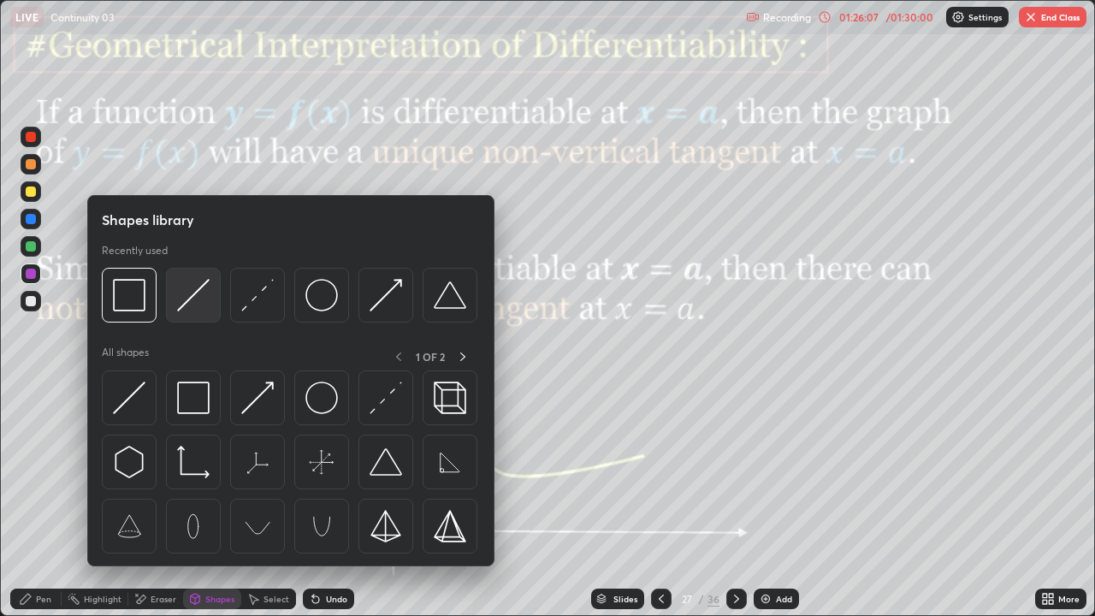
click at [201, 297] on img at bounding box center [193, 295] width 33 height 33
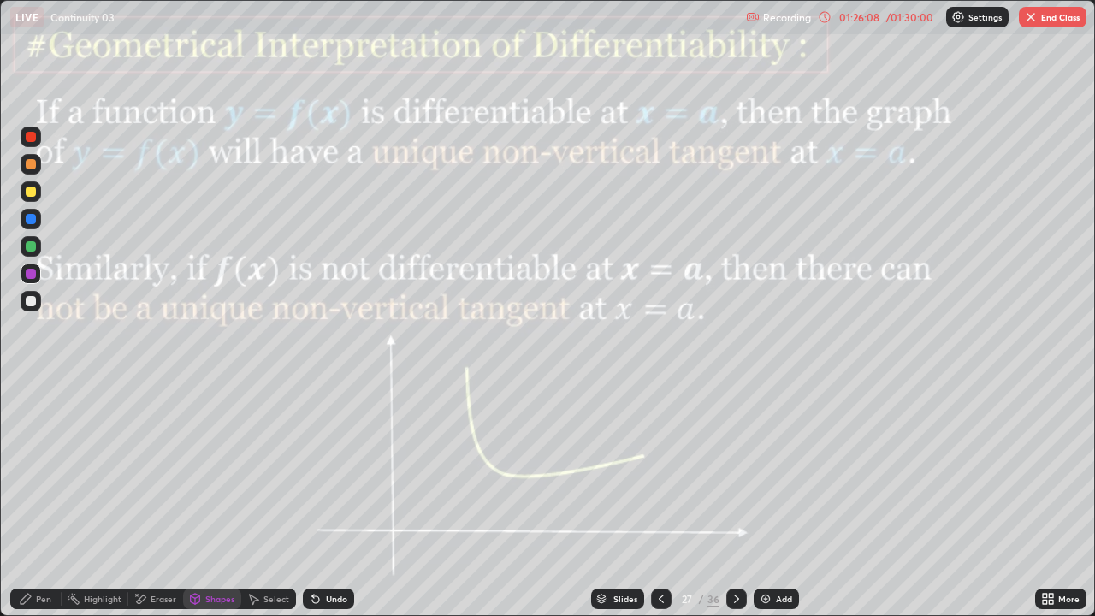
click at [22, 271] on div at bounding box center [31, 273] width 21 height 21
click at [205, 506] on div "Shapes" at bounding box center [219, 598] width 29 height 9
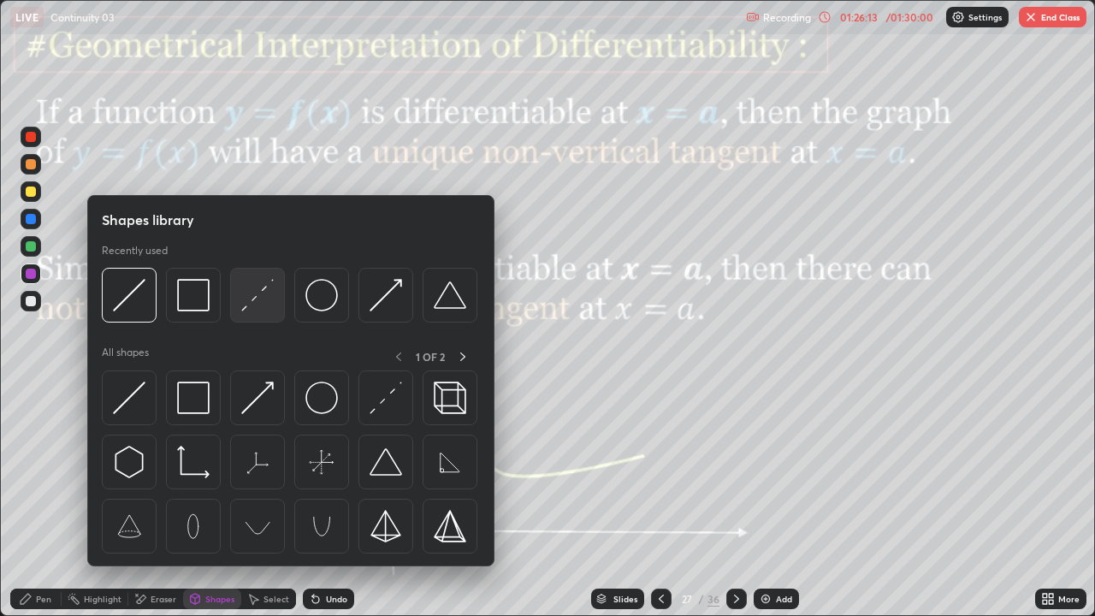
click at [243, 310] on img at bounding box center [257, 295] width 33 height 33
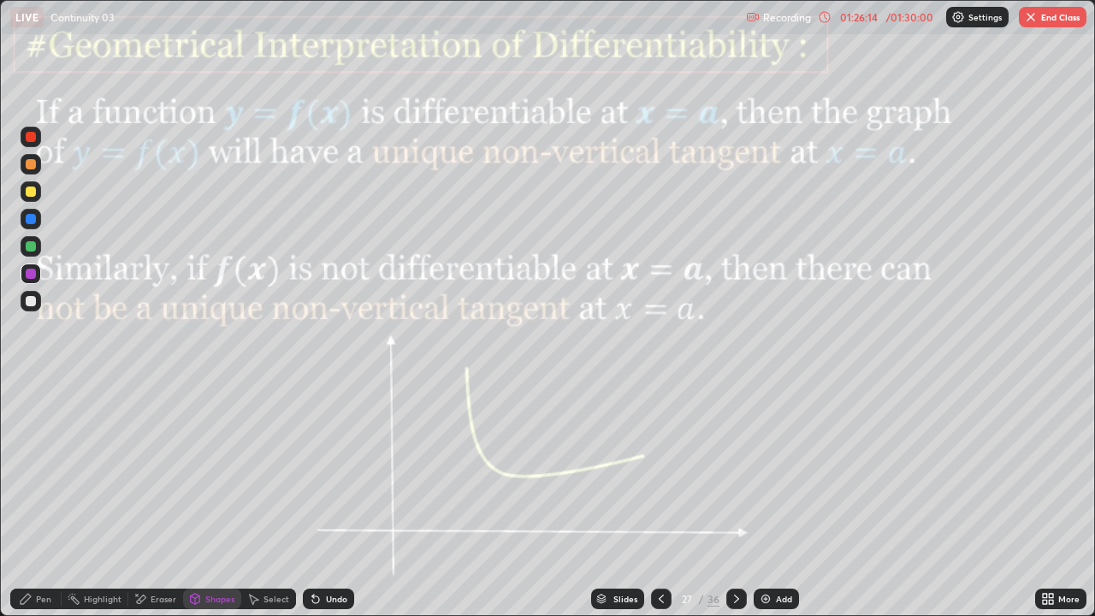
click at [33, 252] on div at bounding box center [31, 246] width 21 height 21
click at [35, 506] on div "Pen" at bounding box center [35, 598] width 51 height 21
click at [31, 276] on div at bounding box center [31, 274] width 10 height 10
click at [740, 506] on icon at bounding box center [737, 599] width 14 height 14
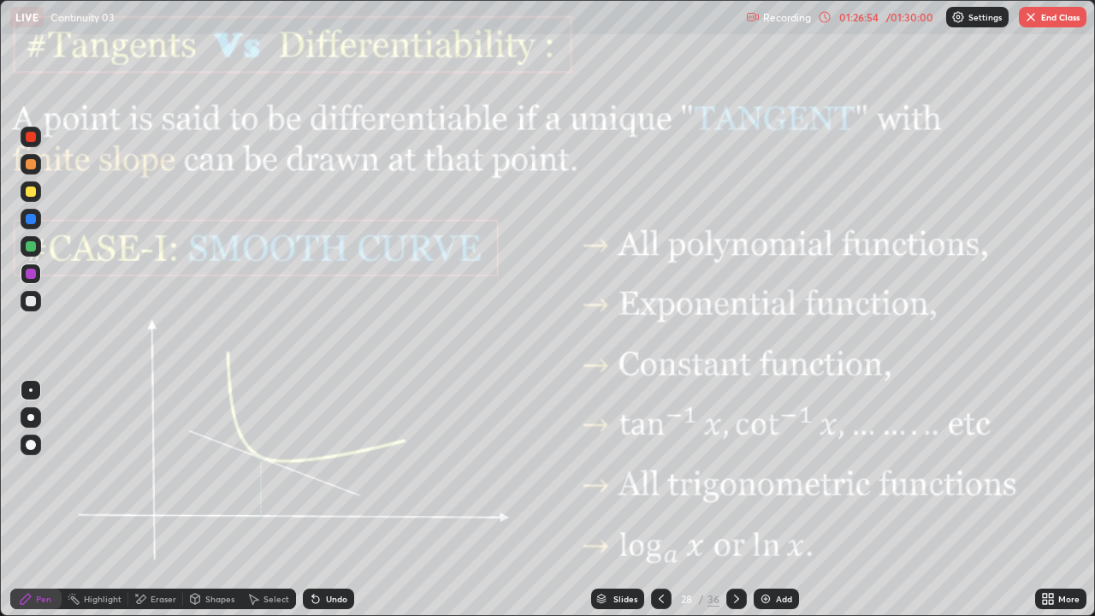
click at [742, 506] on div at bounding box center [736, 598] width 21 height 21
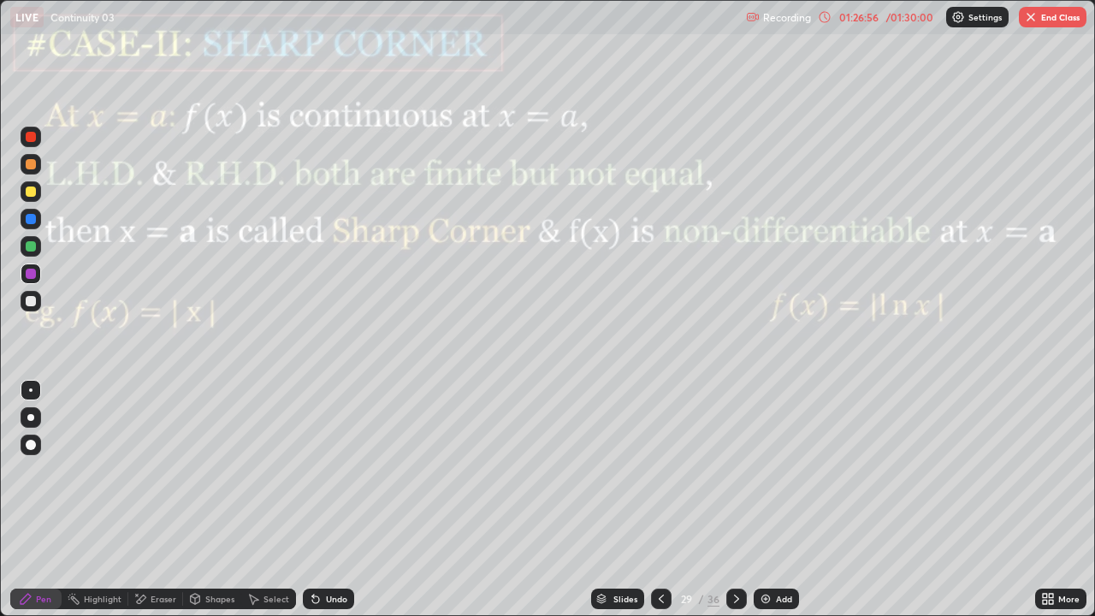
click at [734, 506] on icon at bounding box center [737, 599] width 14 height 14
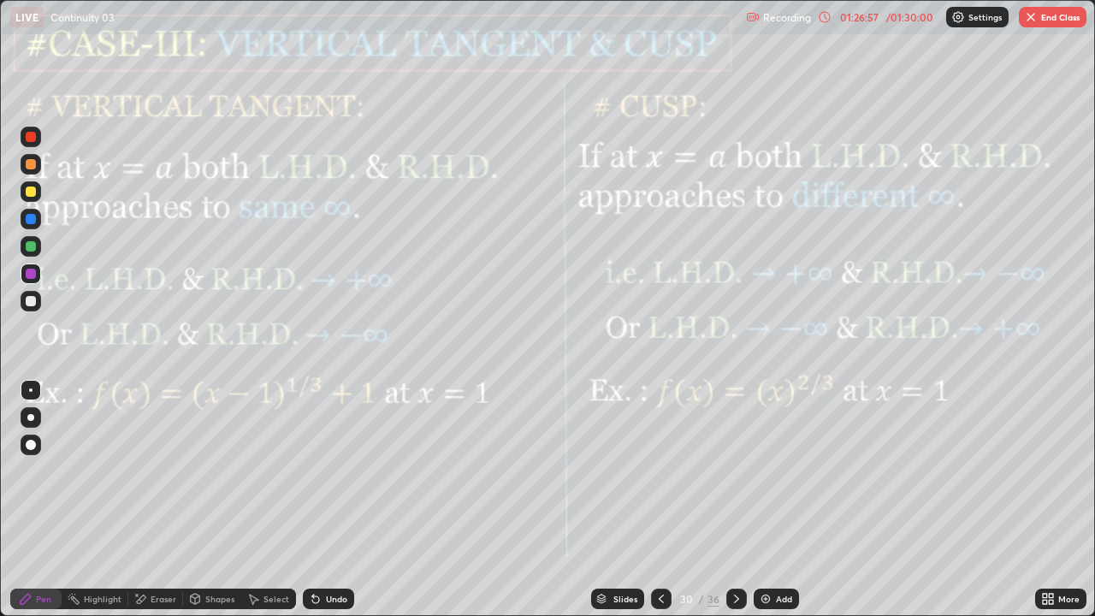
click at [734, 506] on icon at bounding box center [737, 599] width 14 height 14
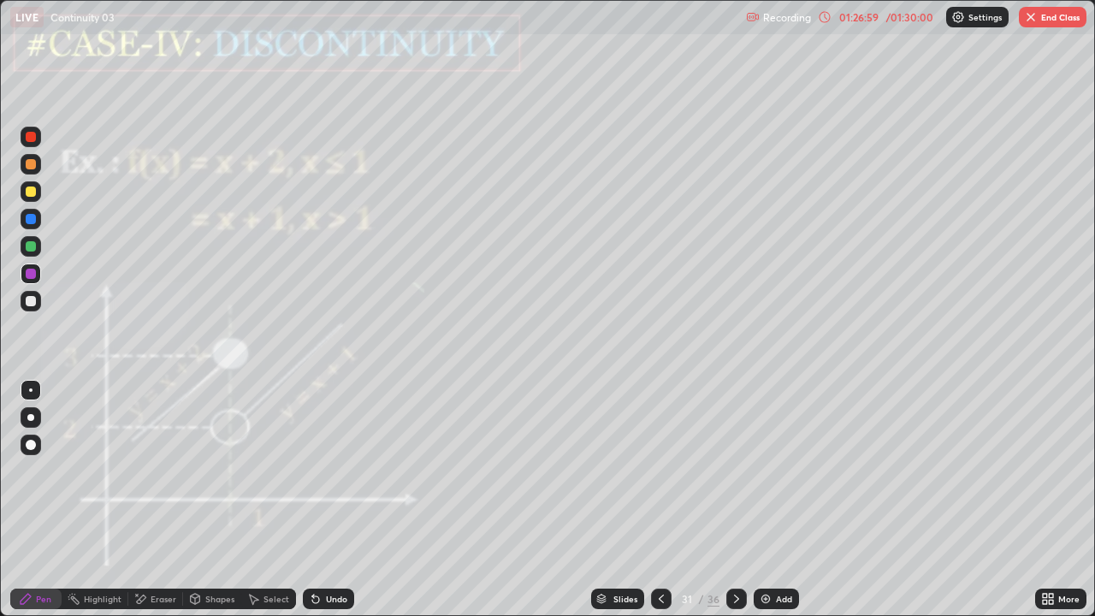
click at [734, 506] on icon at bounding box center [737, 599] width 14 height 14
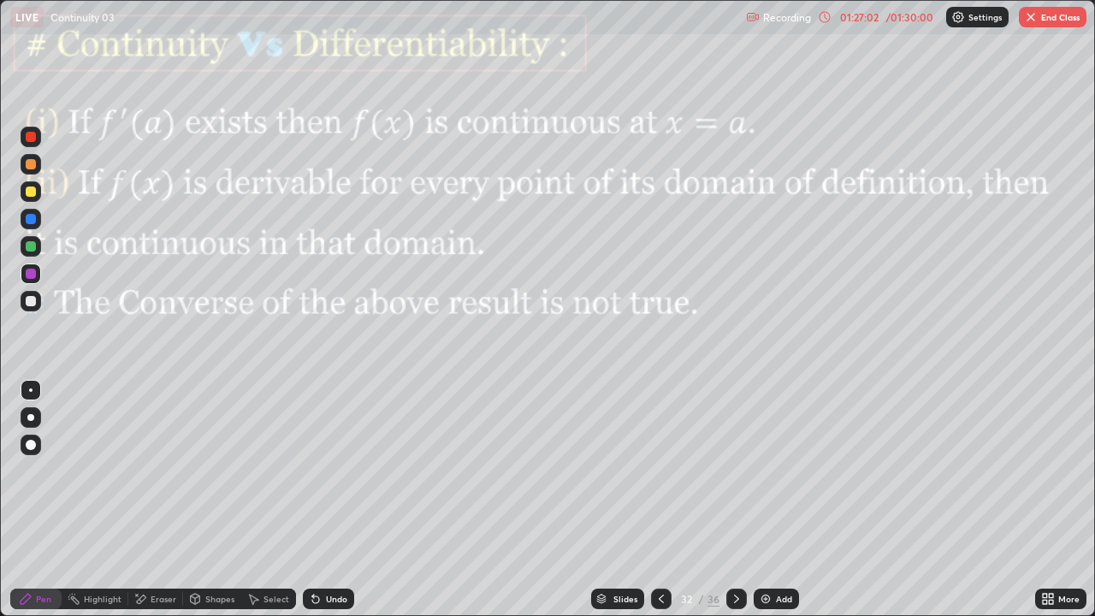
click at [742, 506] on div at bounding box center [736, 598] width 21 height 21
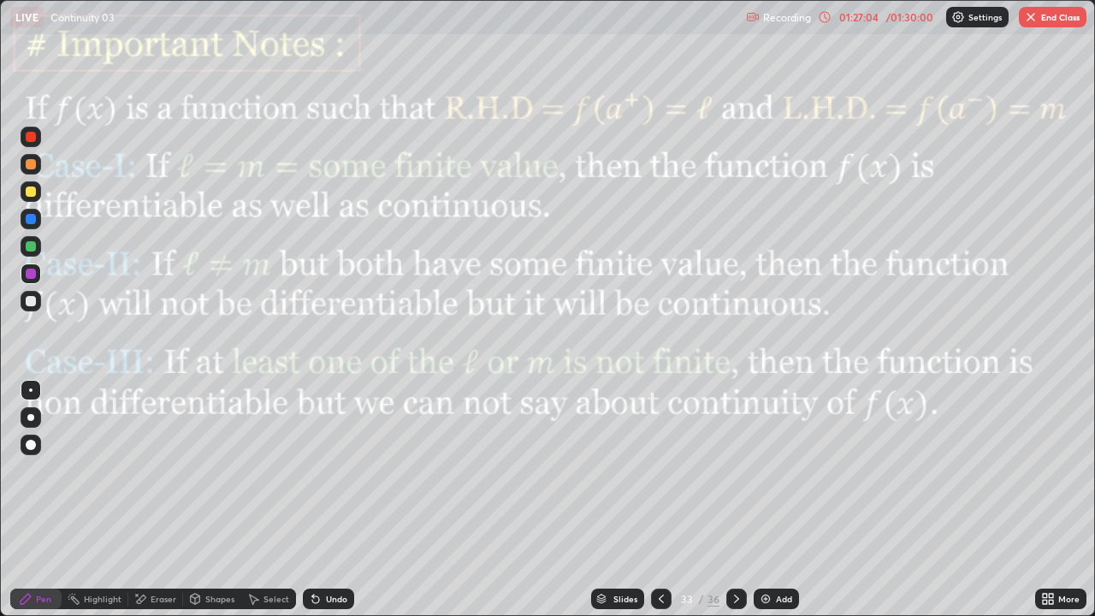
click at [734, 506] on icon at bounding box center [737, 599] width 14 height 14
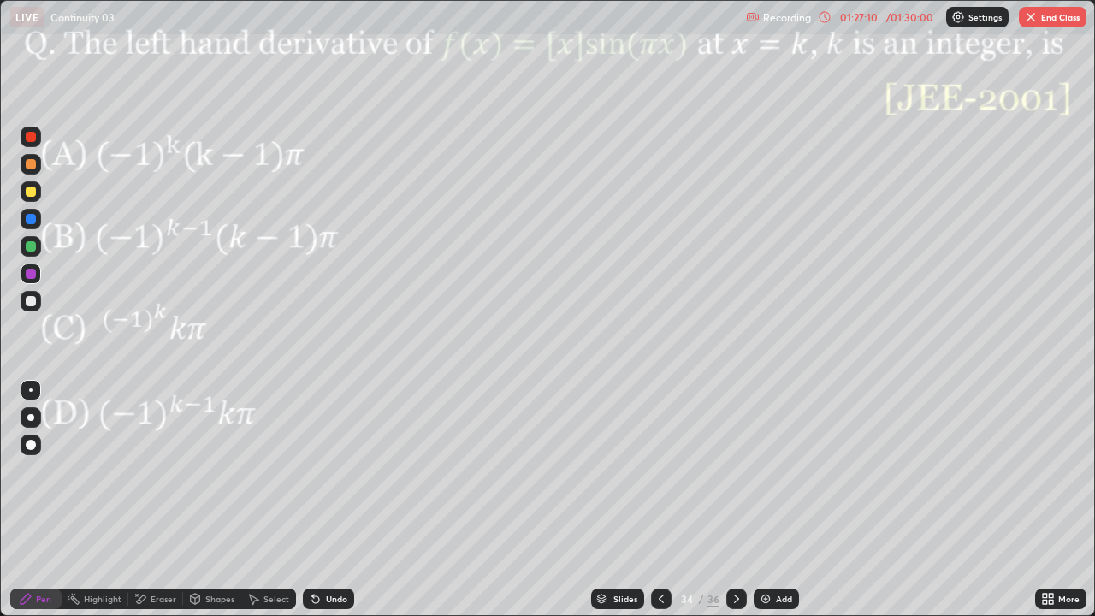
click at [659, 506] on icon at bounding box center [661, 599] width 14 height 14
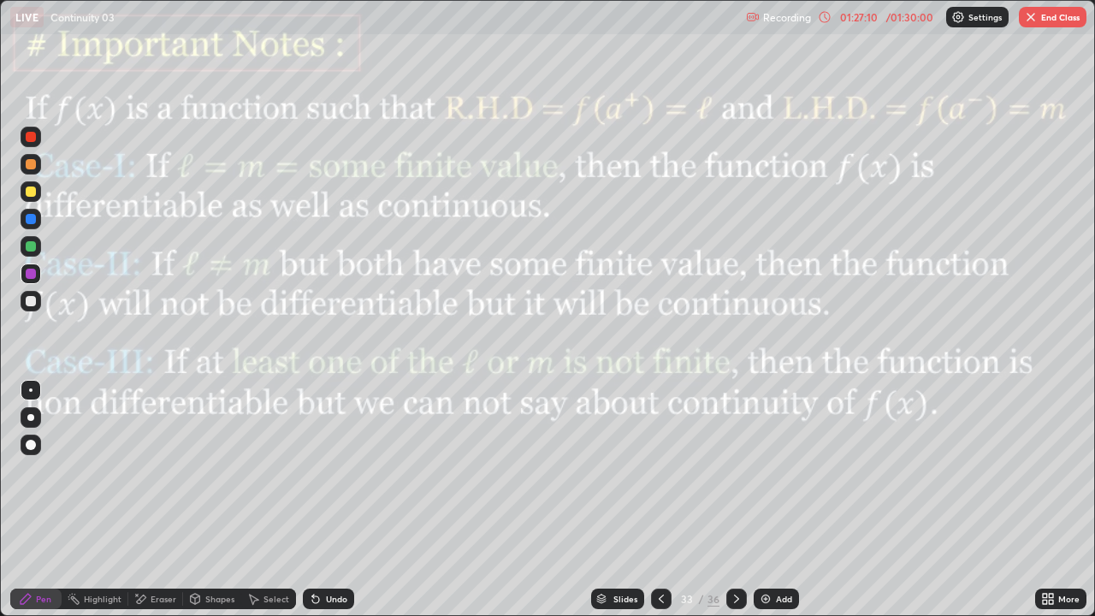
click at [659, 506] on icon at bounding box center [661, 599] width 14 height 14
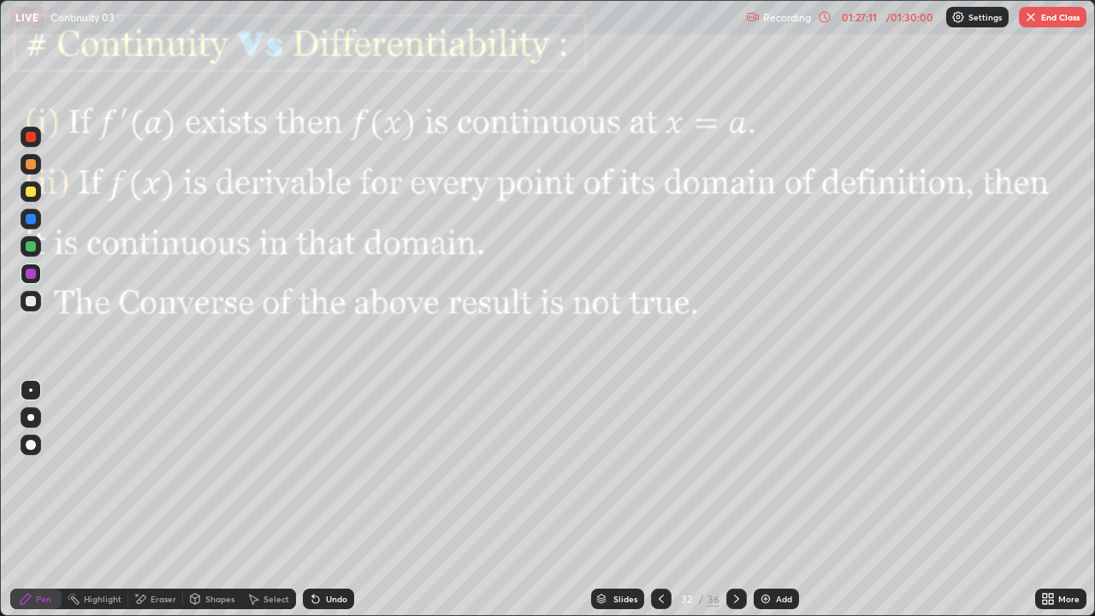
click at [659, 506] on icon at bounding box center [661, 599] width 14 height 14
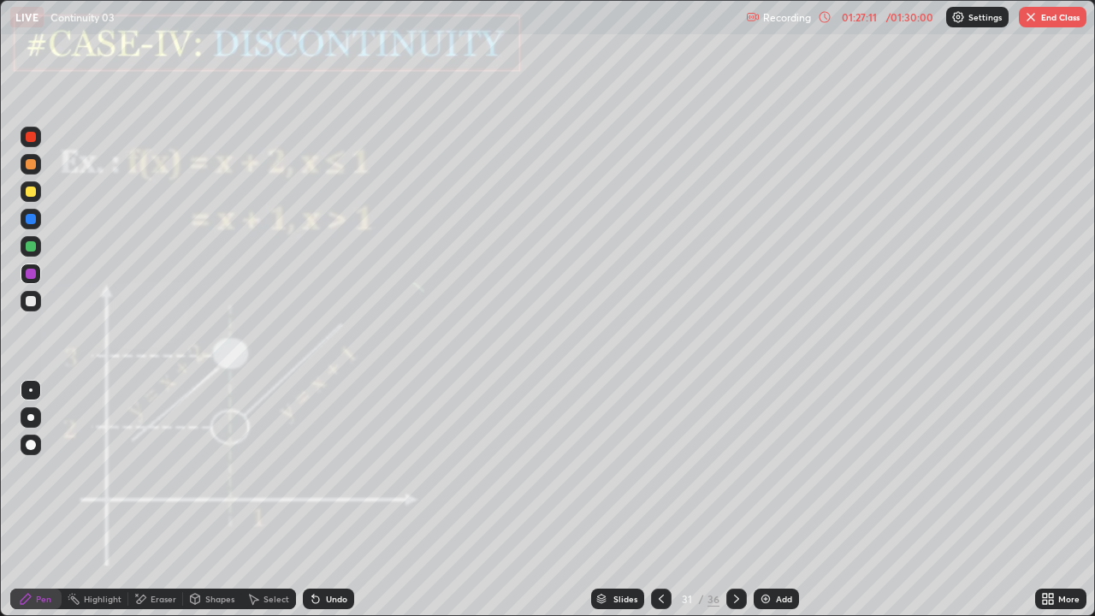
click at [659, 506] on icon at bounding box center [661, 599] width 14 height 14
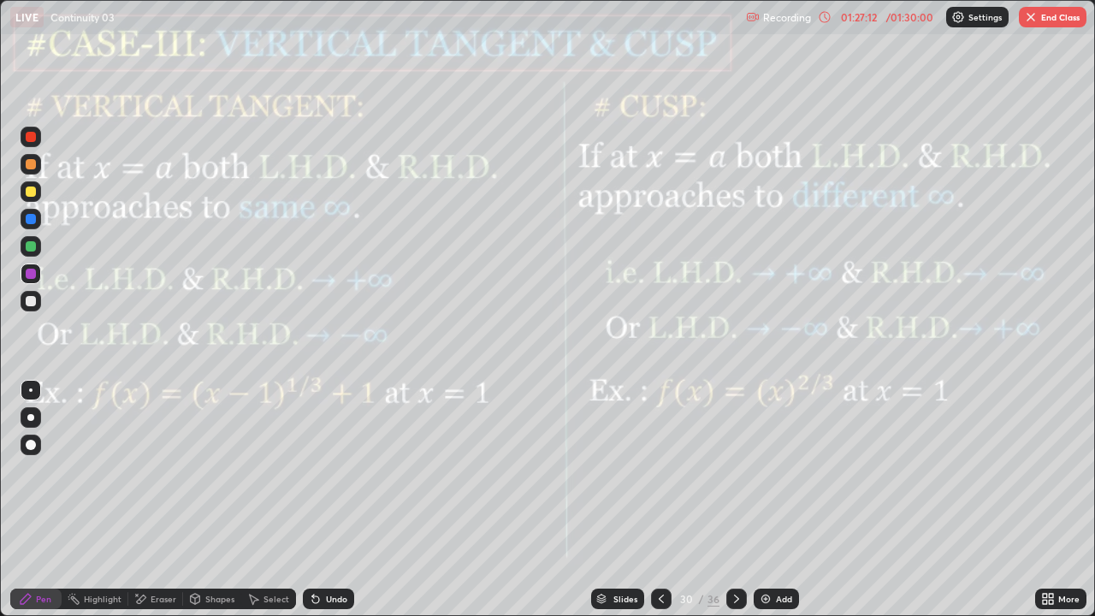
click at [661, 506] on icon at bounding box center [661, 599] width 14 height 14
click at [659, 506] on icon at bounding box center [661, 599] width 14 height 14
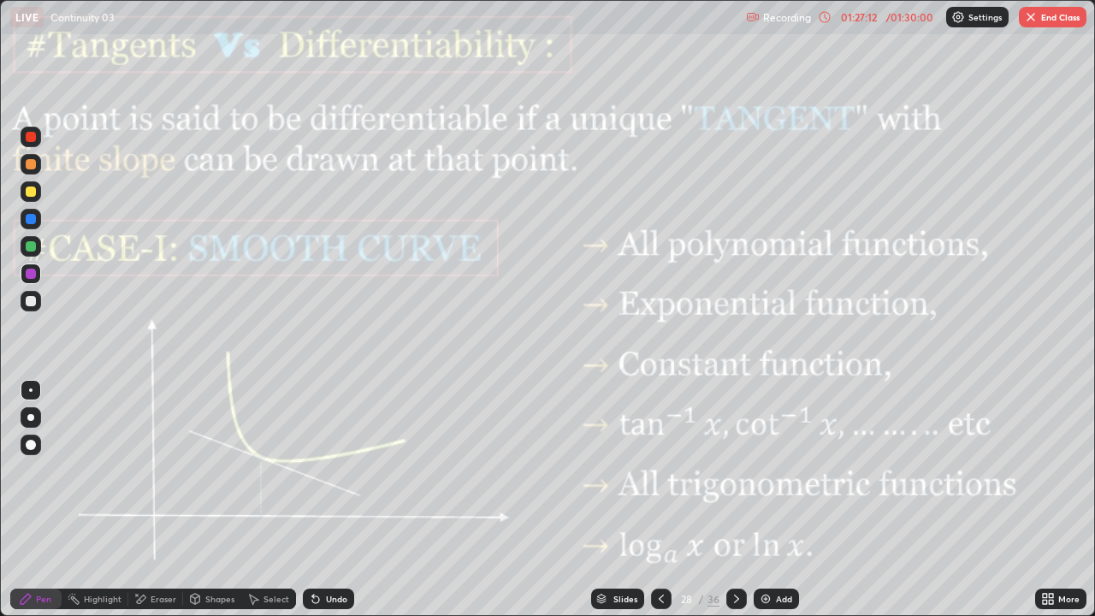
click at [659, 506] on icon at bounding box center [661, 599] width 14 height 14
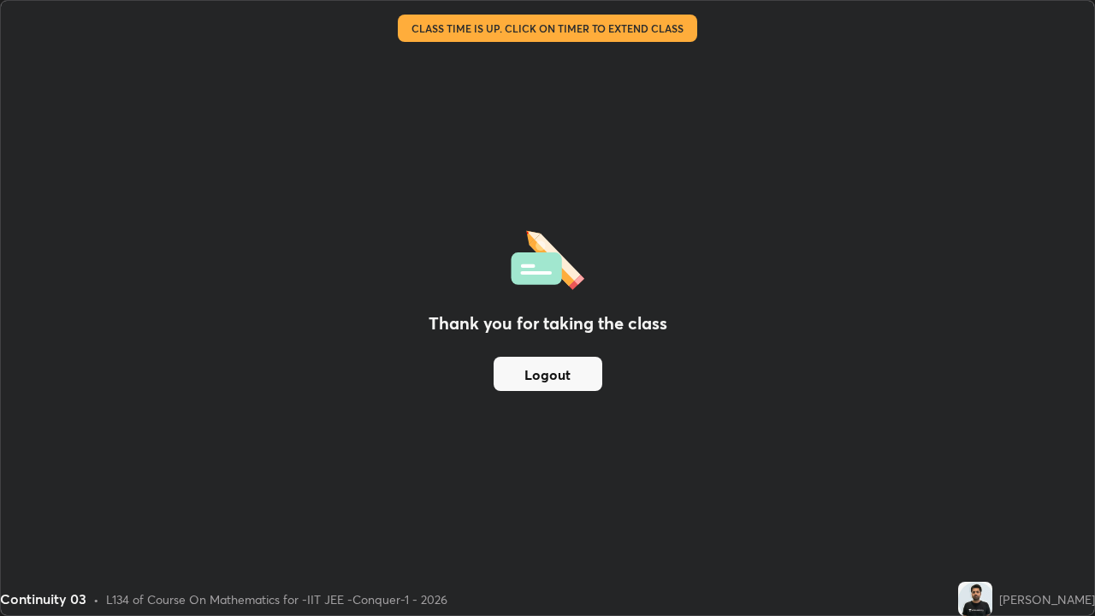
click at [572, 378] on button "Logout" at bounding box center [548, 374] width 109 height 34
click at [582, 382] on button "Logout" at bounding box center [548, 374] width 109 height 34
